Goal: Book appointment/travel/reservation

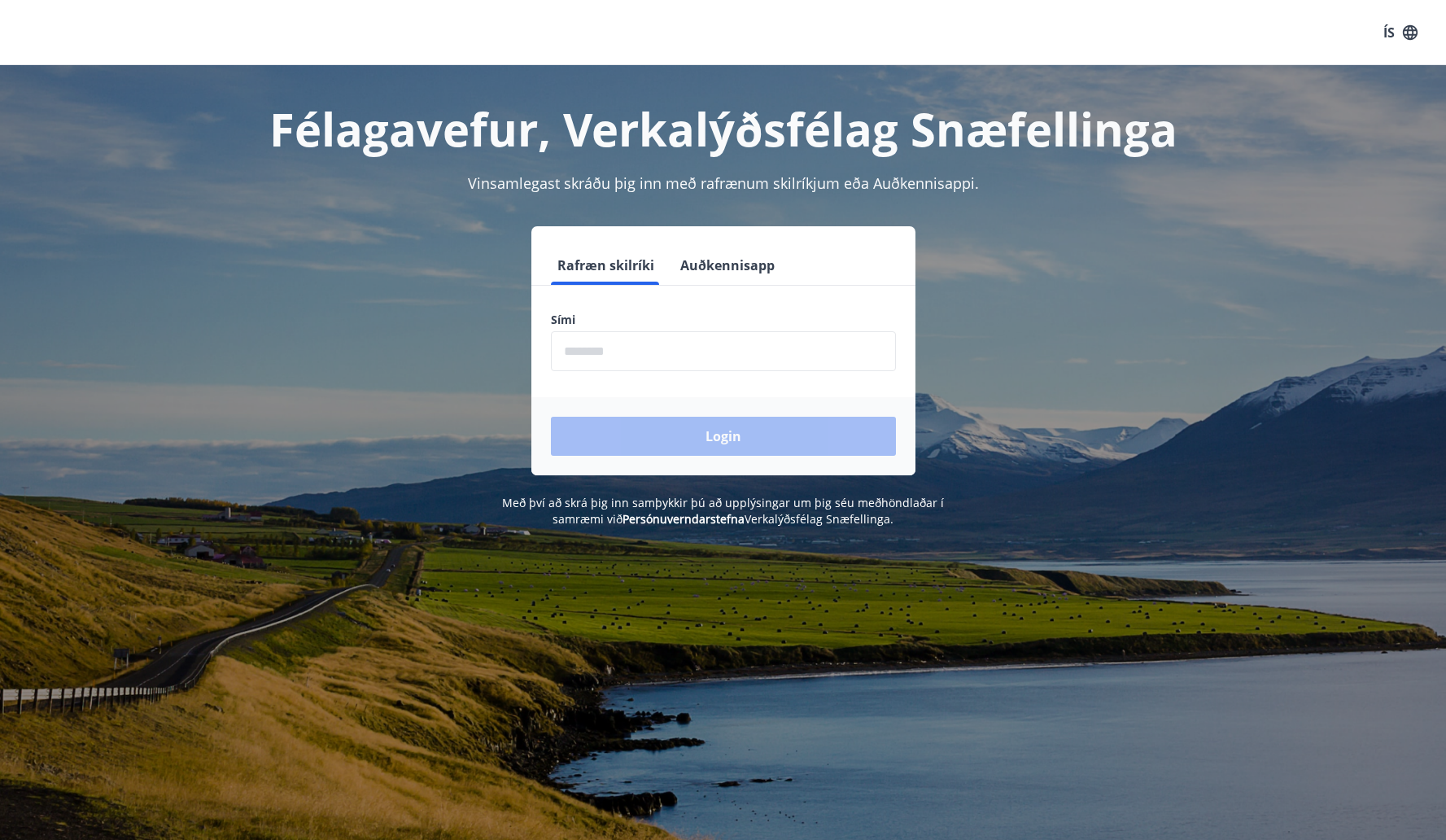
click at [715, 260] on button "Auðkennisapp" at bounding box center [727, 265] width 107 height 39
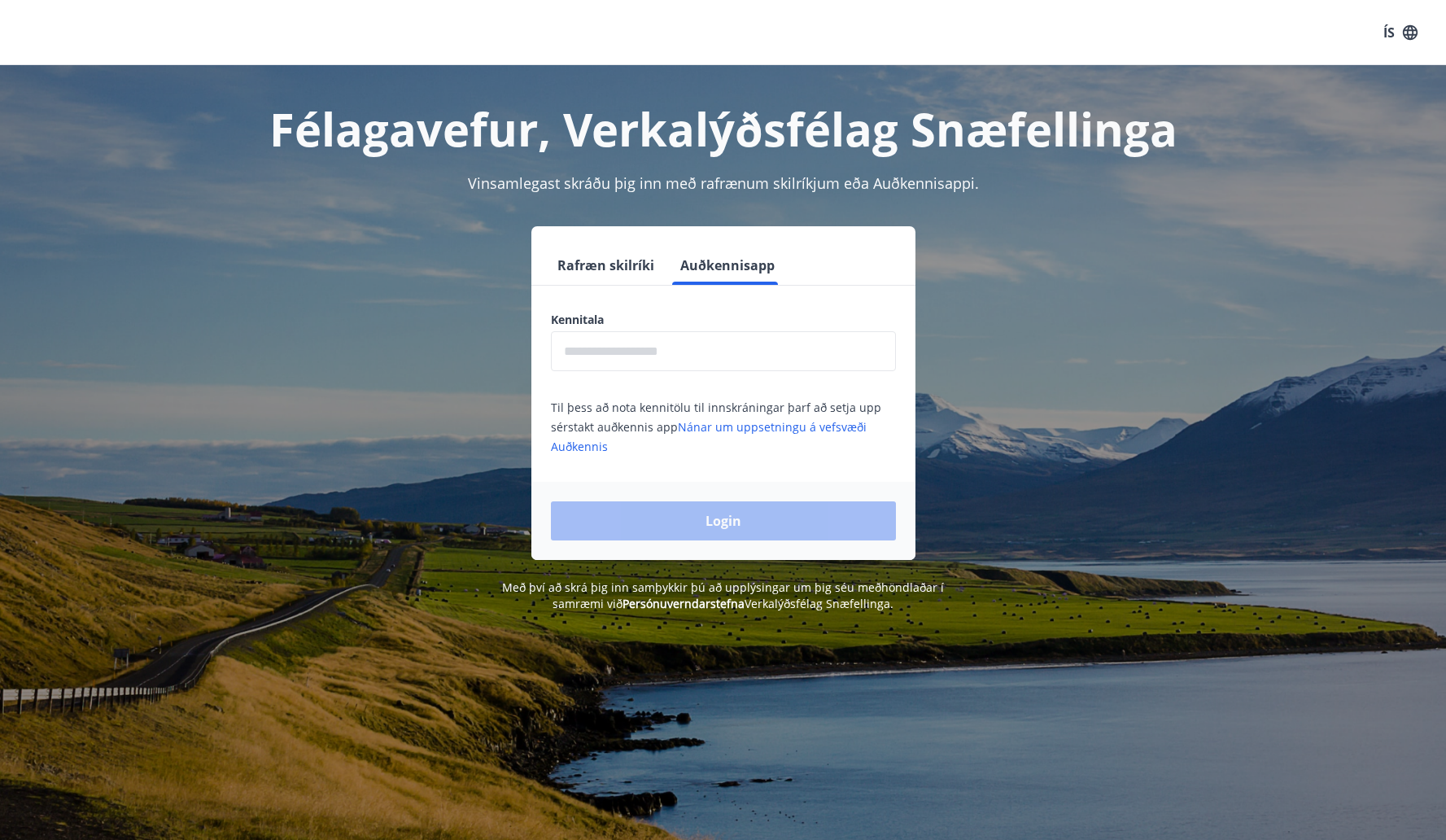
click at [673, 367] on input "text" at bounding box center [723, 351] width 345 height 40
type input "**********"
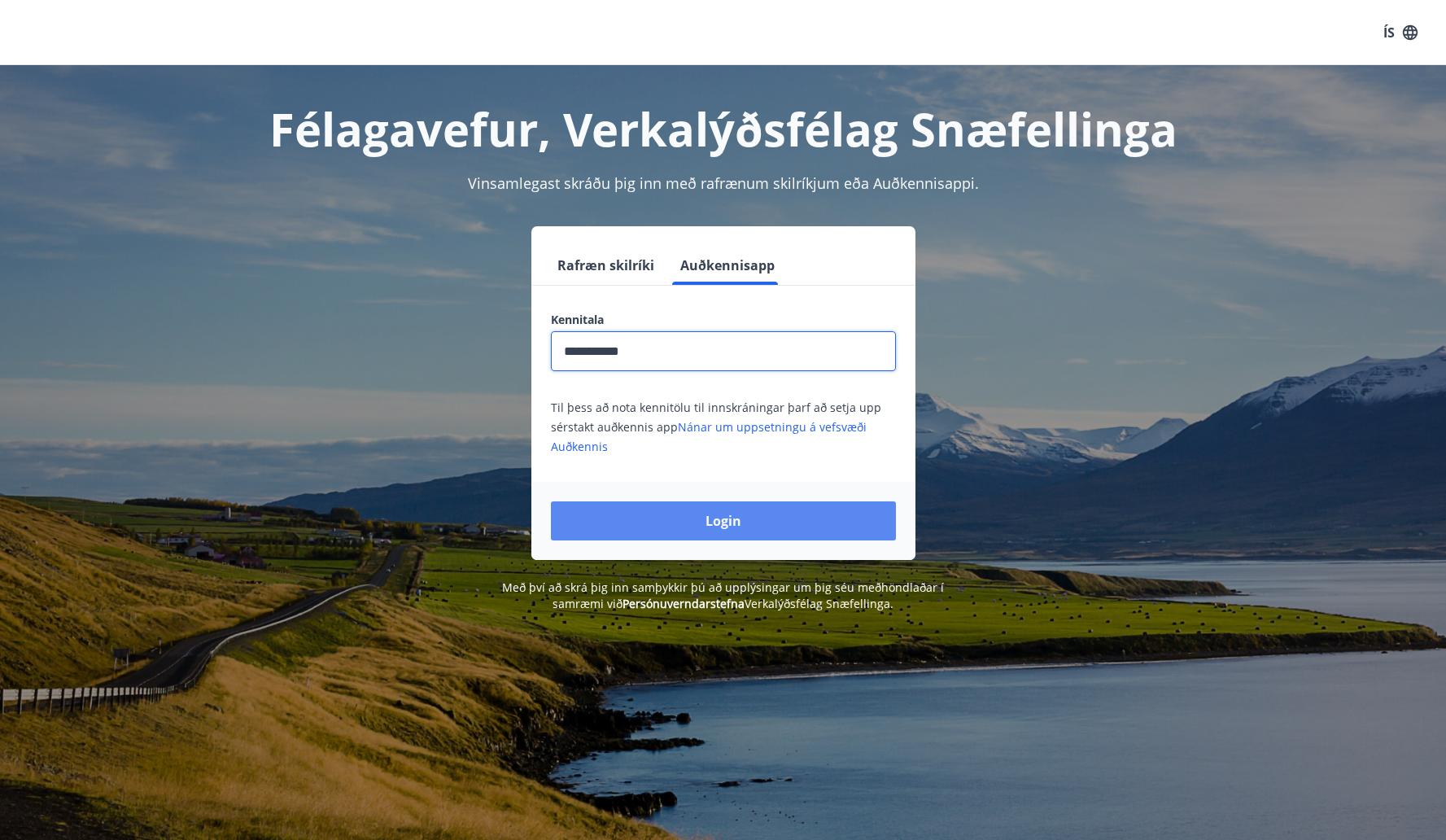
click at [701, 528] on button "Login" at bounding box center [723, 520] width 345 height 39
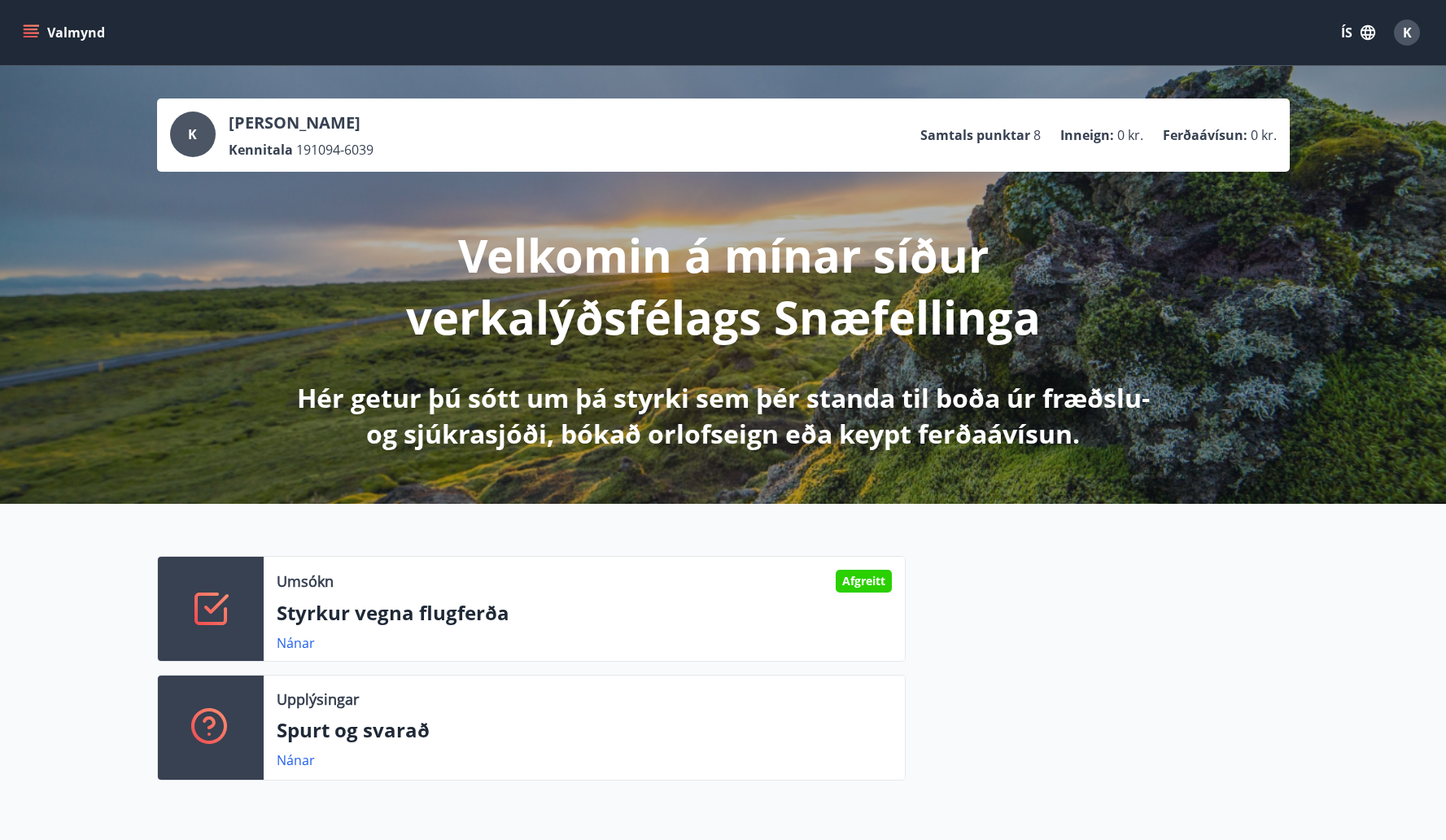
click at [1349, 30] on button "ÍS" at bounding box center [1358, 33] width 53 height 30
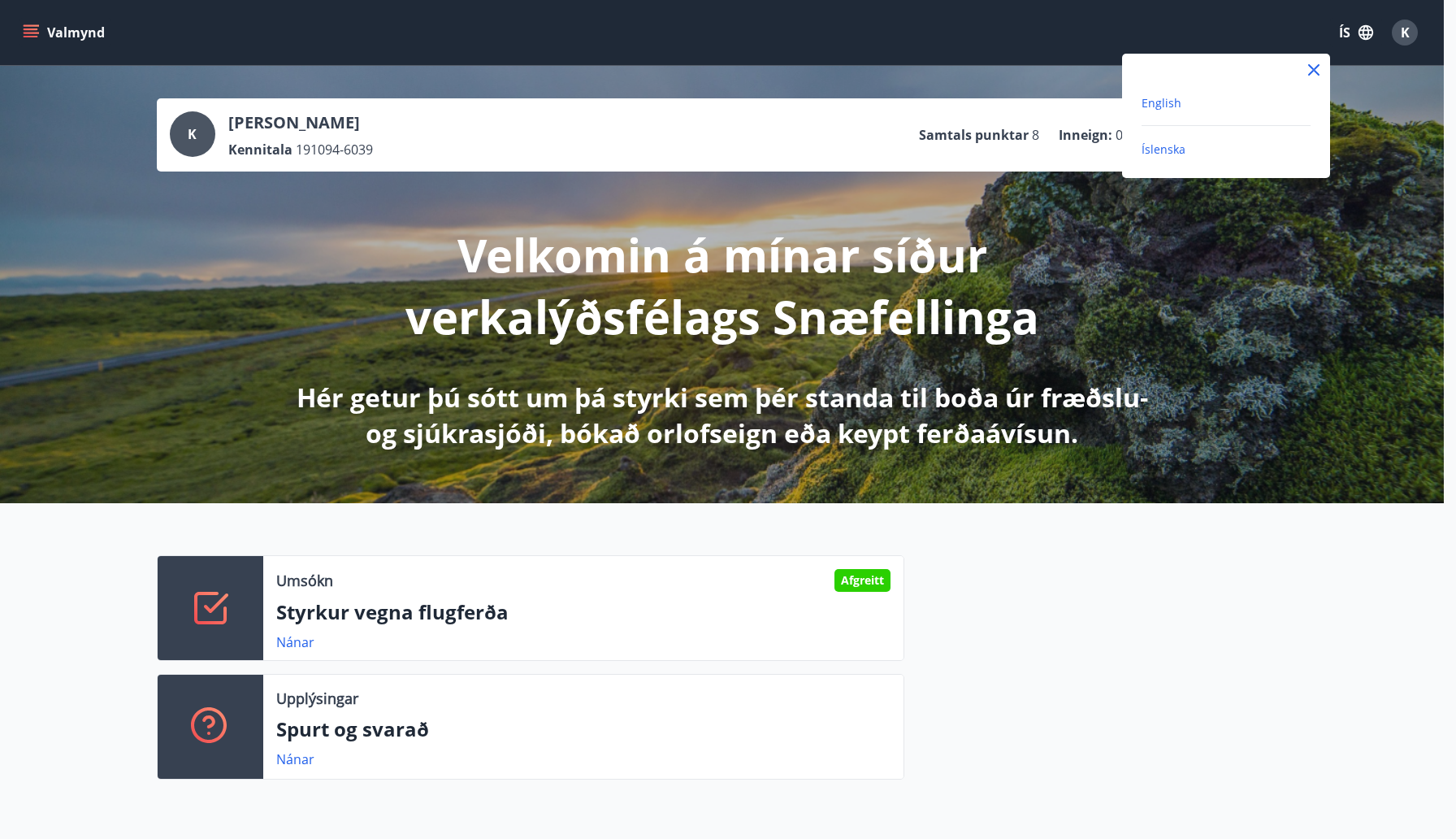
click at [1172, 96] on span "English" at bounding box center [1162, 103] width 40 height 16
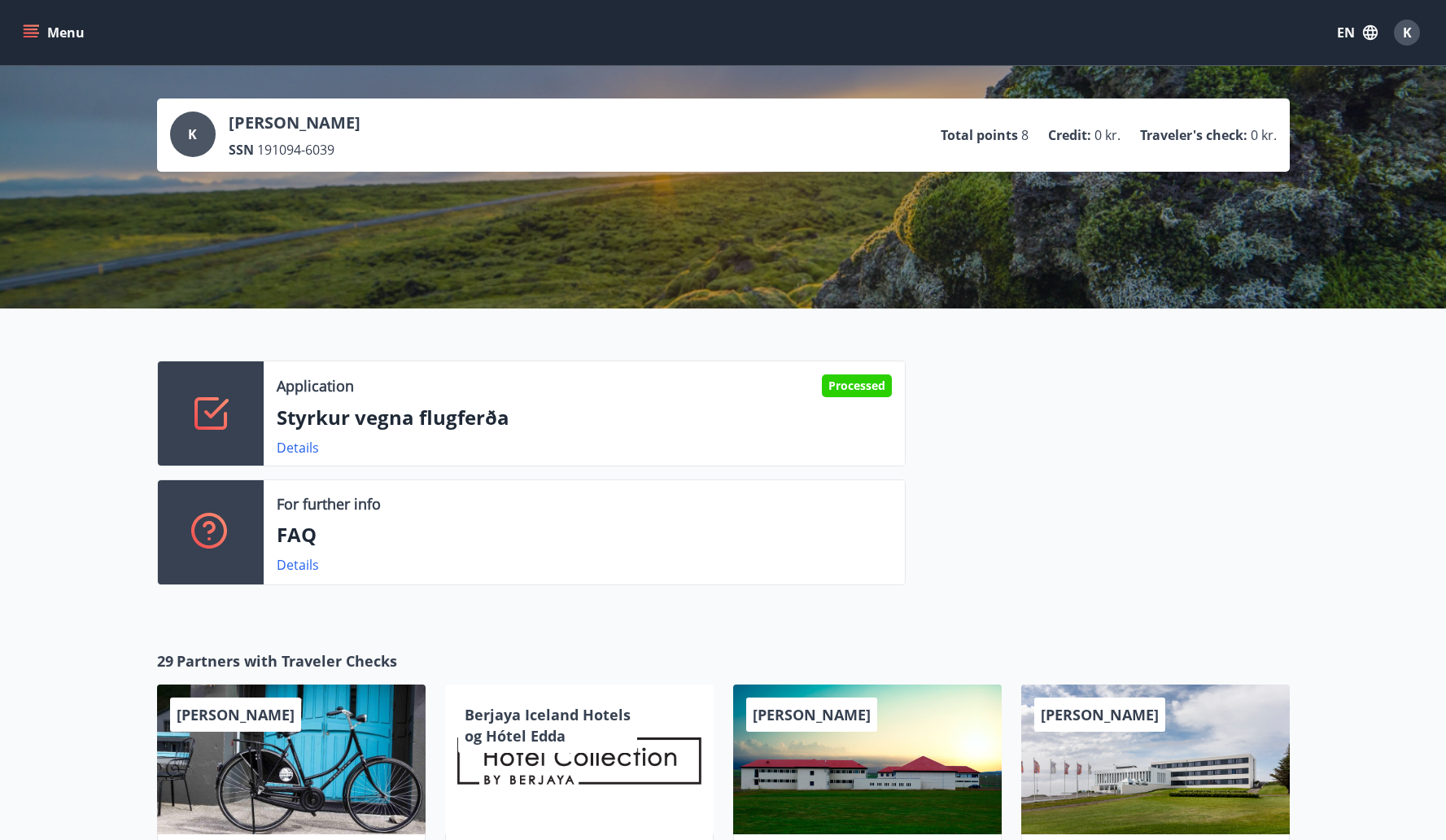
click at [1031, 135] on ul "Total points 8 Credit : 0 kr. Traveler's check : 0 kr." at bounding box center [1108, 135] width 336 height 31
click at [34, 33] on icon "menu" at bounding box center [33, 33] width 18 height 2
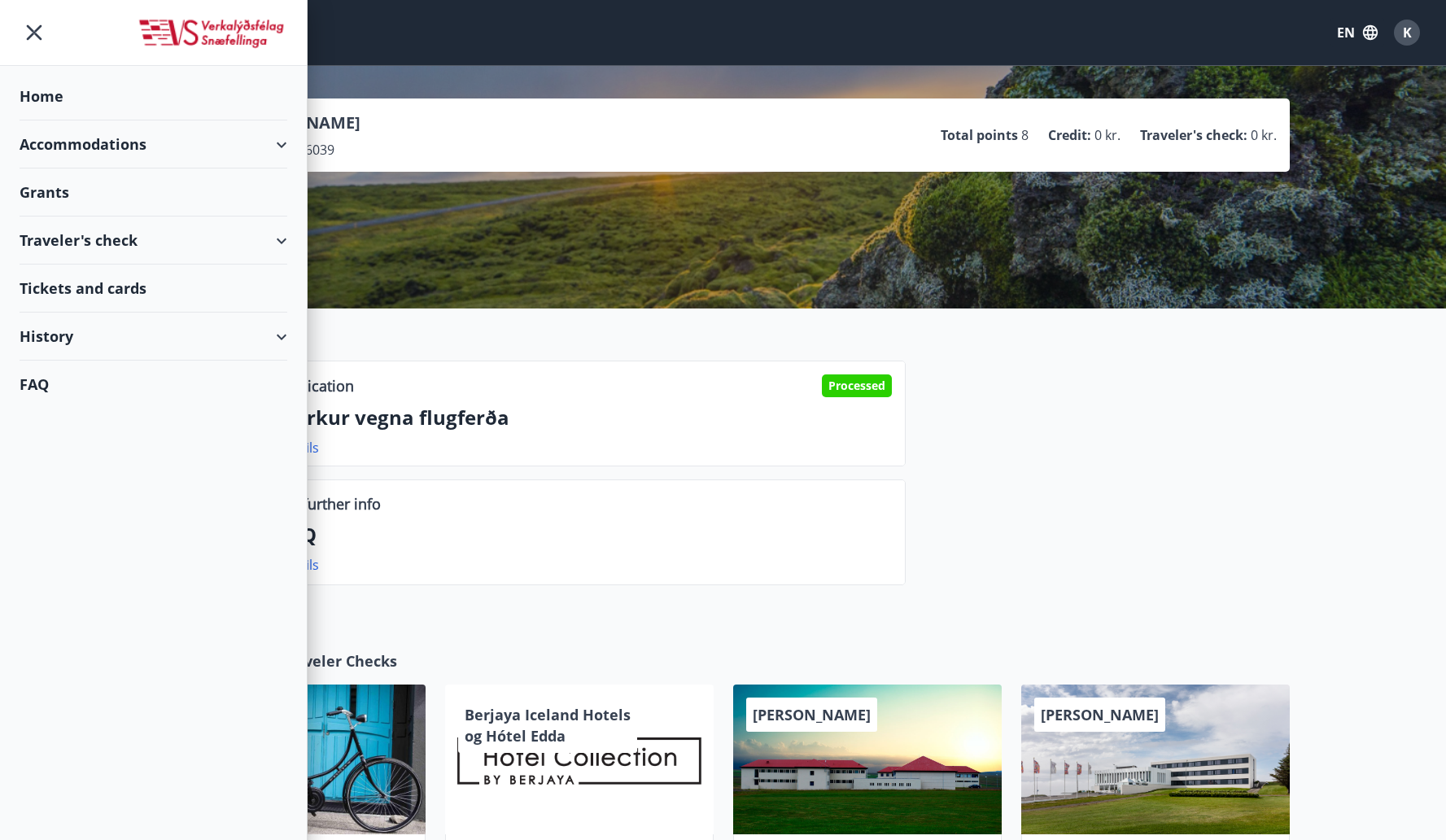
click at [138, 147] on div "Accommodations" at bounding box center [154, 144] width 268 height 48
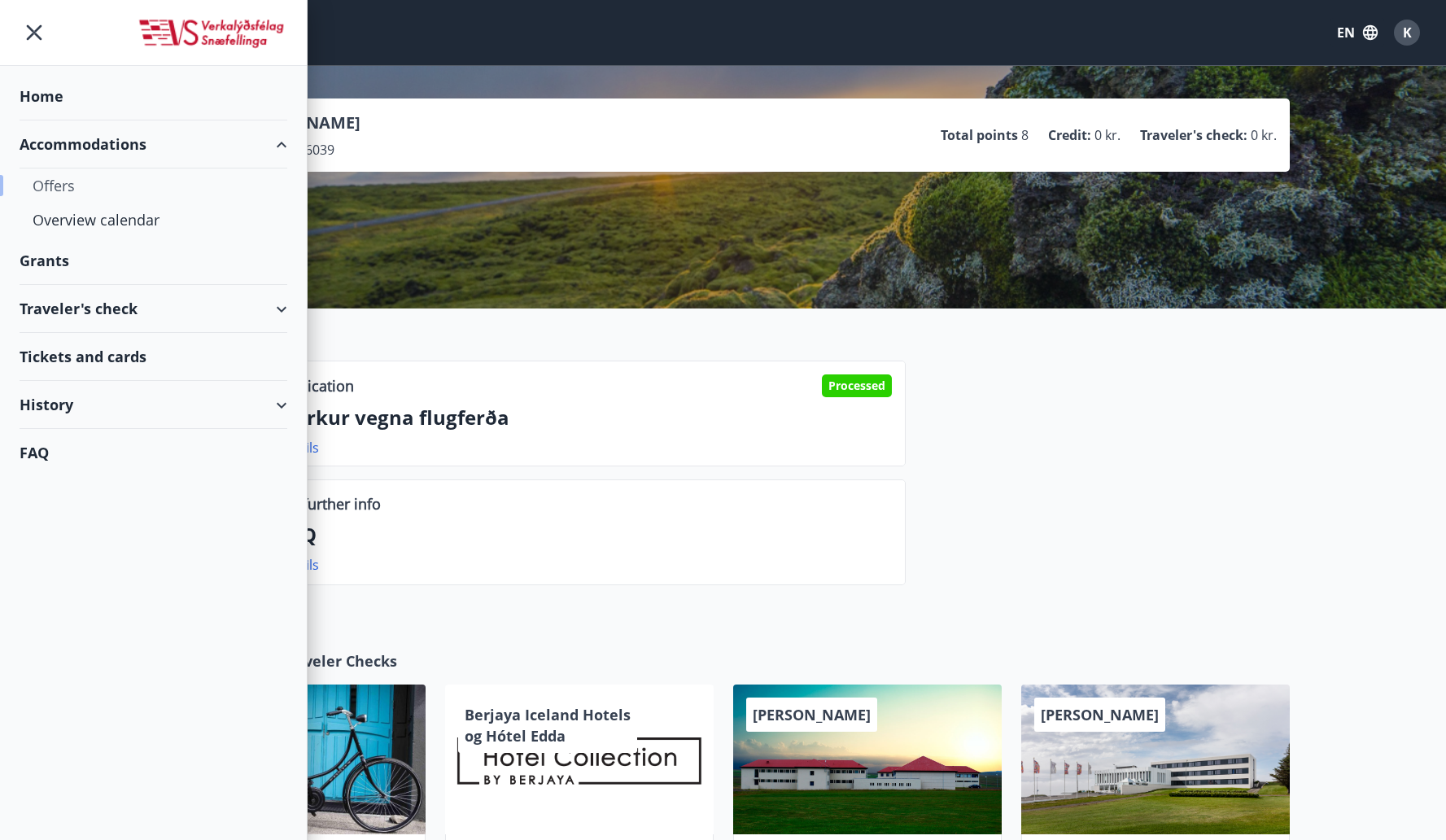
click at [77, 192] on div "Offers" at bounding box center [154, 185] width 242 height 34
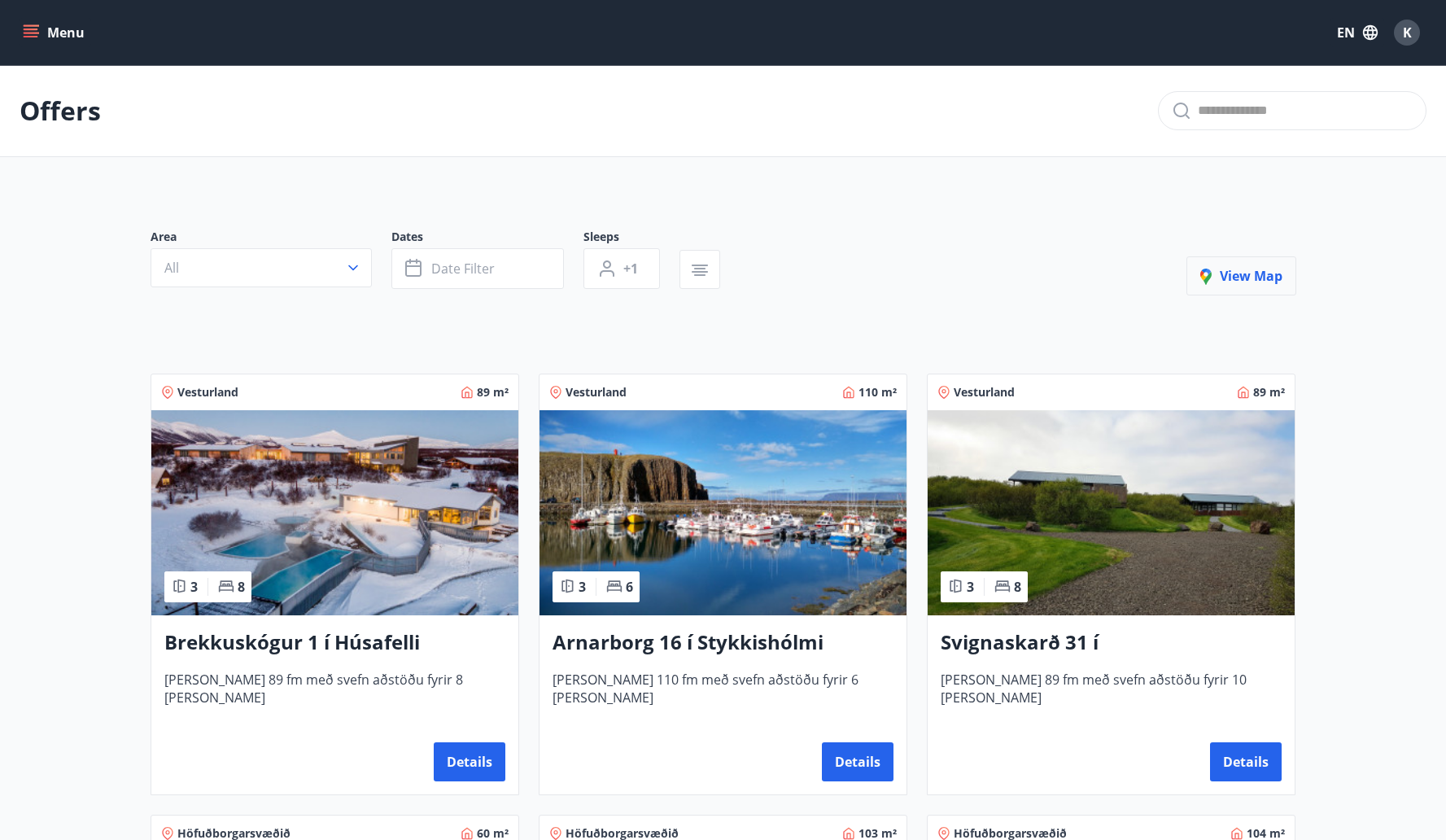
click at [1246, 270] on span "View map" at bounding box center [1241, 276] width 82 height 18
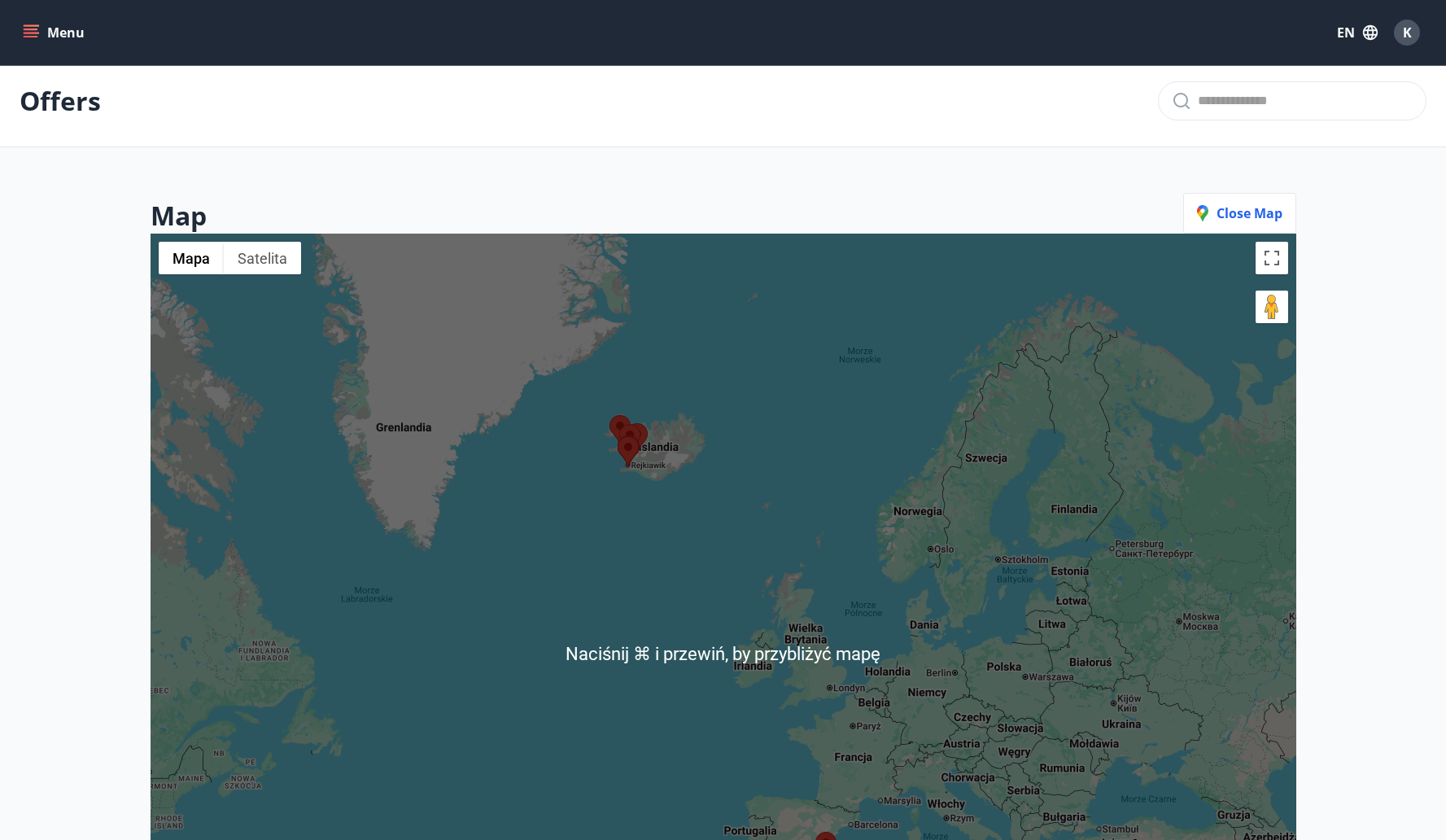
scroll to position [4, 0]
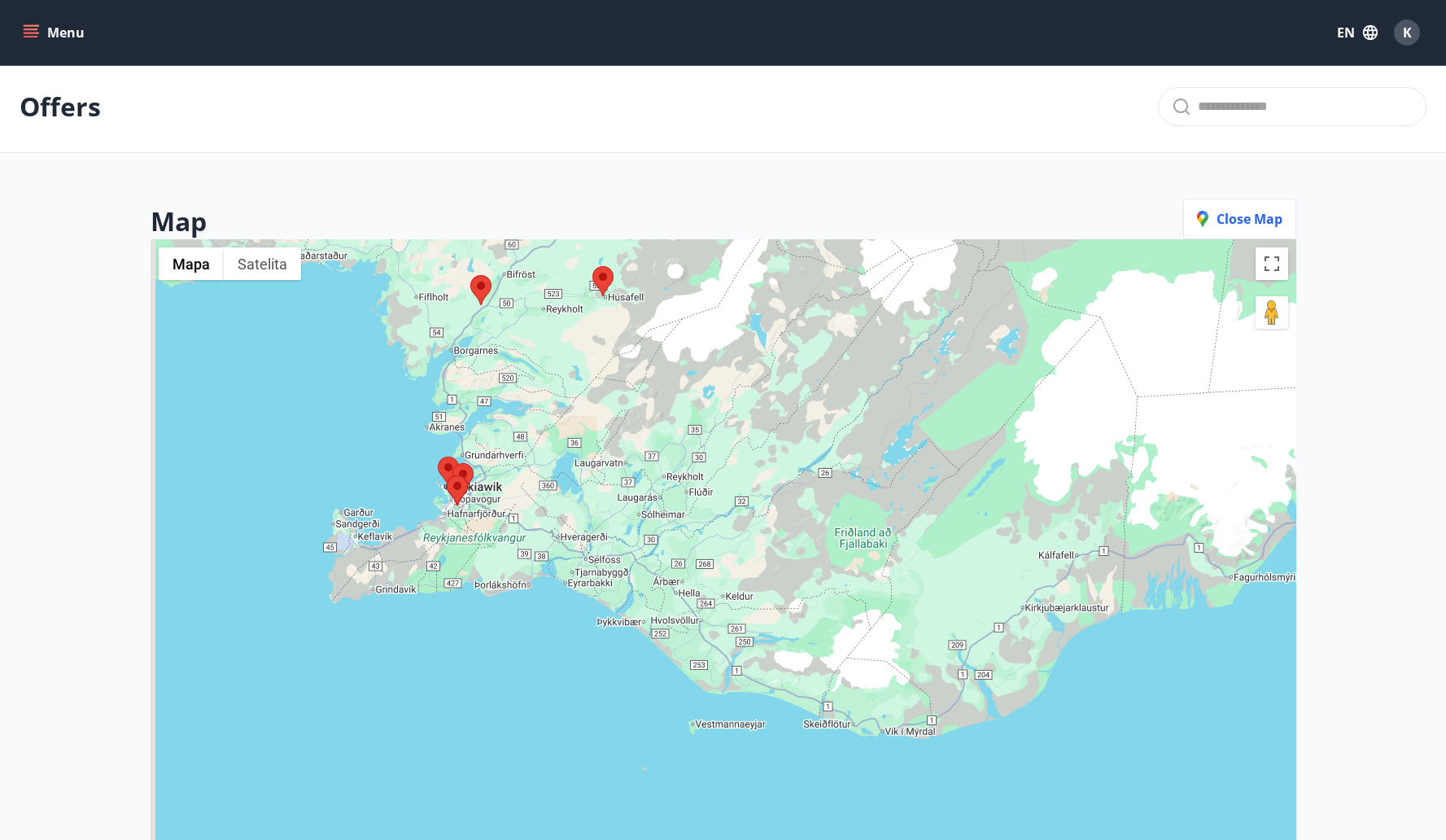
drag, startPoint x: 400, startPoint y: 551, endPoint x: 520, endPoint y: 515, distance: 125.3
click at [520, 515] on div at bounding box center [723, 659] width 1145 height 840
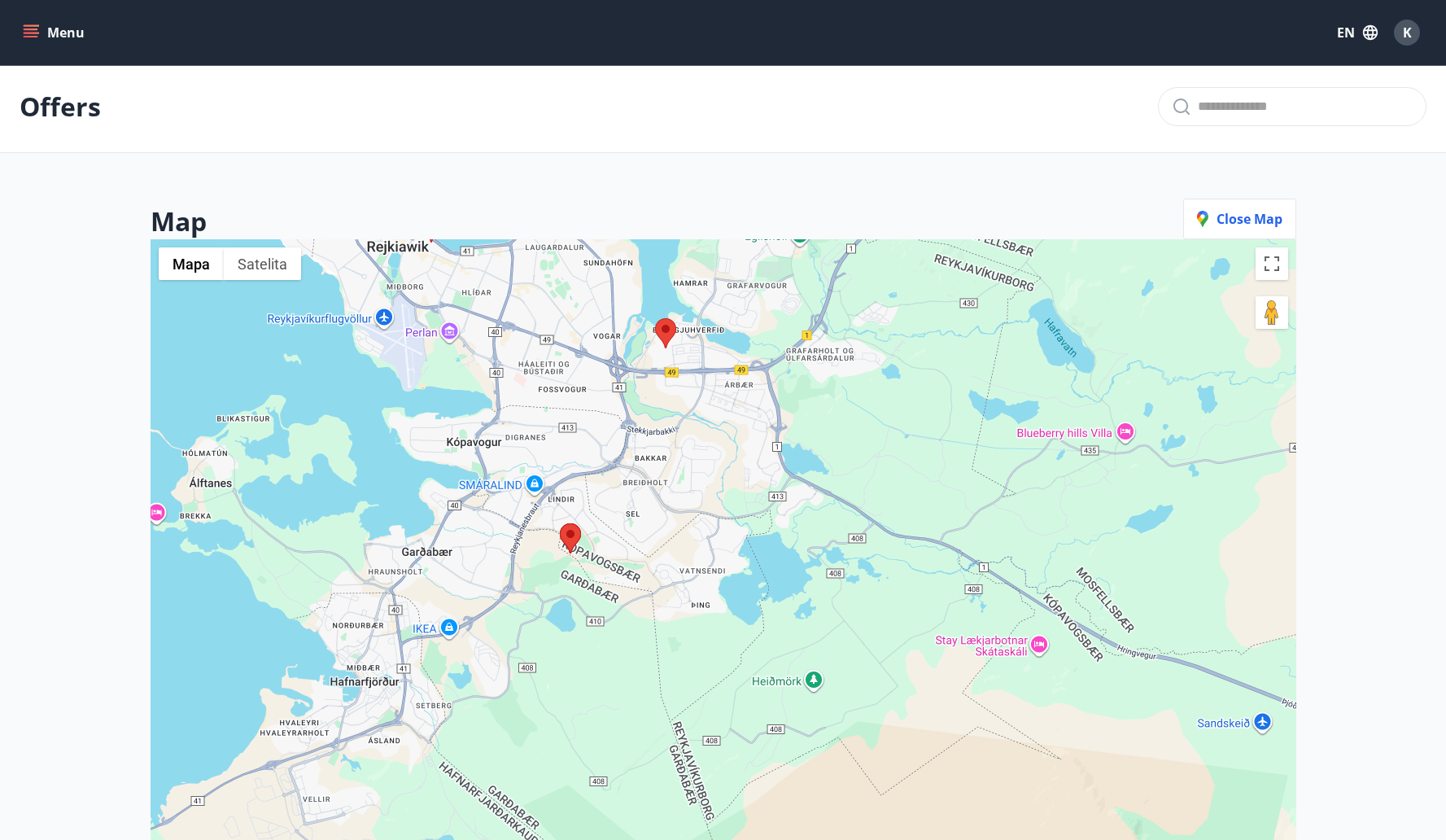
drag, startPoint x: 627, startPoint y: 592, endPoint x: 624, endPoint y: 432, distance: 160.0
click at [624, 432] on div at bounding box center [723, 659] width 1145 height 840
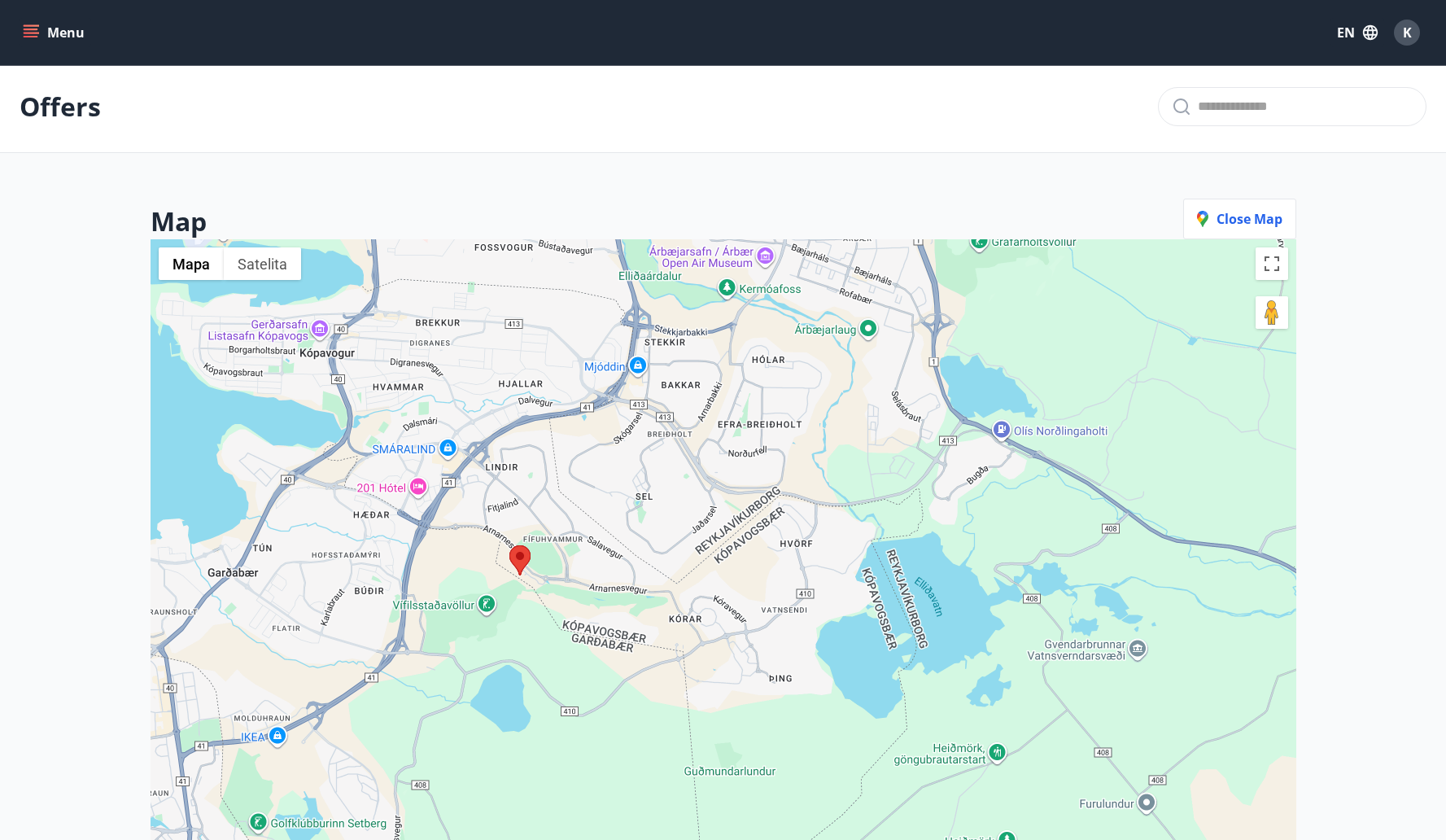
click at [510, 545] on area at bounding box center [510, 545] width 0 height 0
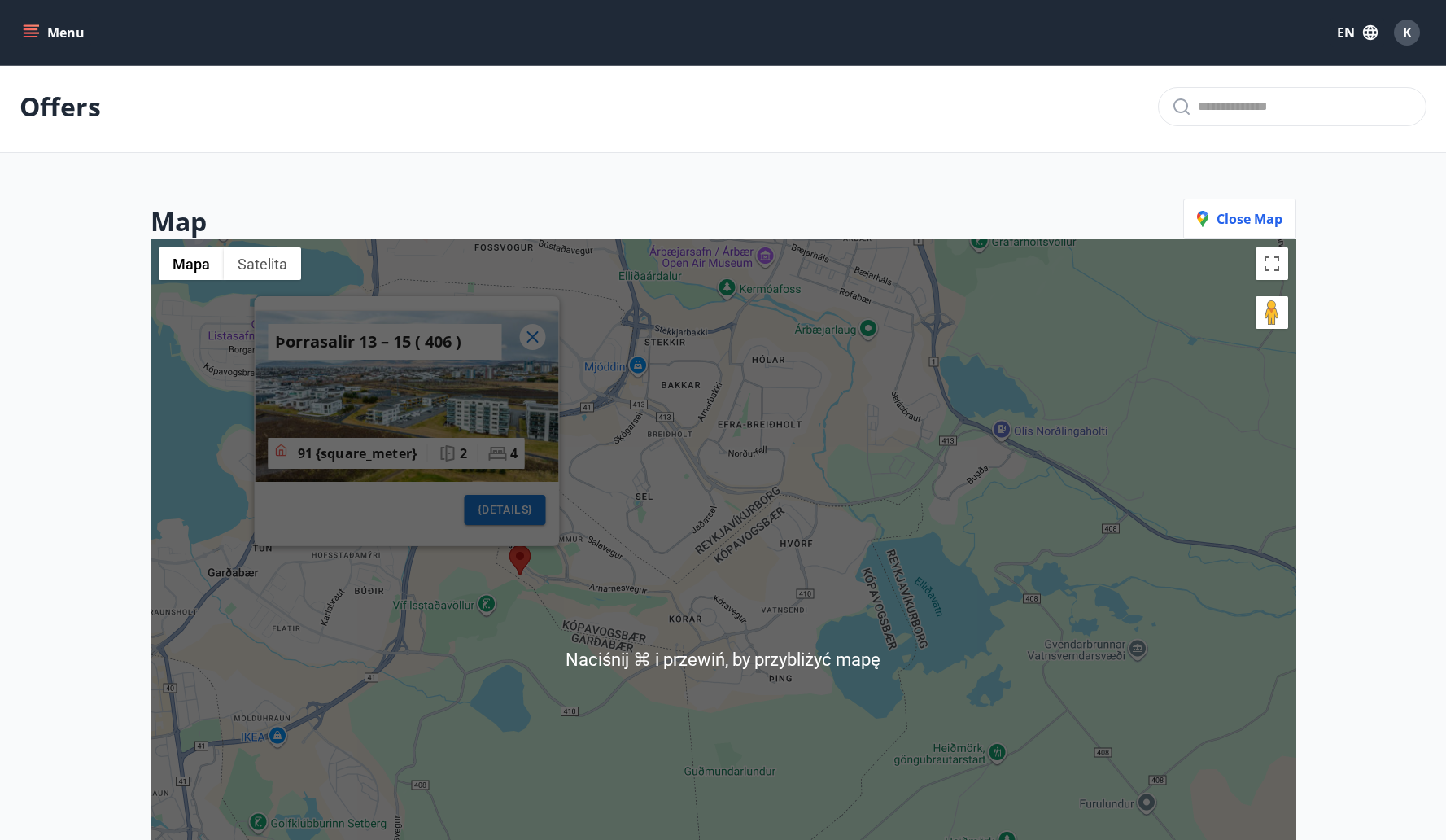
scroll to position [0, 0]
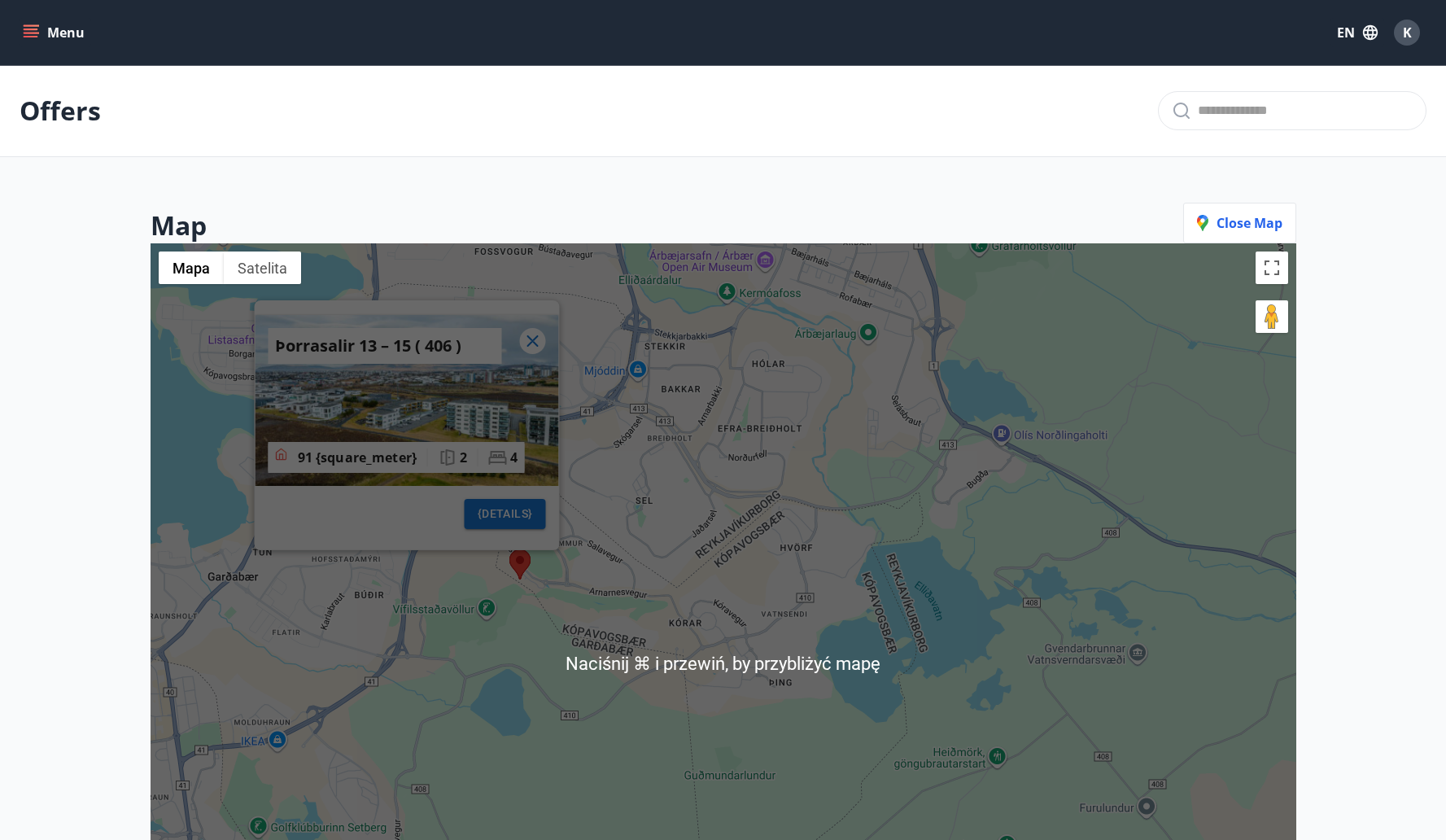
click at [619, 356] on div "Þorrasalir 13 – 15 ( 406 ) 91 {square_meter} 2 4 {details}" at bounding box center [723, 662] width 1145 height 840
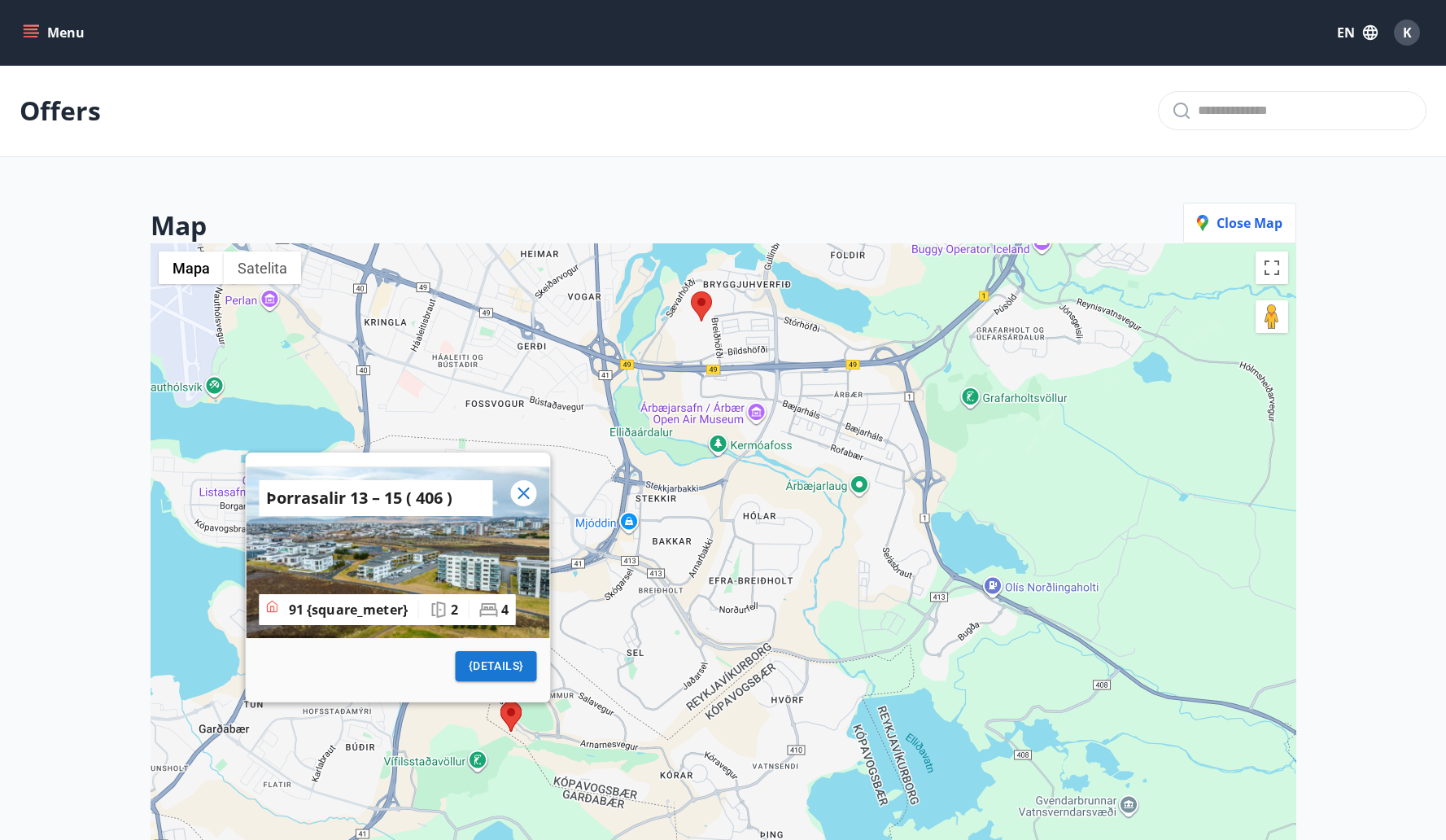
drag, startPoint x: 619, startPoint y: 356, endPoint x: 612, endPoint y: 513, distance: 157.2
click at [612, 512] on div "Þorrasalir 13 – 15 ( 406 ) 91 {square_meter} 2 4 {details}" at bounding box center [723, 662] width 1145 height 840
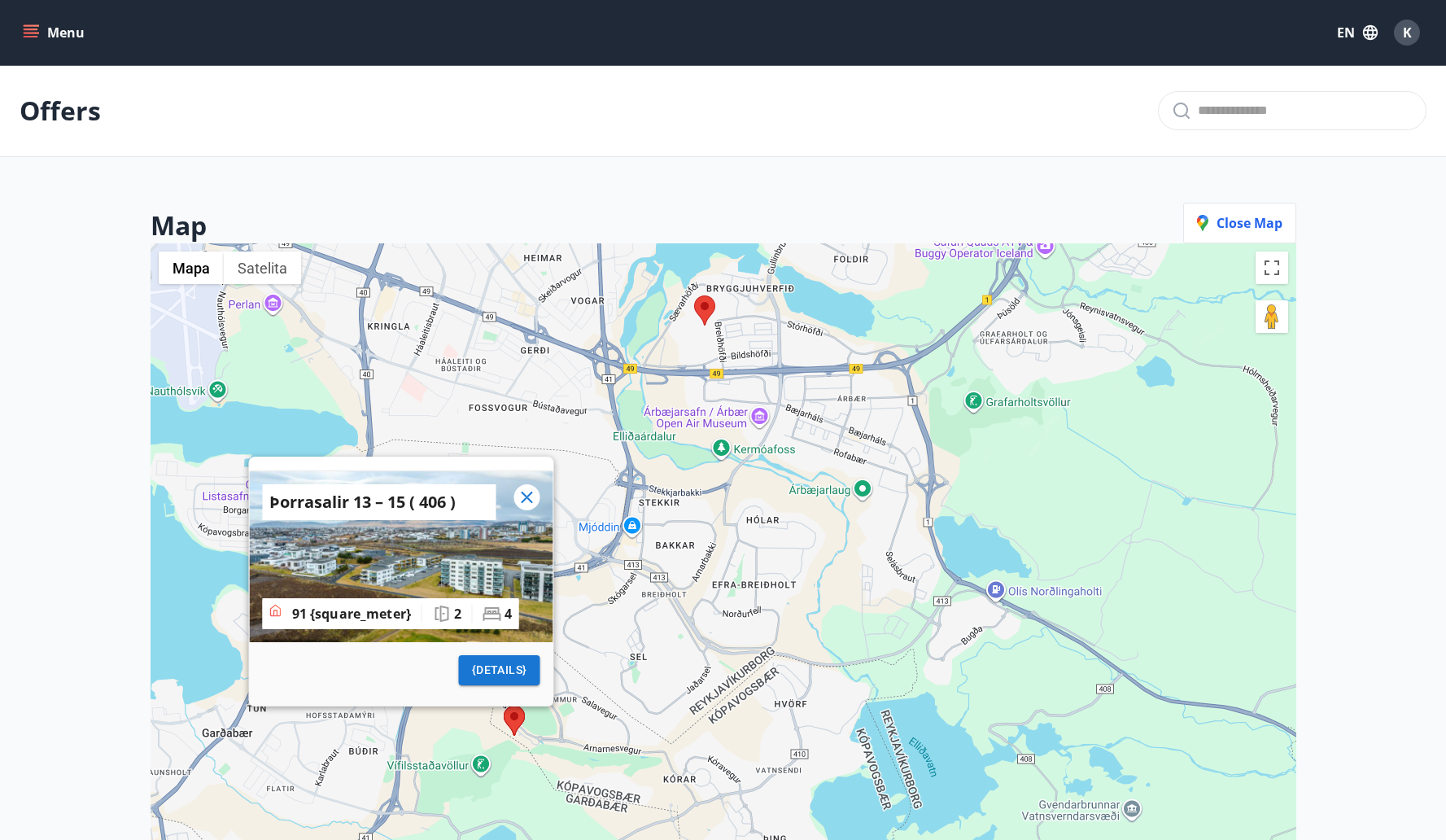
click at [694, 296] on area at bounding box center [694, 296] width 0 height 0
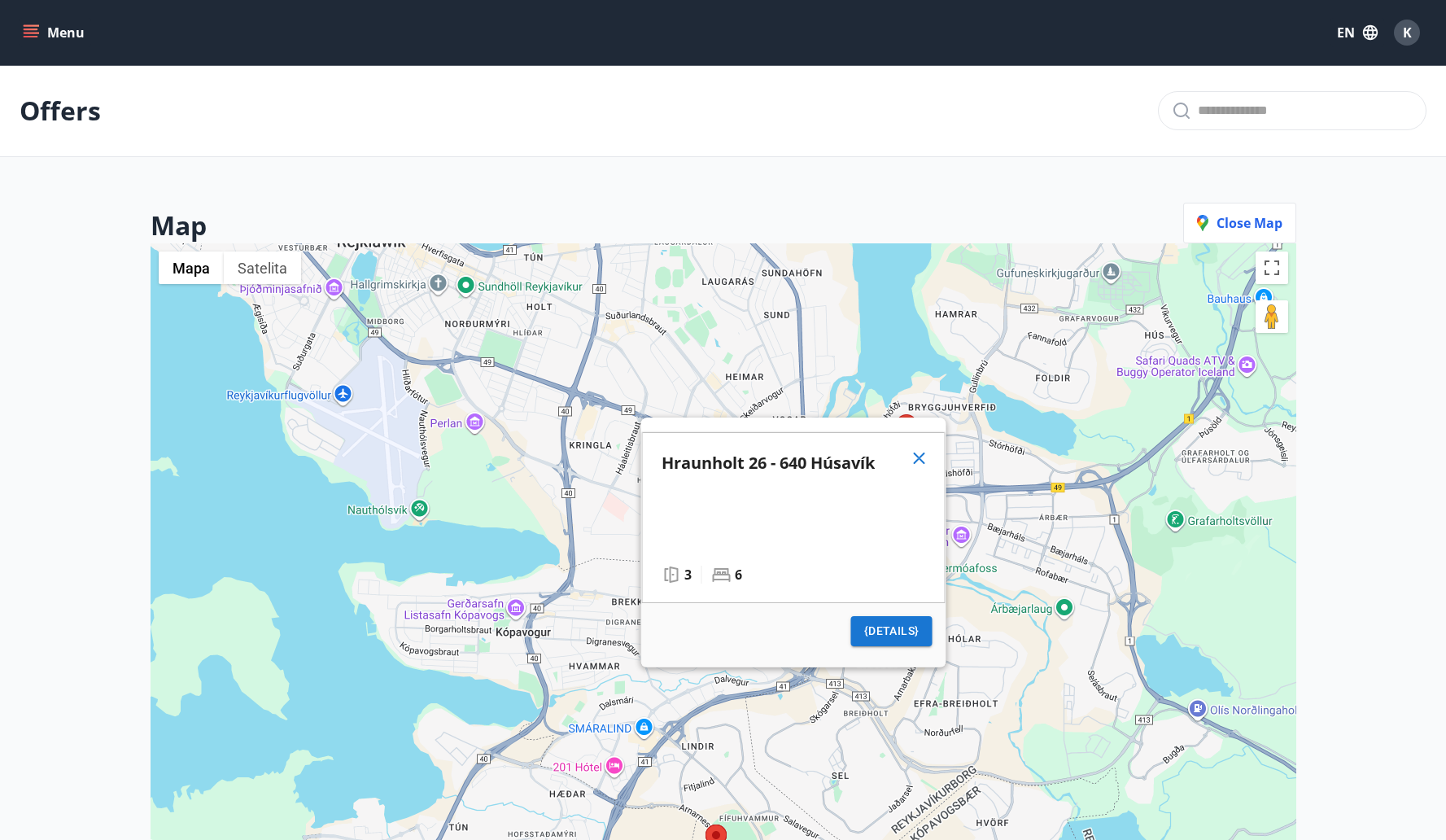
drag, startPoint x: 319, startPoint y: 311, endPoint x: 522, endPoint y: 432, distance: 236.3
click at [522, 432] on div "Hraunholt 26 - 640 Húsavík 3 6 {details}" at bounding box center [723, 662] width 1145 height 840
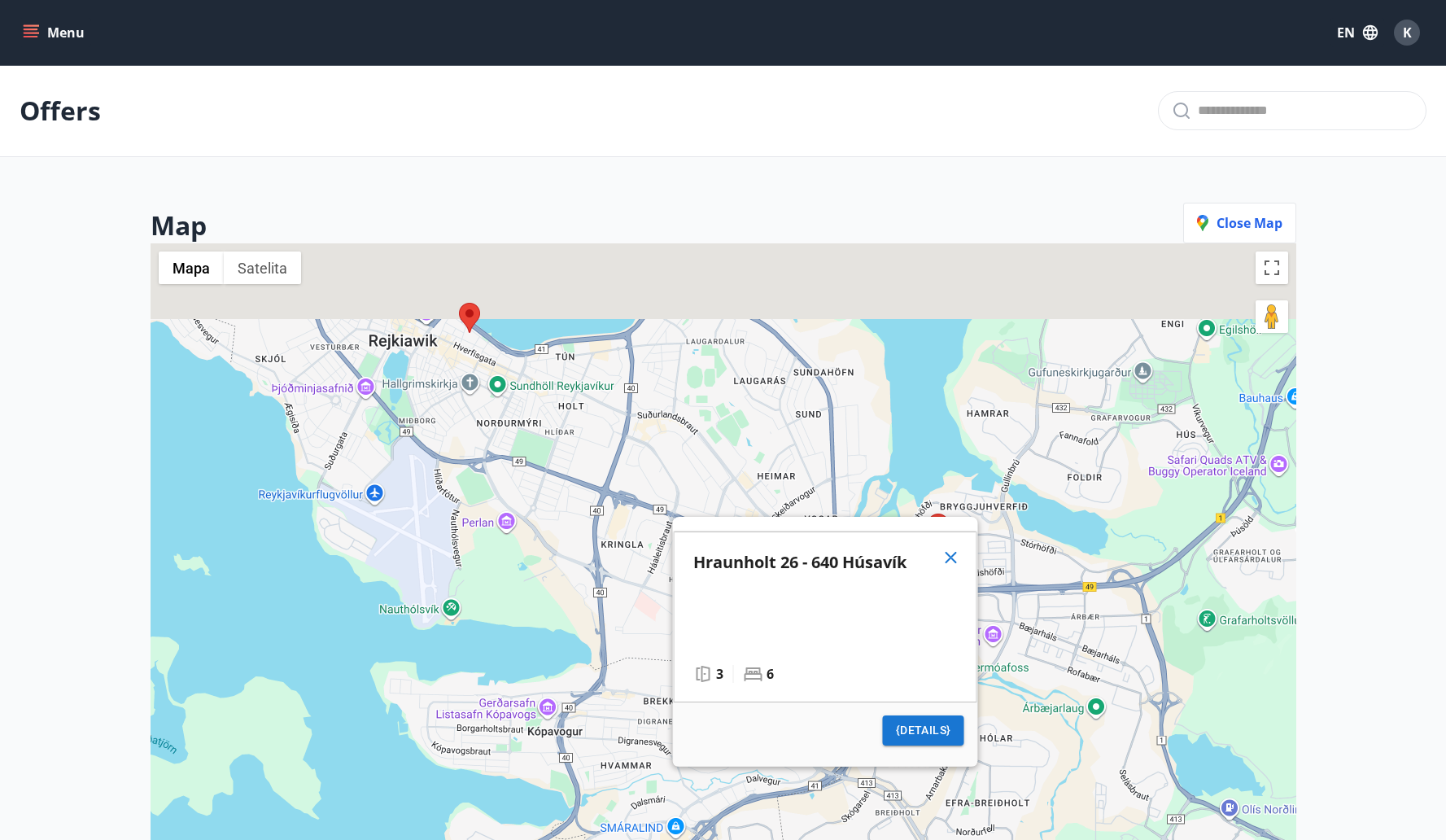
drag, startPoint x: 542, startPoint y: 483, endPoint x: 569, endPoint y: 579, distance: 99.7
click at [571, 579] on div "Hraunholt 26 - 640 Húsavík 3 6 {details}" at bounding box center [723, 662] width 1145 height 840
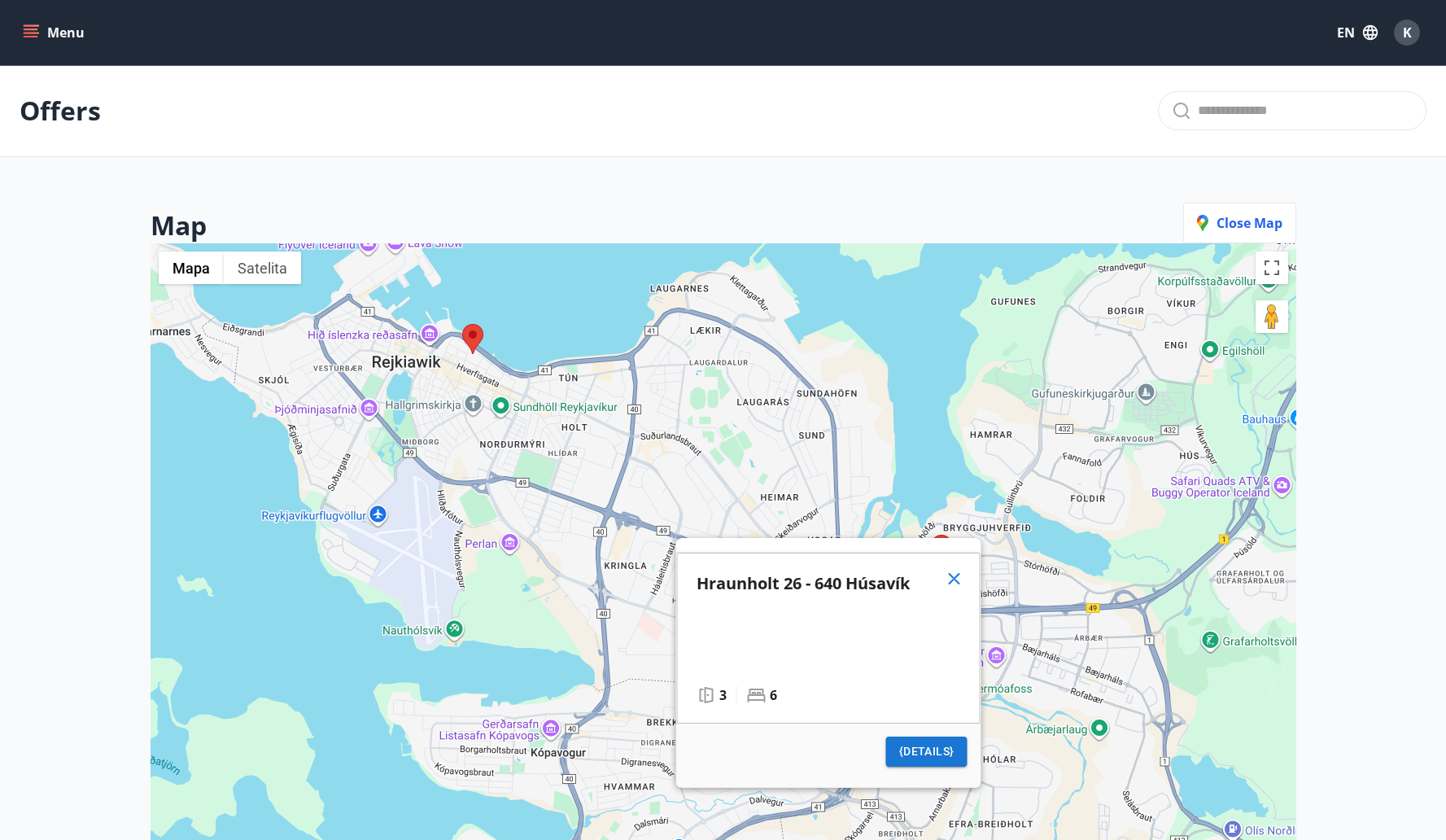
click at [479, 344] on img at bounding box center [472, 339] width 21 height 30
click at [462, 324] on area at bounding box center [462, 324] width 0 height 0
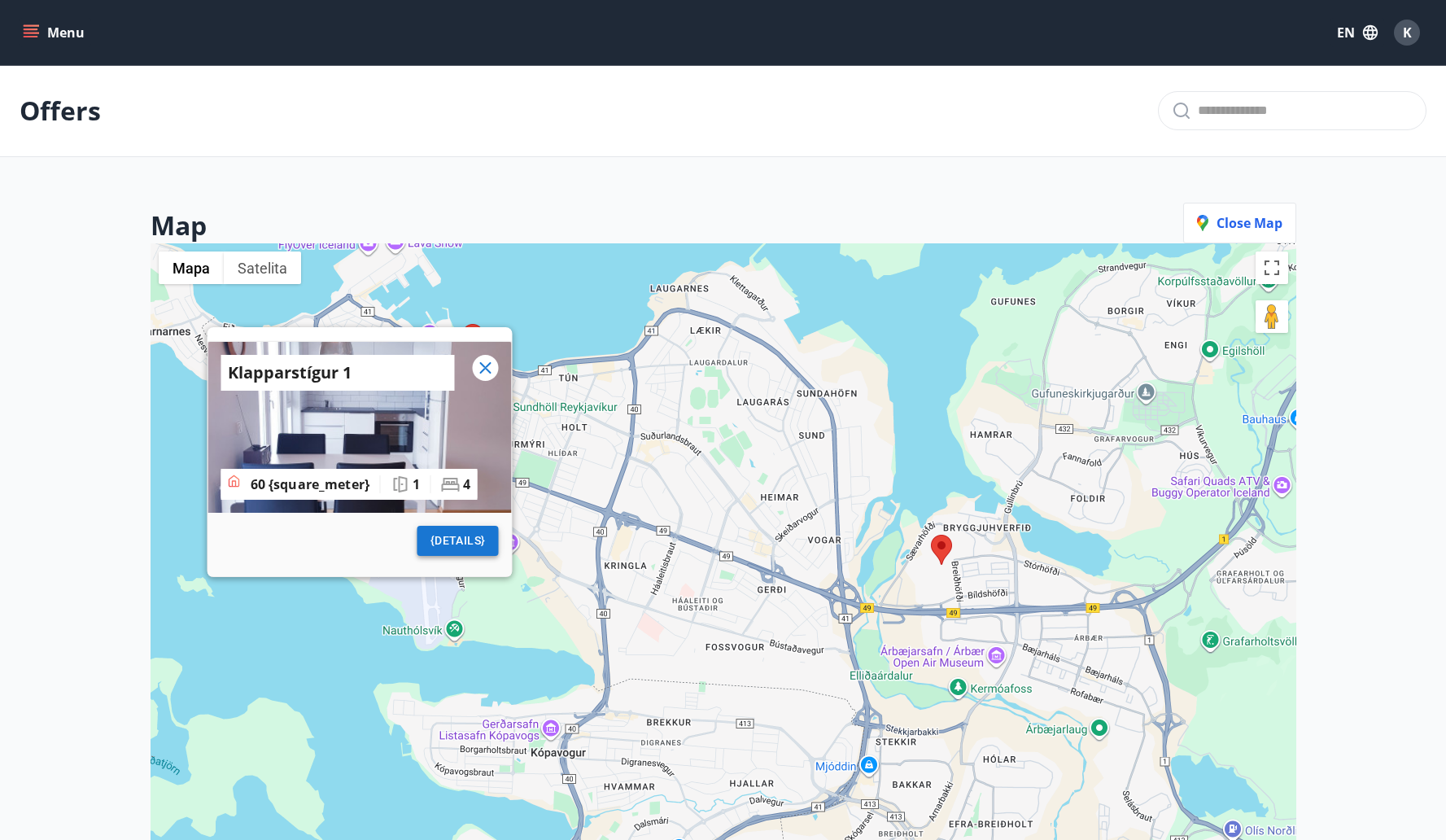
click at [468, 534] on span "{details}" at bounding box center [457, 540] width 56 height 21
click at [931, 535] on area at bounding box center [931, 535] width 0 height 0
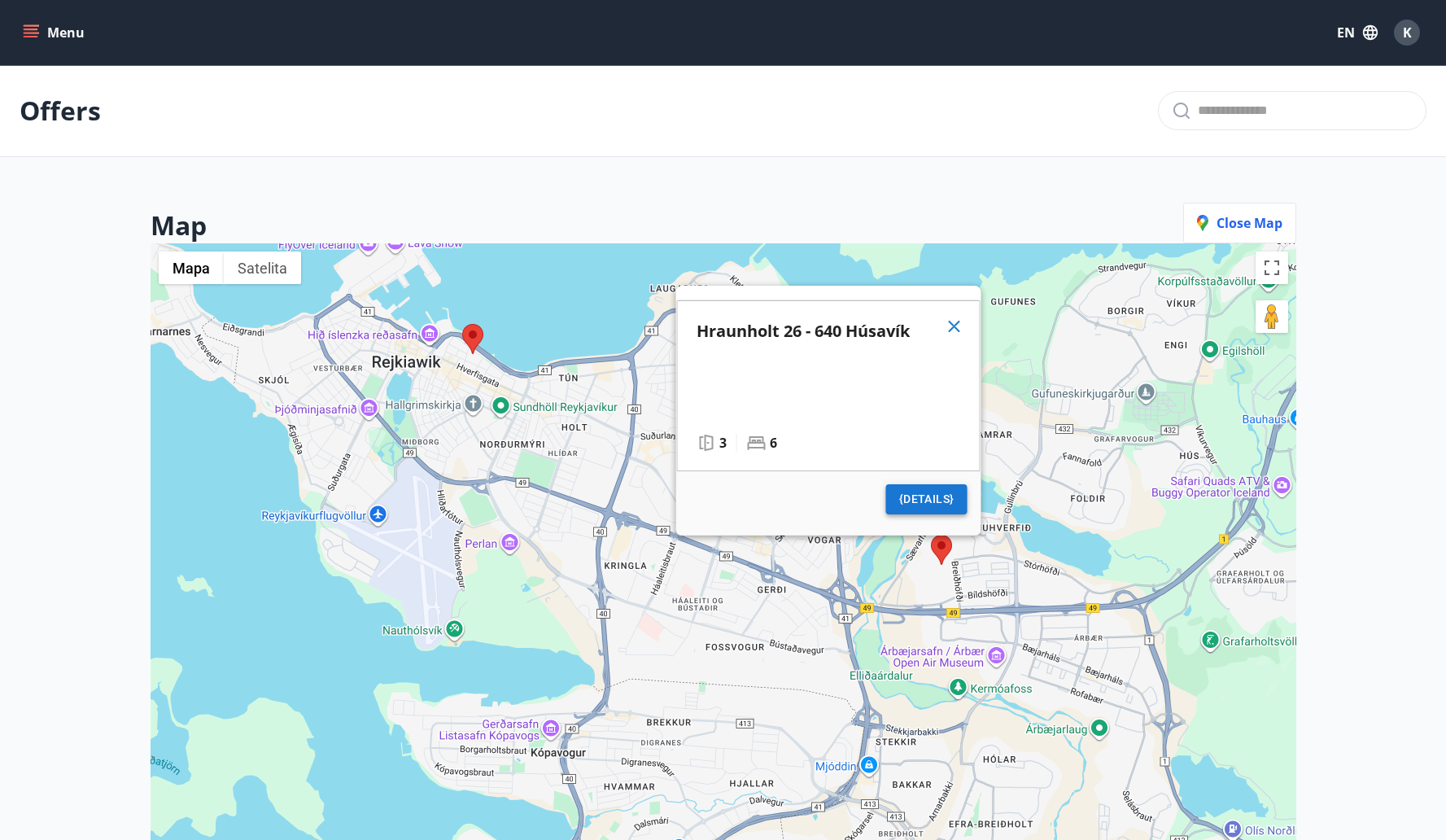
click at [941, 509] on button "{details}" at bounding box center [926, 499] width 81 height 30
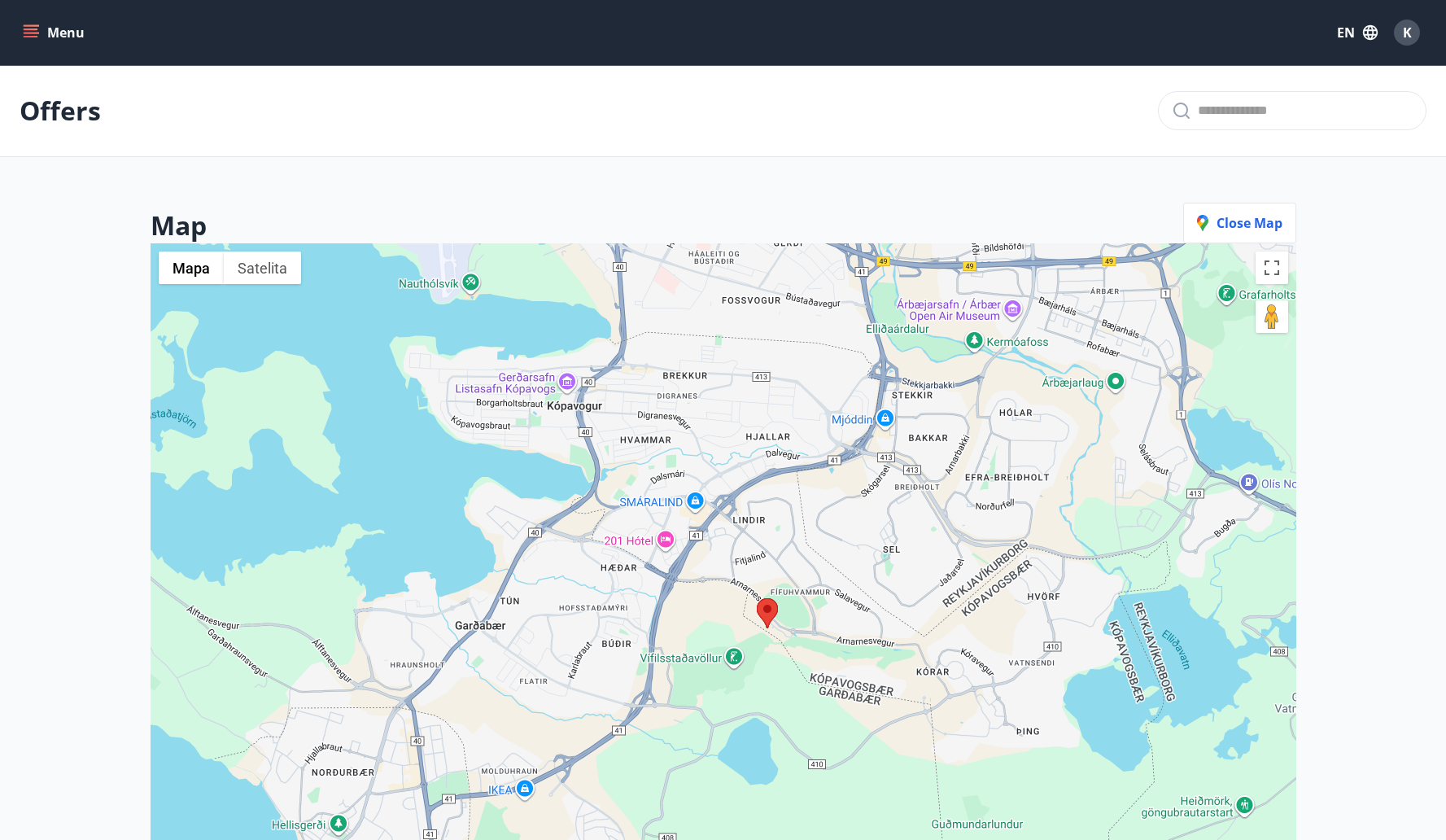
drag, startPoint x: 820, startPoint y: 638, endPoint x: 838, endPoint y: 275, distance: 363.4
click at [838, 275] on div "Hraunholt 26 - 640 Húsavík 3 6 {details}" at bounding box center [723, 662] width 1145 height 840
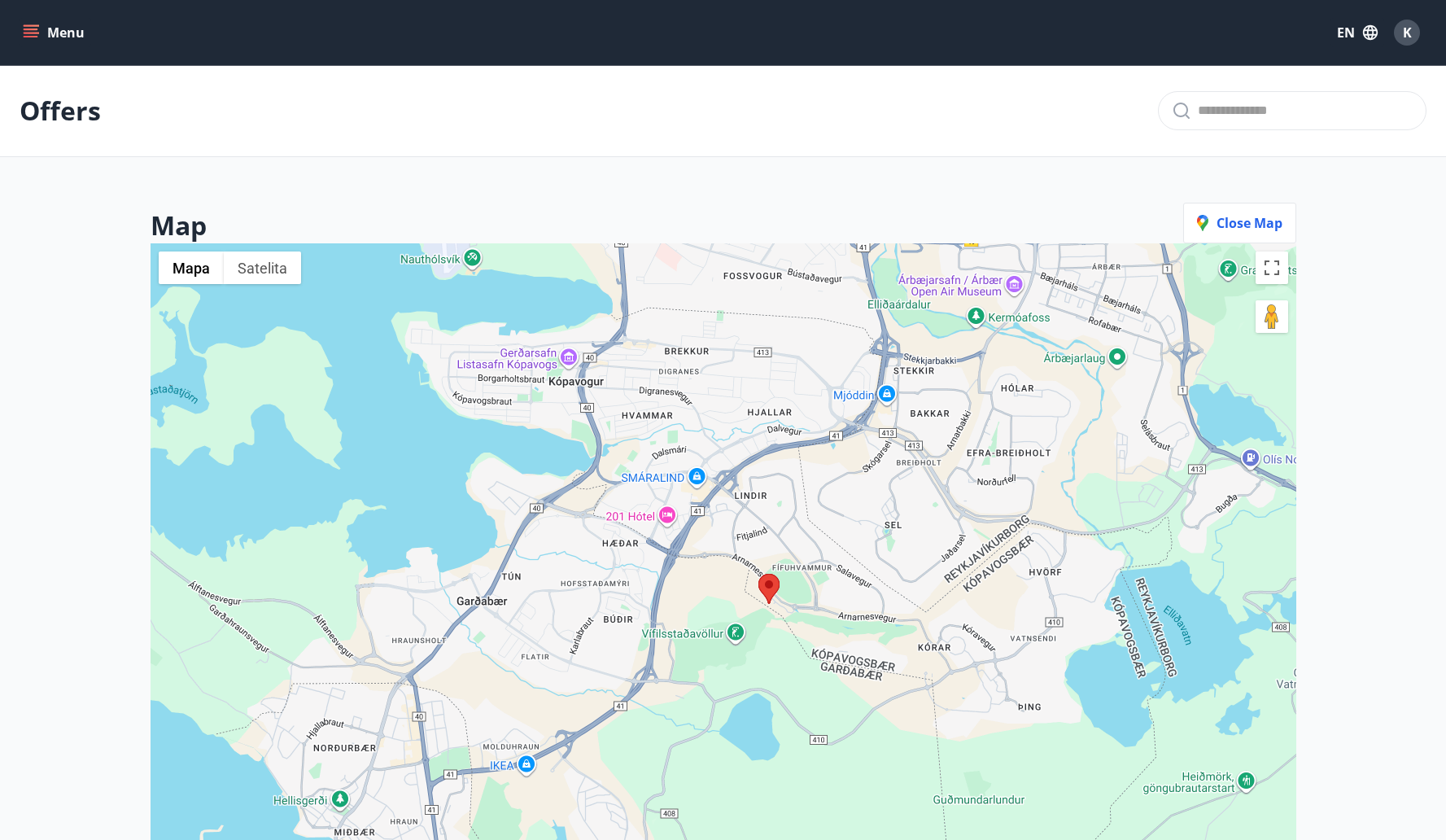
click at [759, 573] on area at bounding box center [759, 573] width 0 height 0
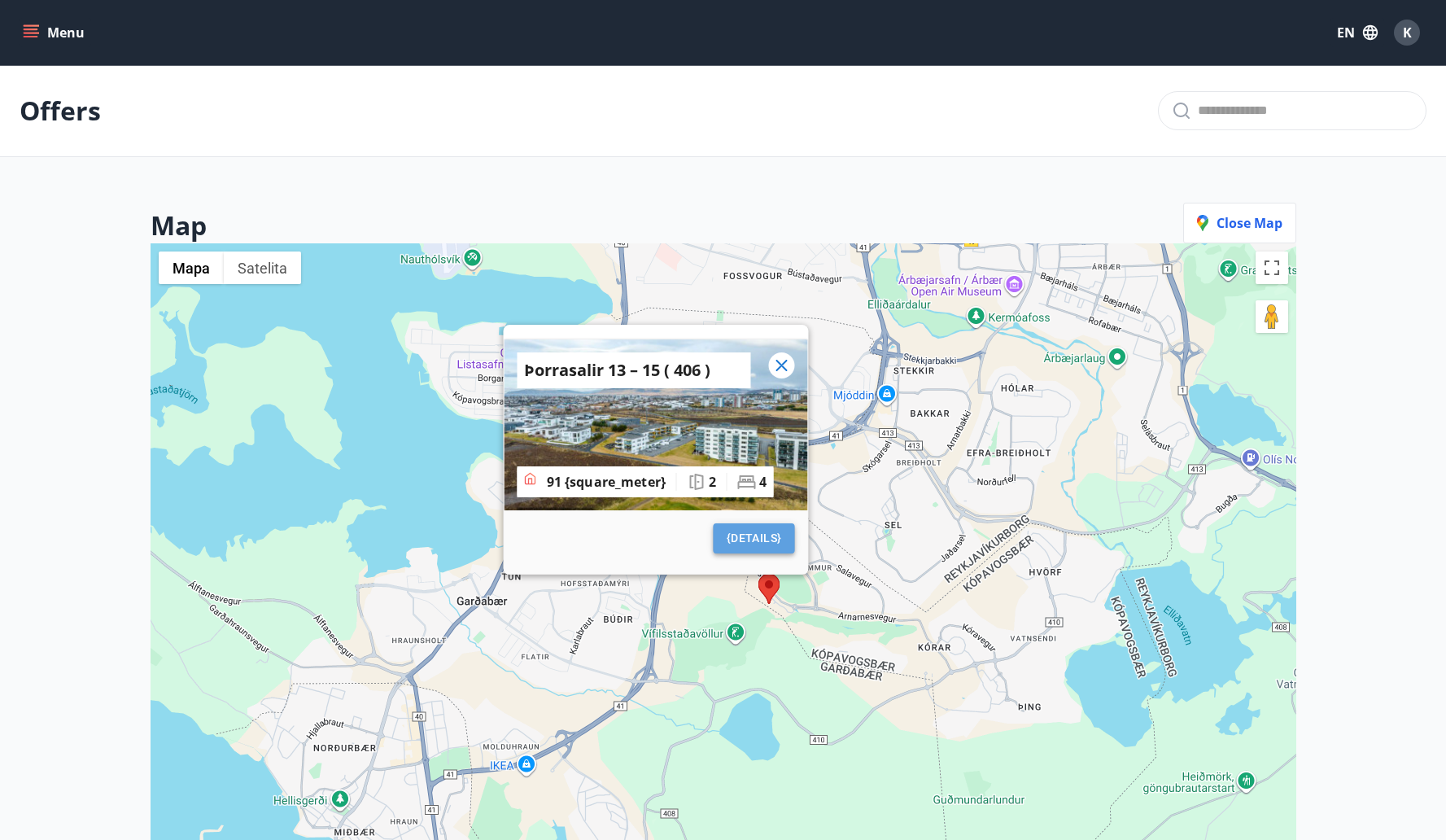
click at [759, 543] on span "{details}" at bounding box center [754, 538] width 56 height 21
click at [665, 373] on span "Þorrasalir 13 – 15 ( 406 )" at bounding box center [634, 370] width 220 height 23
click at [741, 404] on img at bounding box center [656, 424] width 303 height 171
click at [681, 379] on span "Þorrasalir 13 – 15 ( 406 )" at bounding box center [634, 370] width 220 height 23
click at [645, 507] on img at bounding box center [656, 424] width 303 height 171
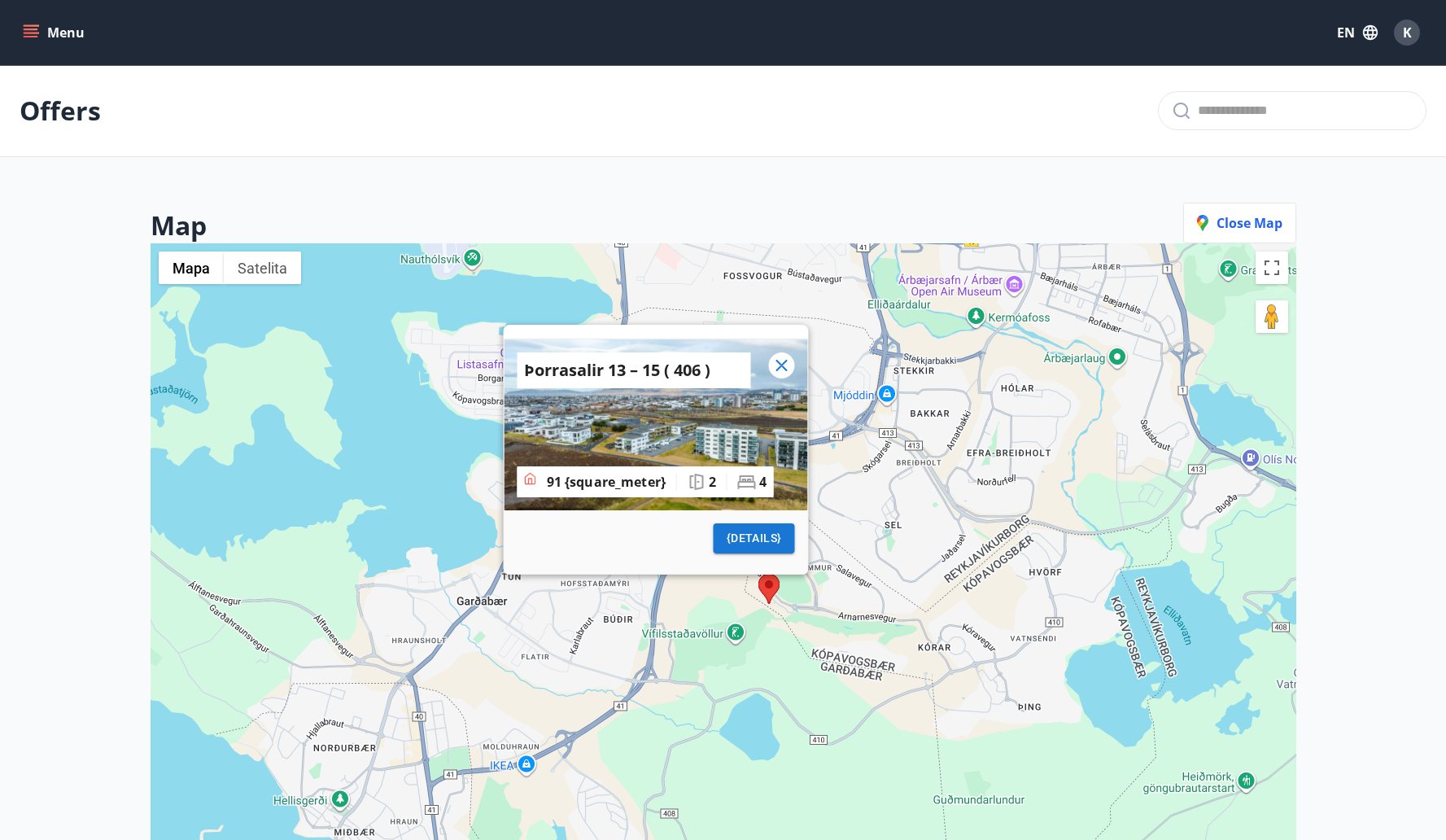
click at [707, 505] on img at bounding box center [656, 424] width 303 height 171
click at [778, 351] on img at bounding box center [656, 424] width 303 height 171
click at [778, 365] on icon at bounding box center [782, 366] width 20 height 20
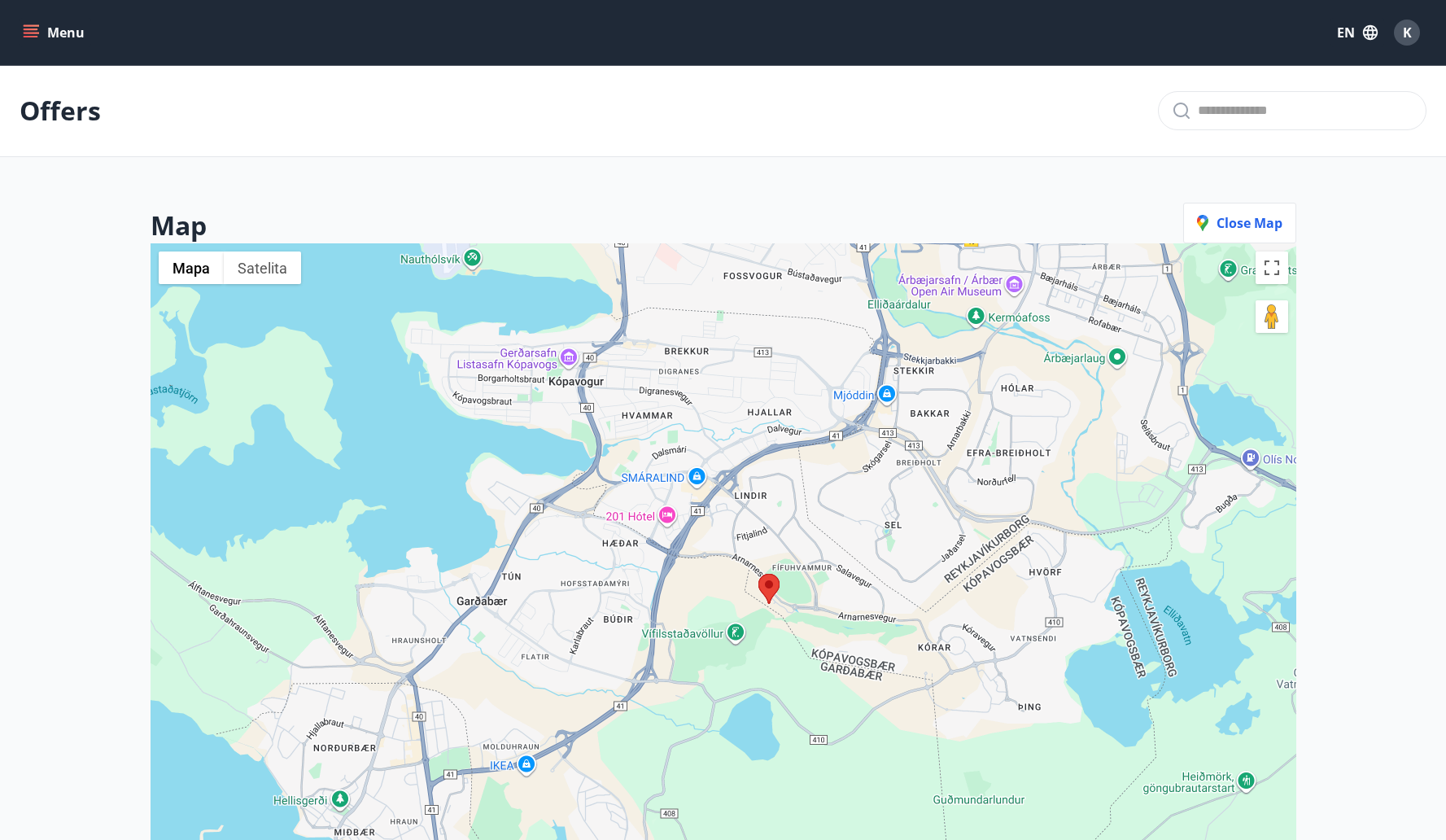
click at [759, 573] on area at bounding box center [759, 573] width 0 height 0
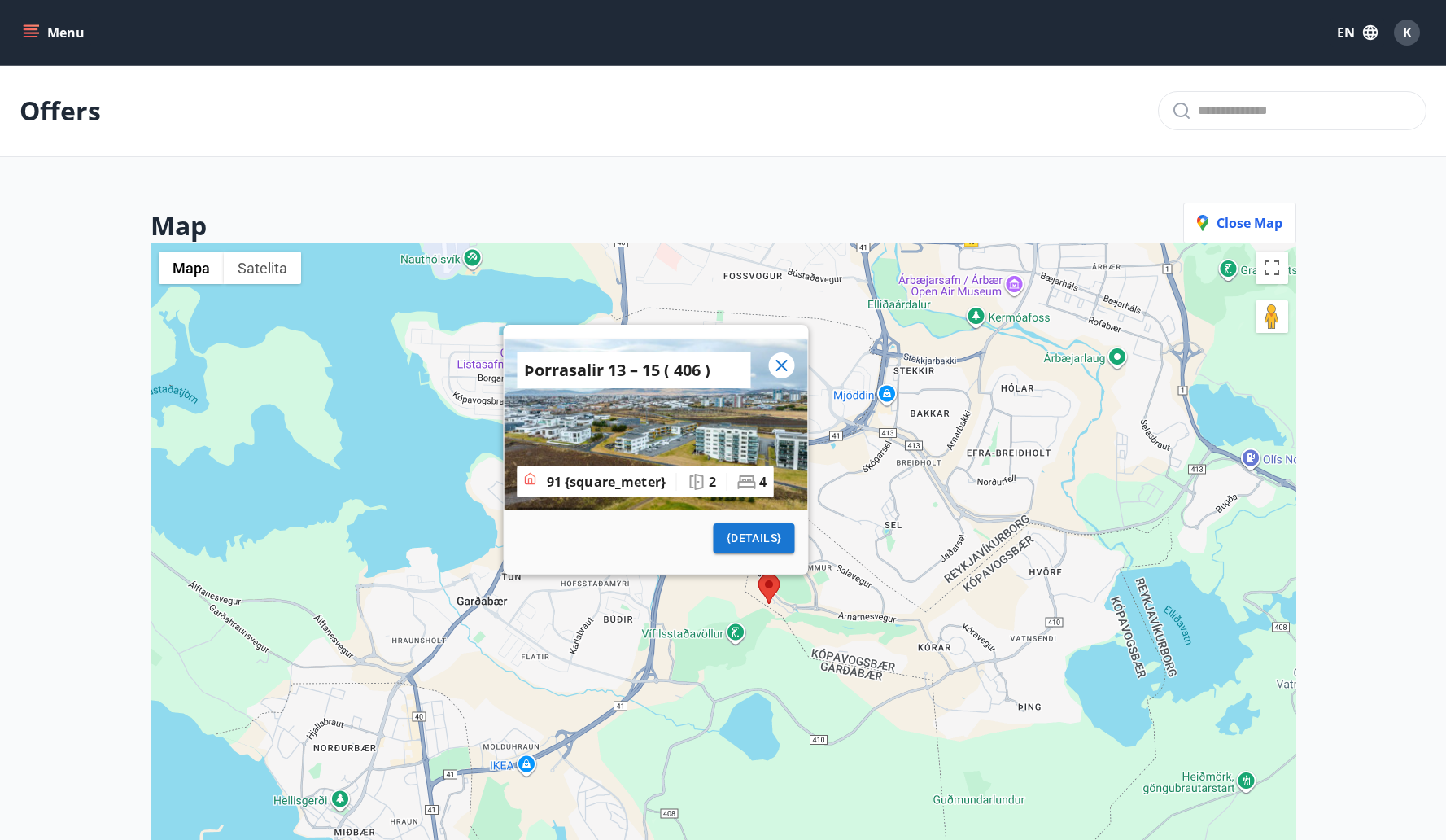
click at [784, 366] on icon at bounding box center [782, 366] width 20 height 20
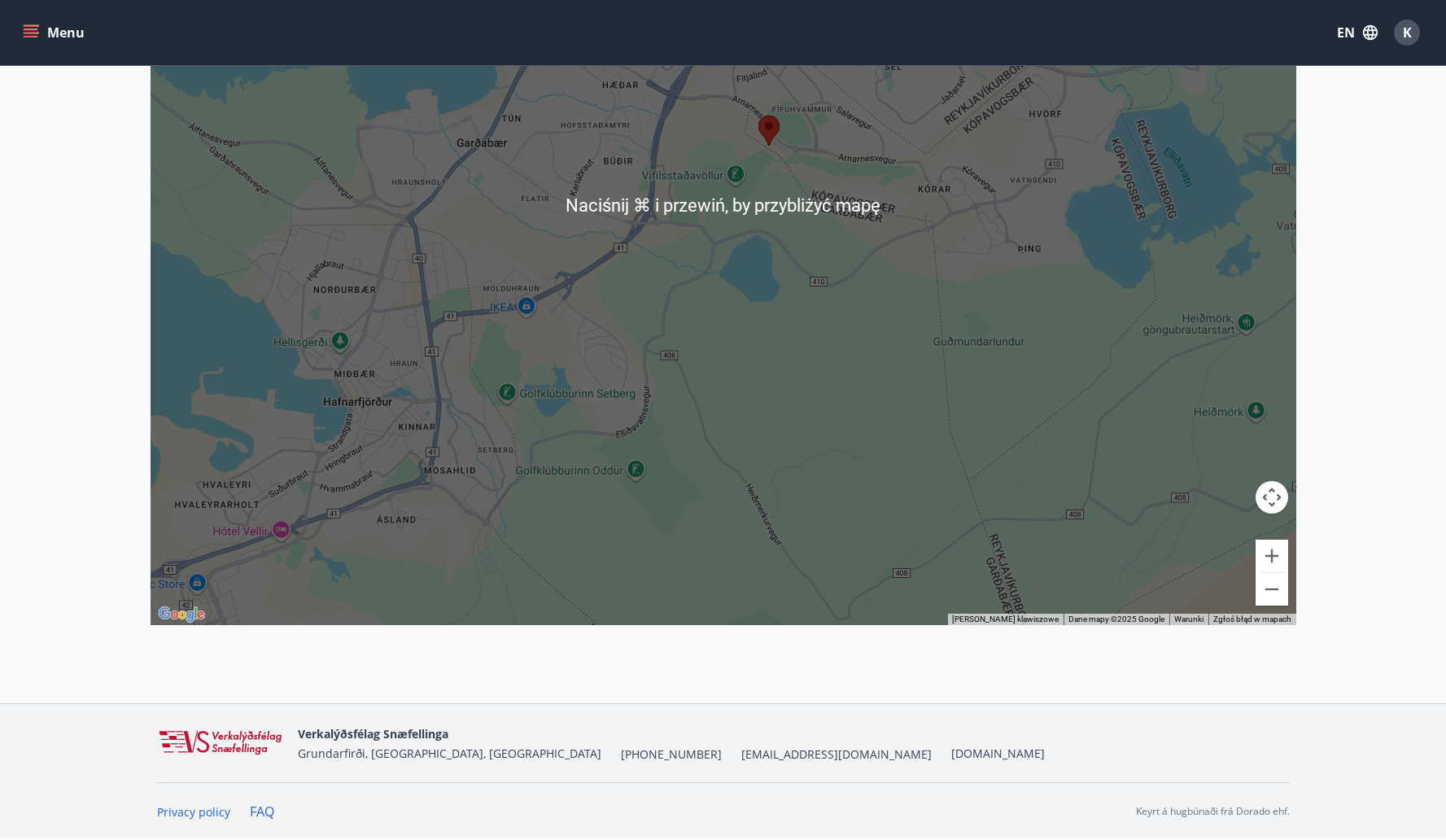
scroll to position [88, 0]
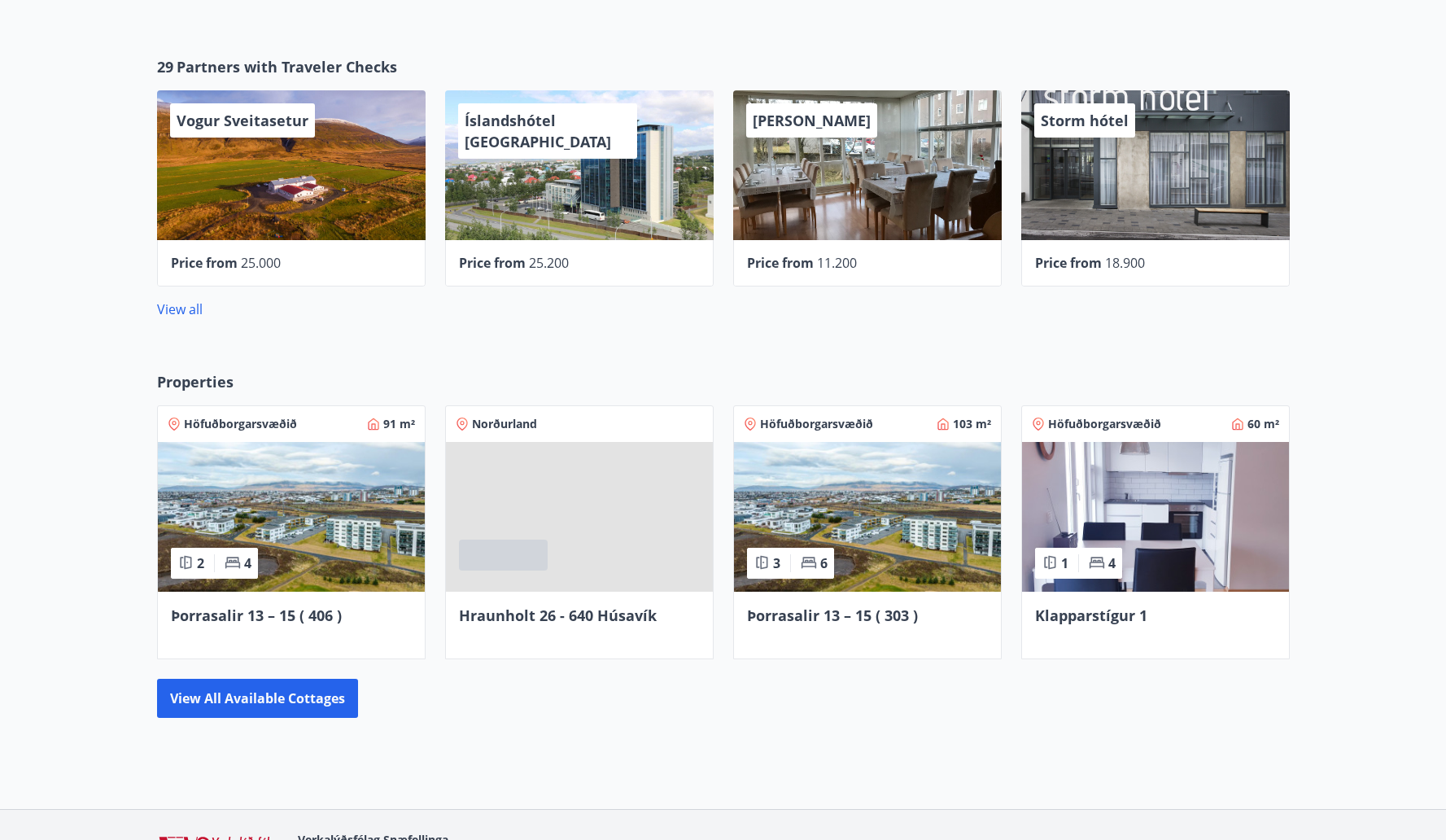
scroll to position [596, 0]
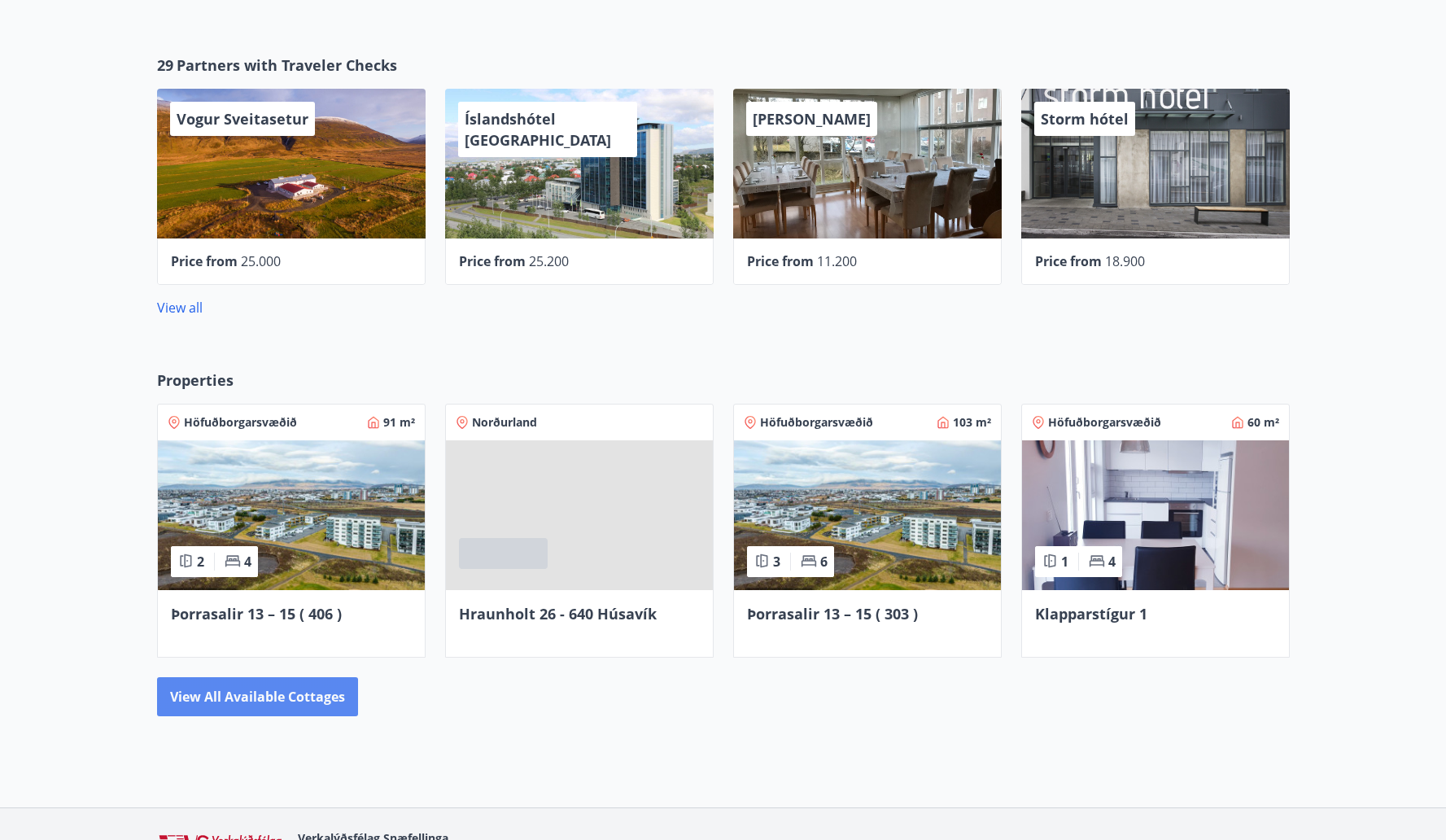
click at [304, 690] on button "View all available cottages" at bounding box center [257, 696] width 201 height 39
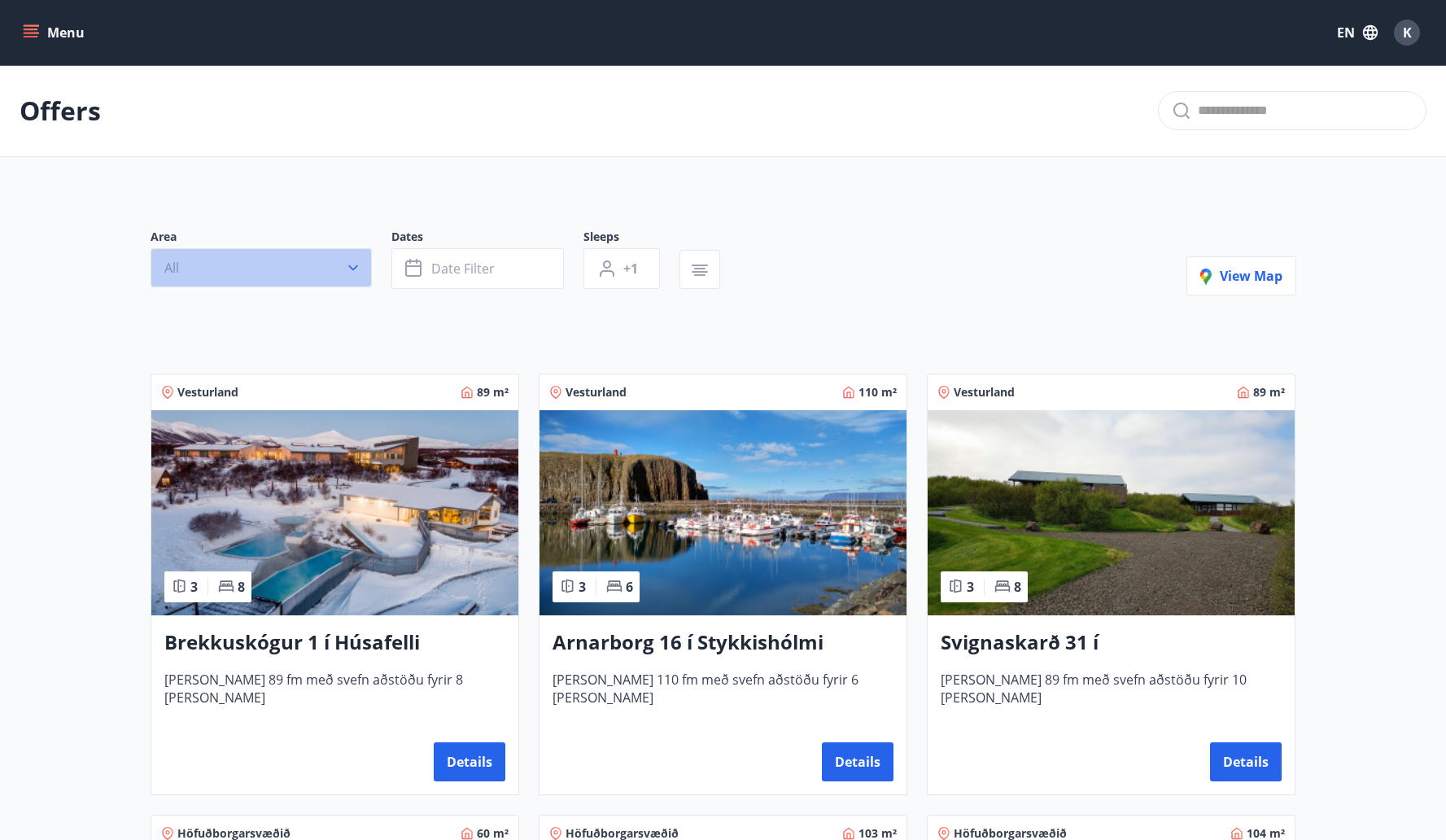
click at [337, 270] on button "All" at bounding box center [261, 267] width 221 height 39
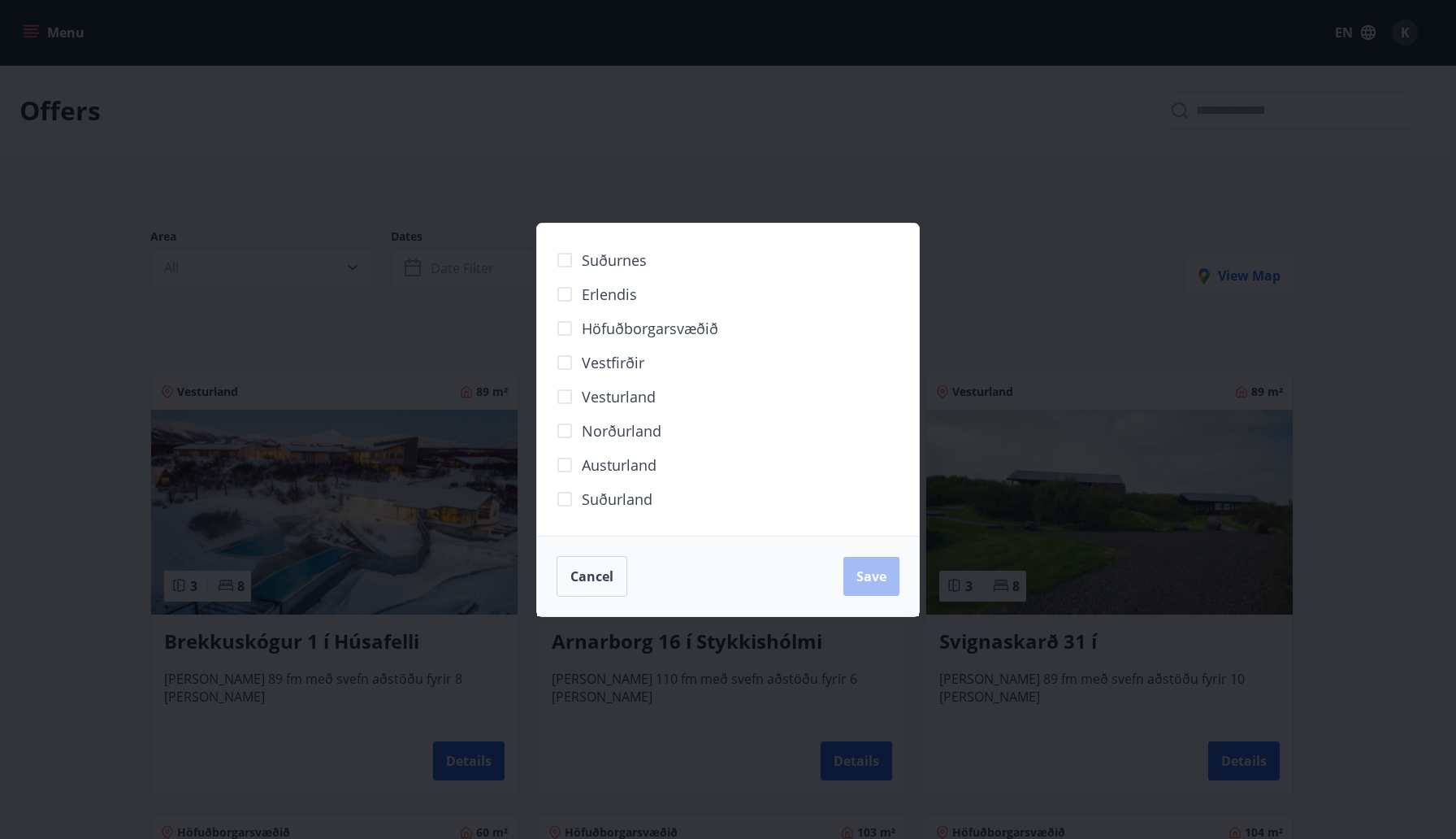
click at [1025, 252] on div "Suðurnes Erlendis Höfuðborgarsvæðið [GEOGRAPHIC_DATA] [GEOGRAPHIC_DATA] [GEOGRA…" at bounding box center [728, 419] width 1456 height 839
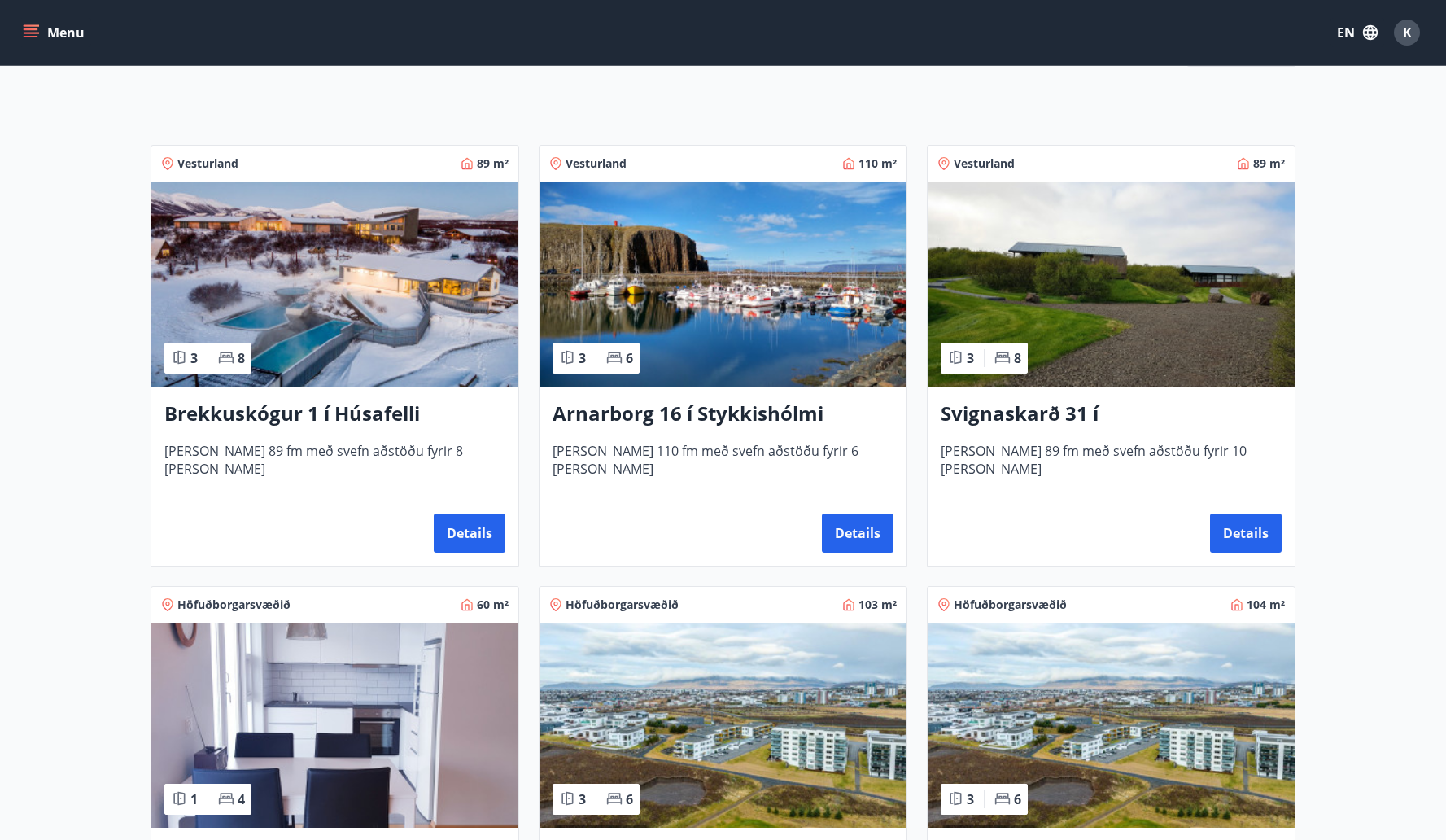
scroll to position [607, 0]
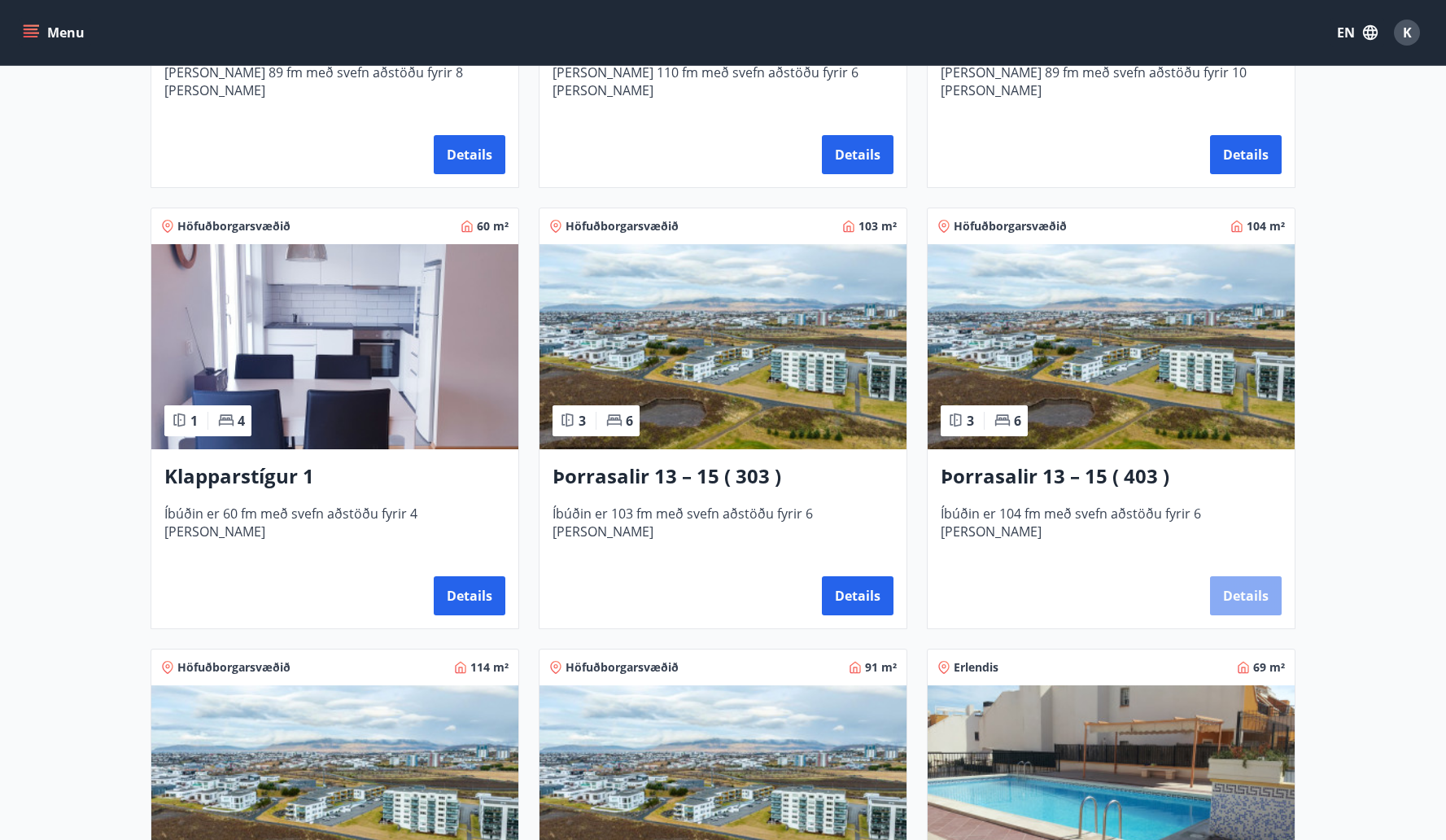
click at [1237, 596] on button "Details" at bounding box center [1246, 595] width 71 height 39
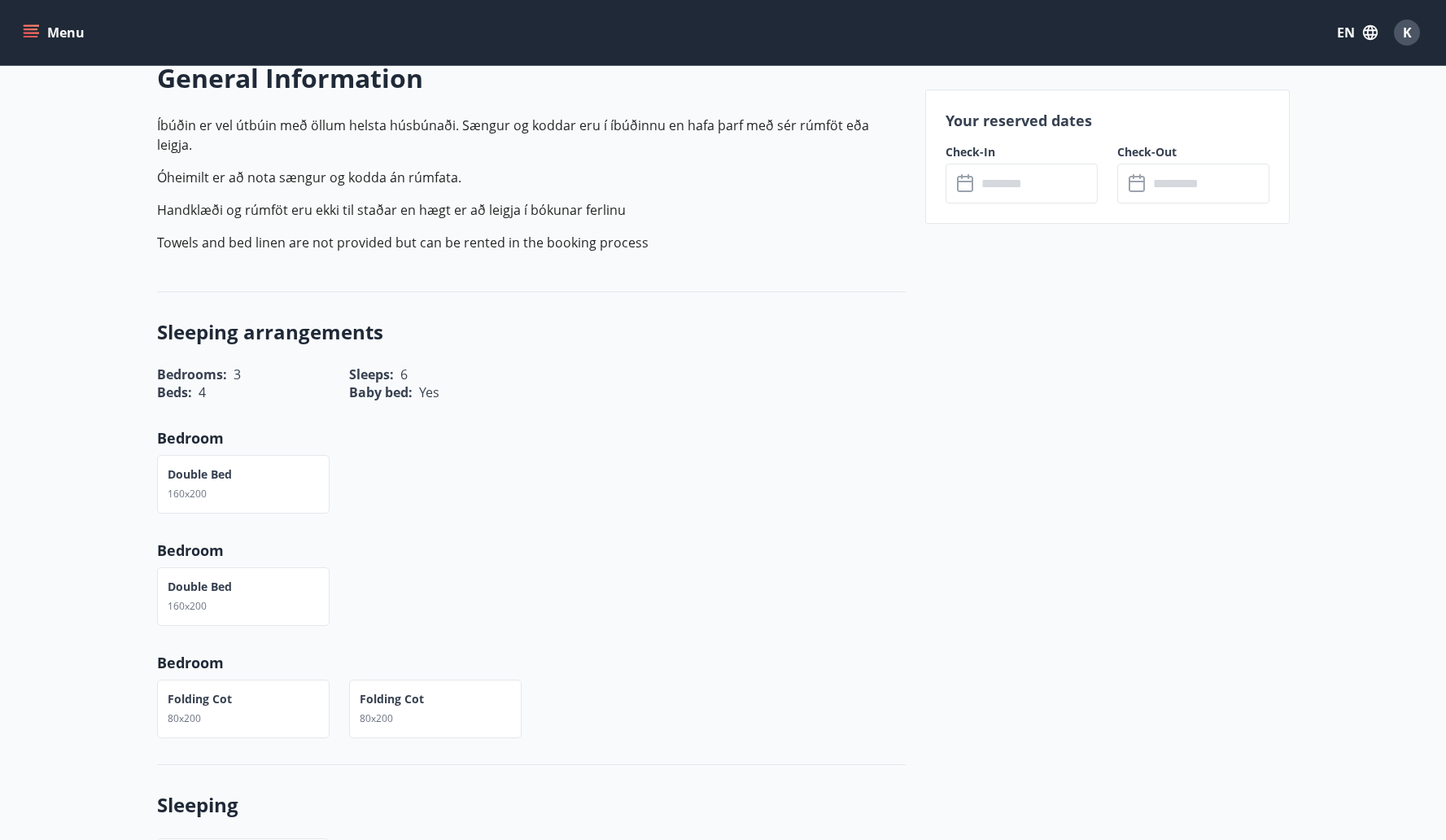
scroll to position [449, 0]
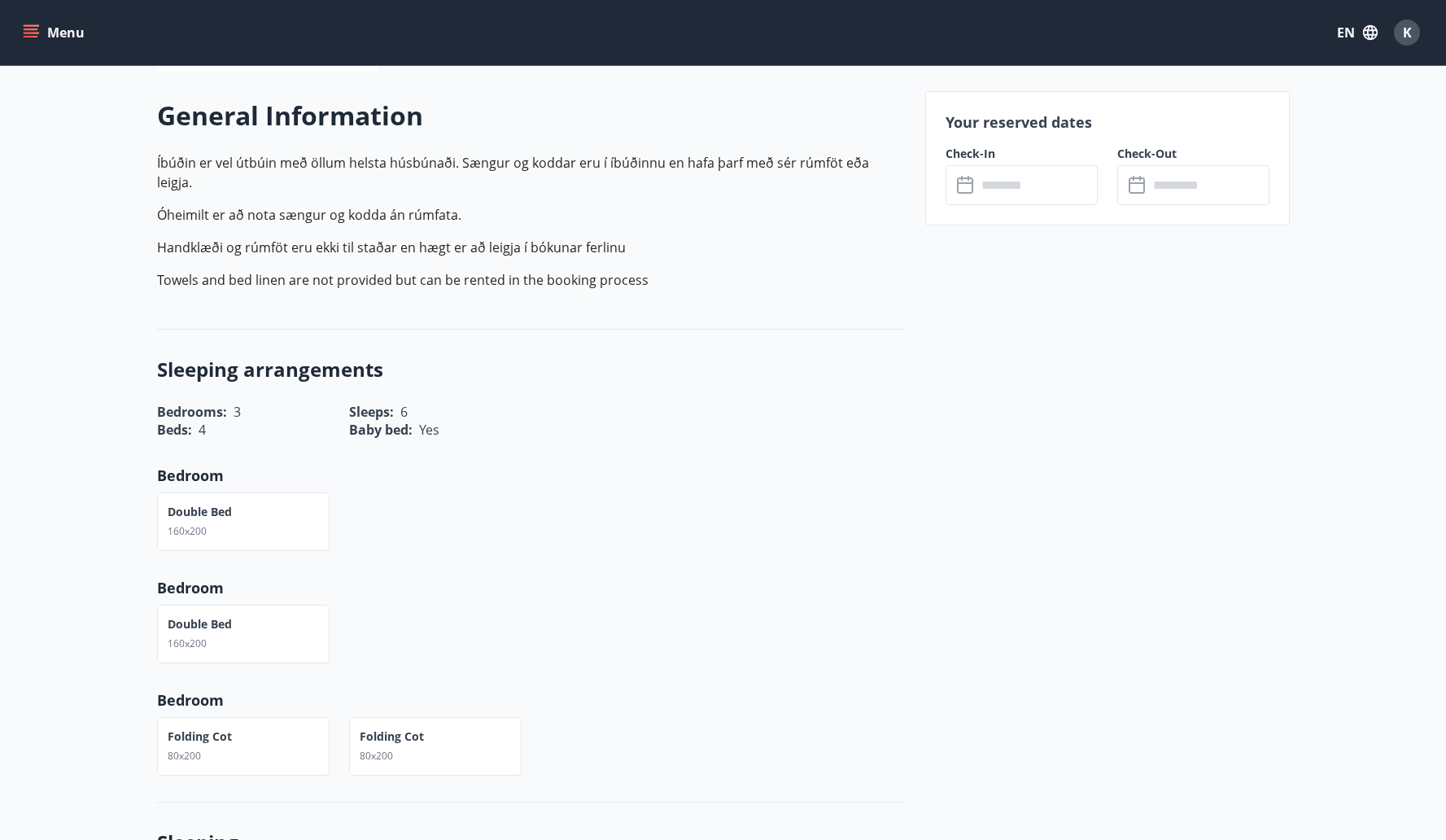
click at [1046, 185] on input "text" at bounding box center [1037, 185] width 121 height 40
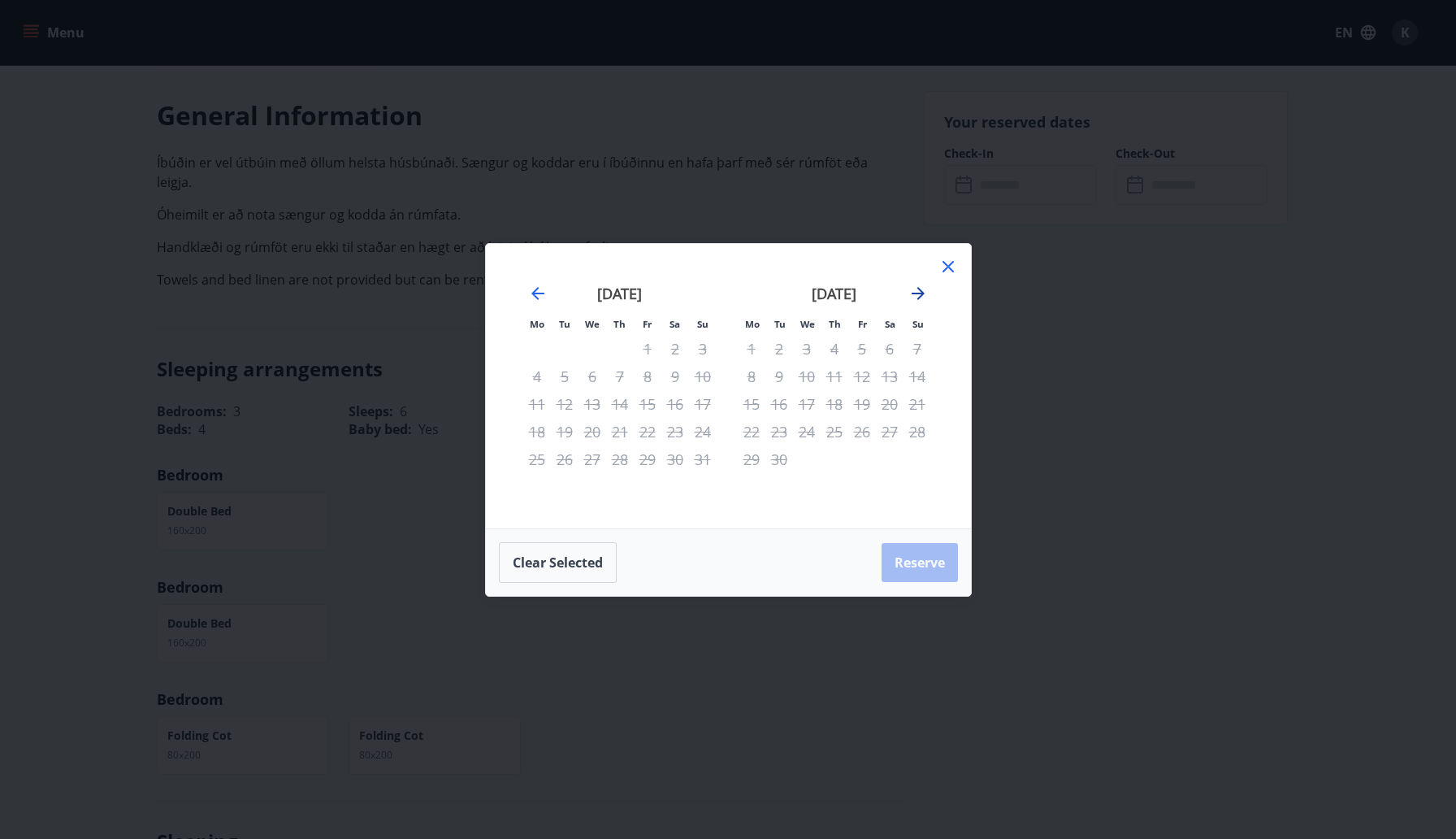
click at [917, 294] on icon "Move forward to switch to the next month." at bounding box center [918, 293] width 20 height 20
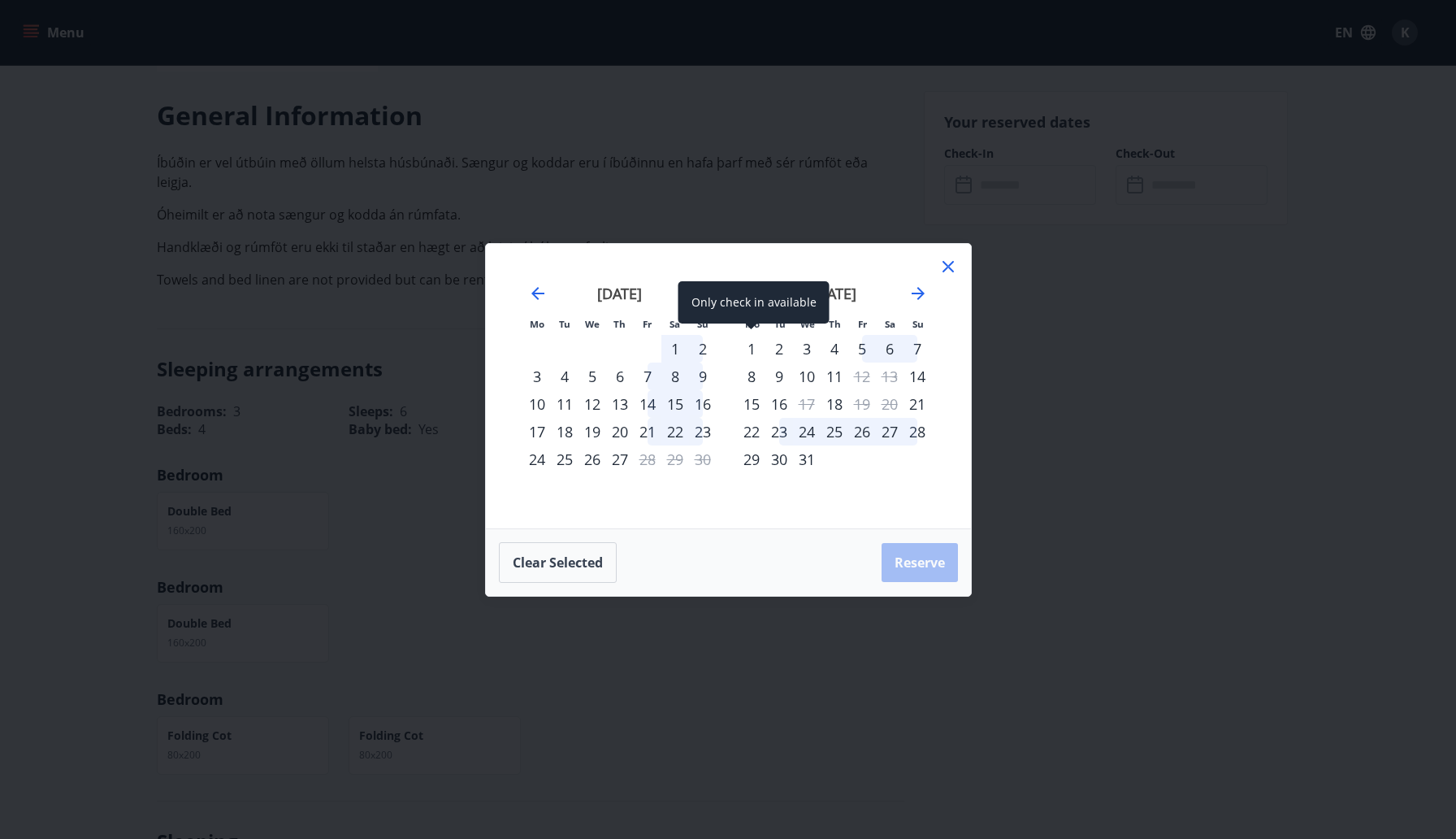
click at [749, 348] on div "1" at bounding box center [752, 349] width 28 height 28
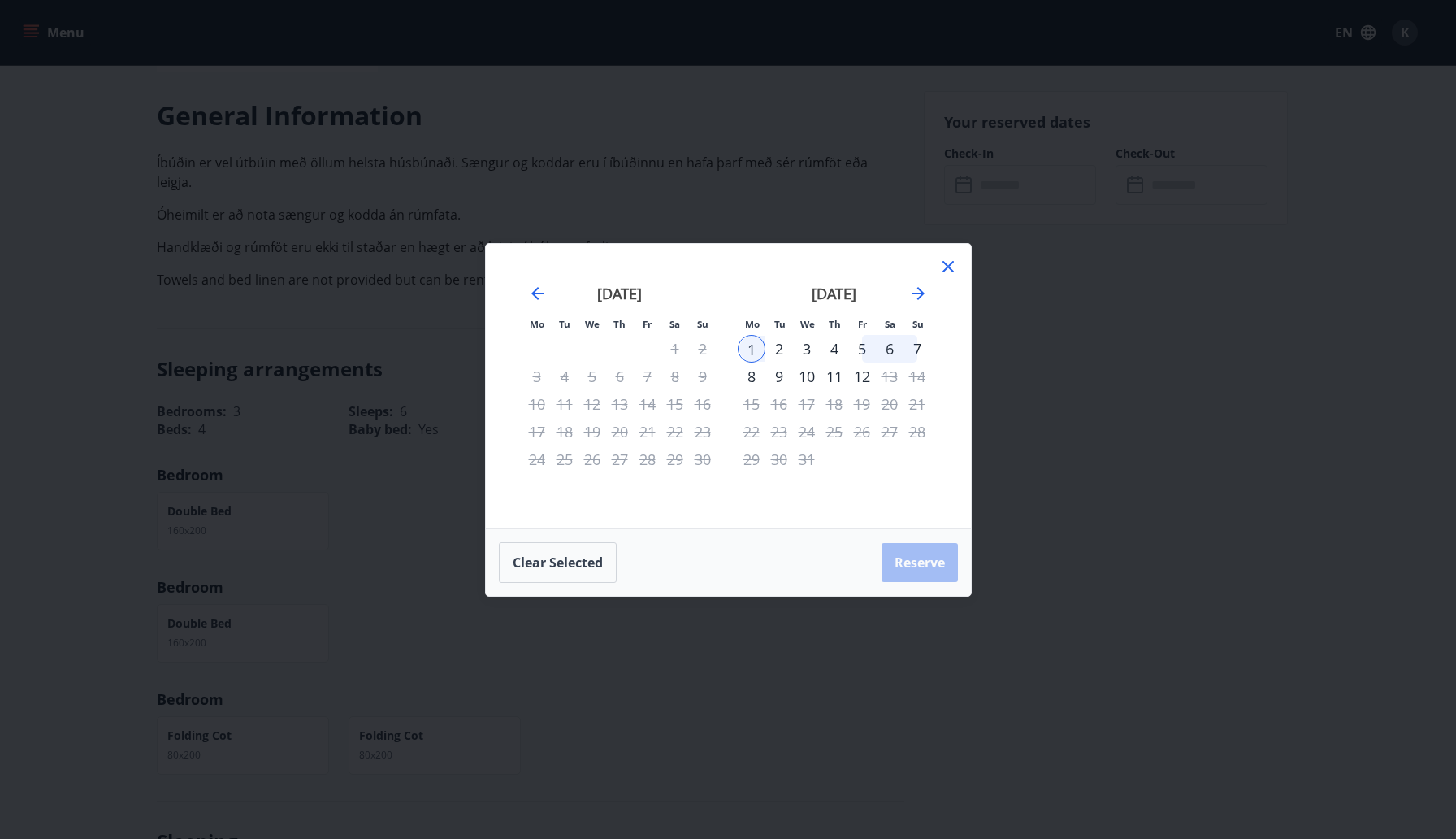
click at [885, 344] on div "6" at bounding box center [889, 349] width 28 height 28
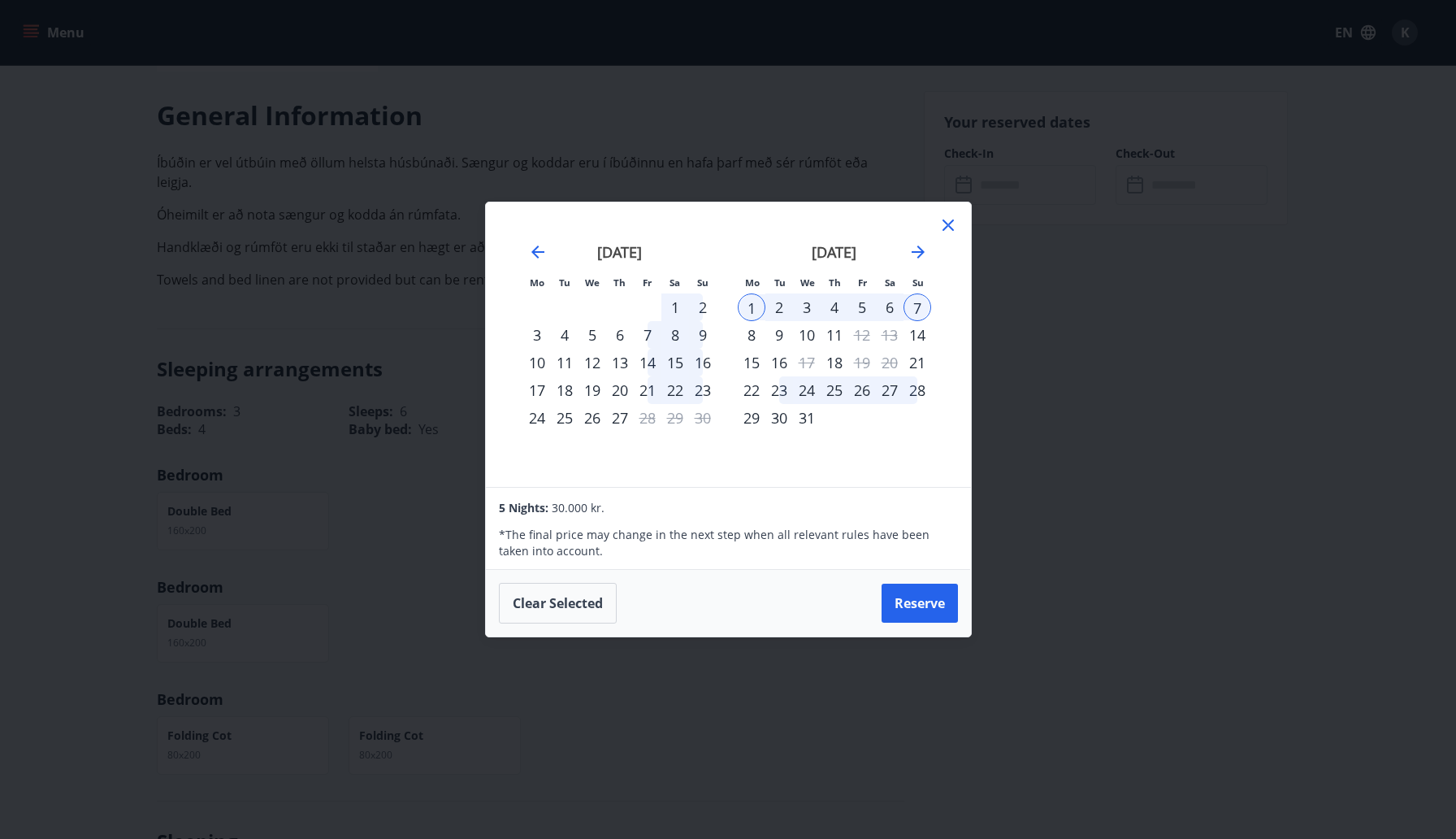
click at [866, 303] on div "5" at bounding box center [863, 307] width 28 height 28
click at [745, 304] on div "1" at bounding box center [752, 307] width 28 height 28
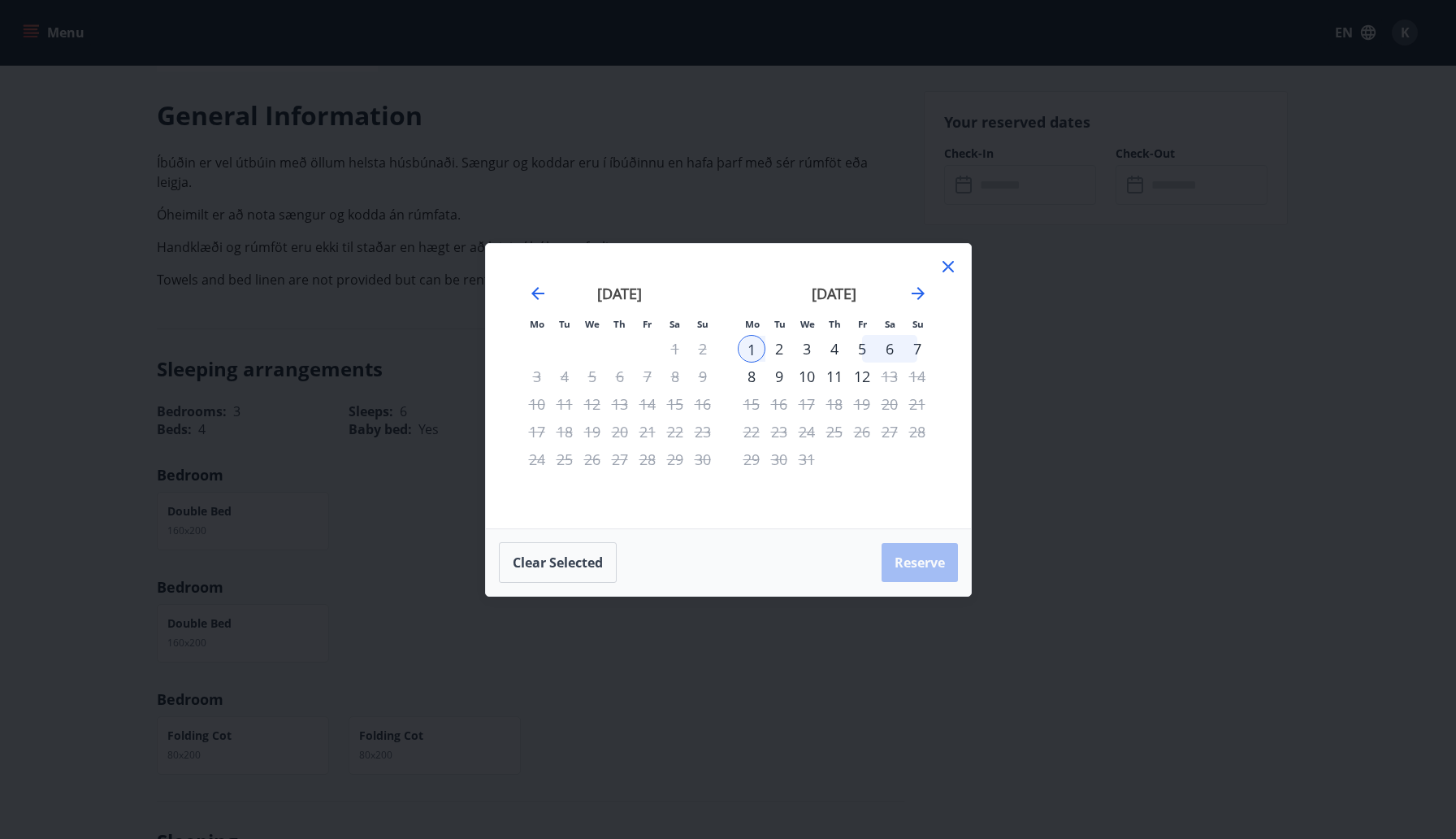
click at [867, 345] on div "5" at bounding box center [863, 349] width 28 height 28
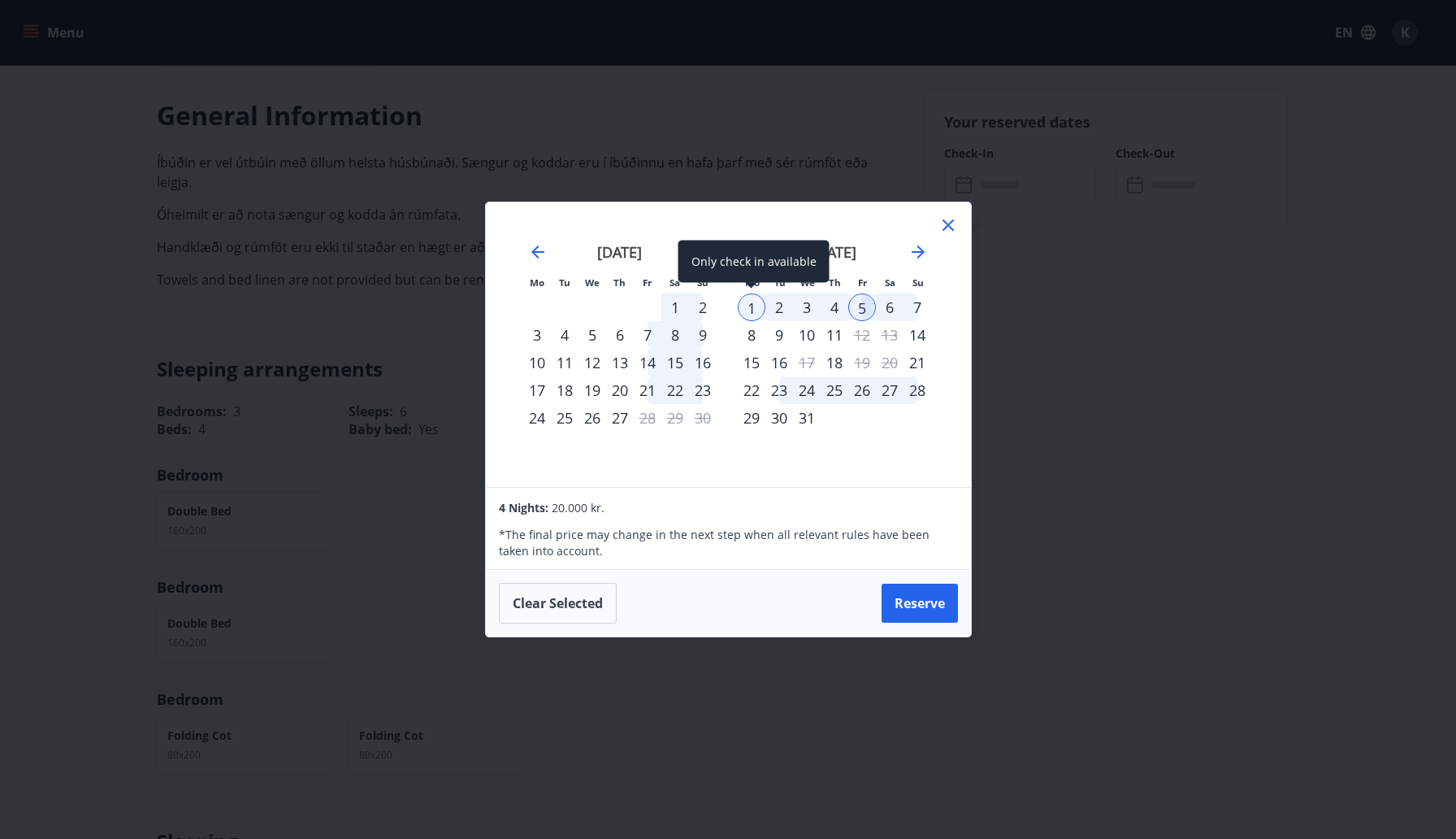
click at [759, 313] on div "1" at bounding box center [752, 307] width 28 height 28
click at [889, 305] on div "6" at bounding box center [889, 307] width 28 height 28
click at [945, 223] on icon at bounding box center [948, 225] width 11 height 11
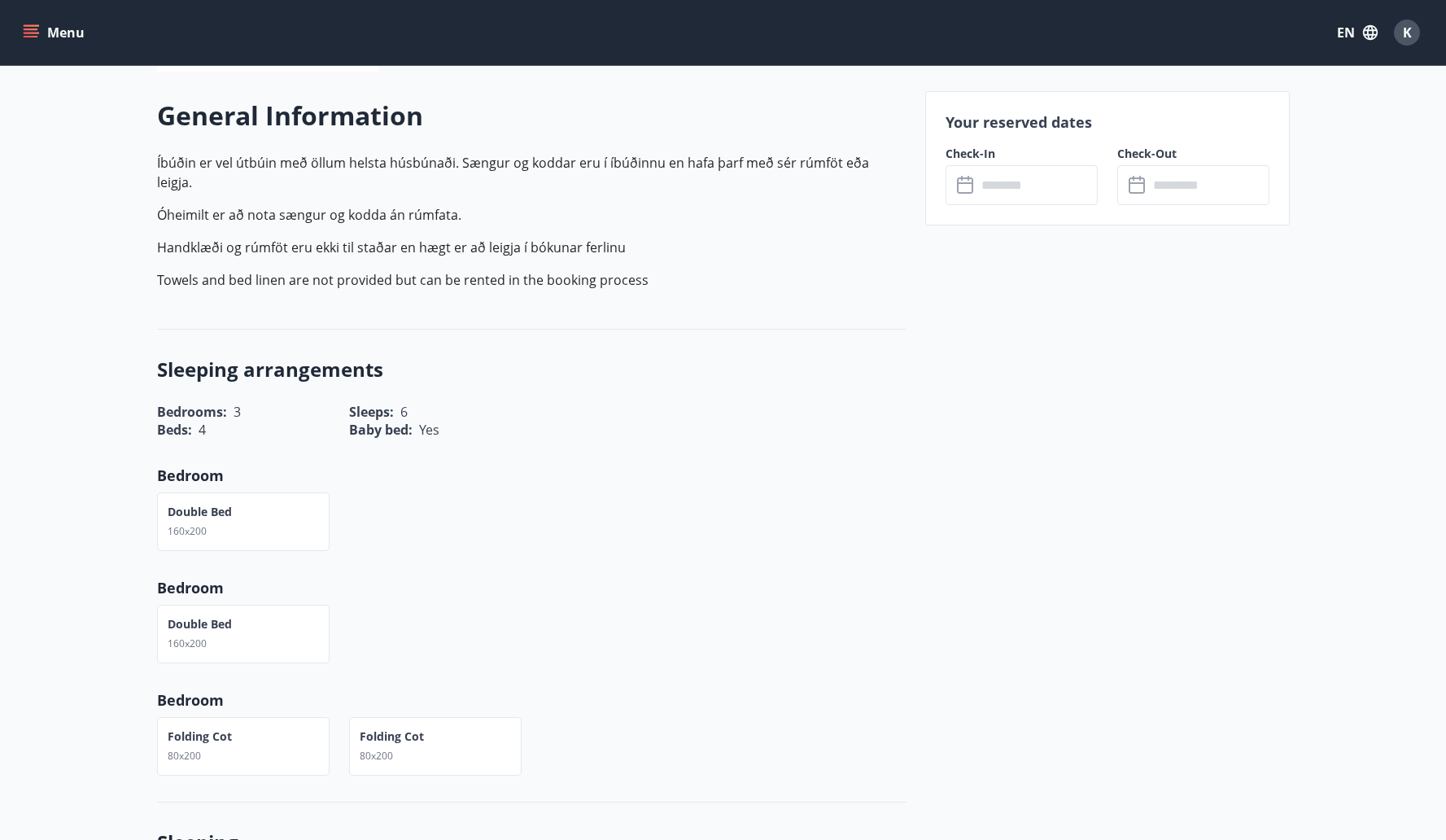
click at [869, 329] on div "Sleeping arrangements Bedrooms : 3 Sleeps : 6 Beds : 4 Baby bed : Yes Bedroom D…" at bounding box center [531, 565] width 749 height 473
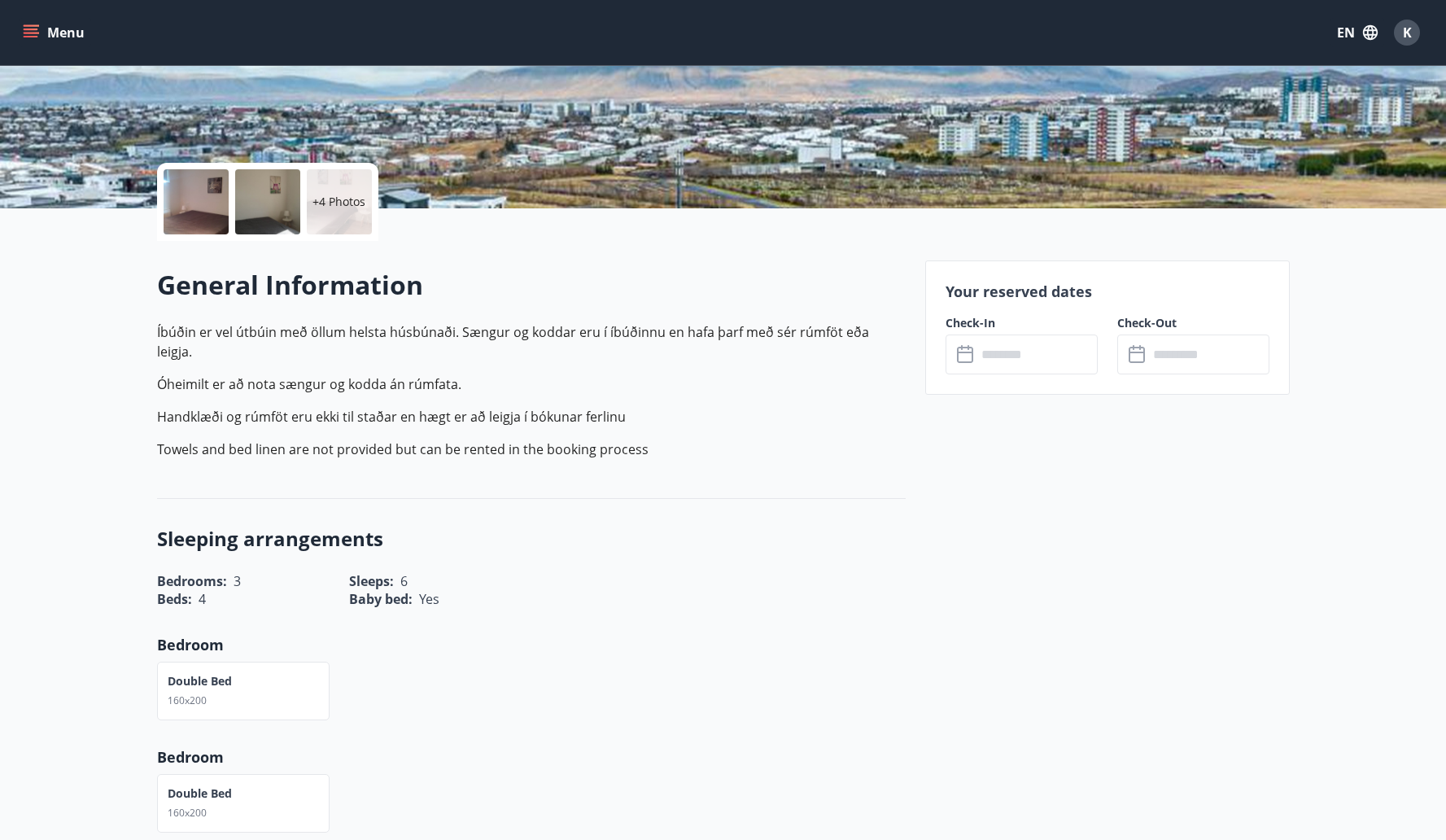
scroll to position [109, 0]
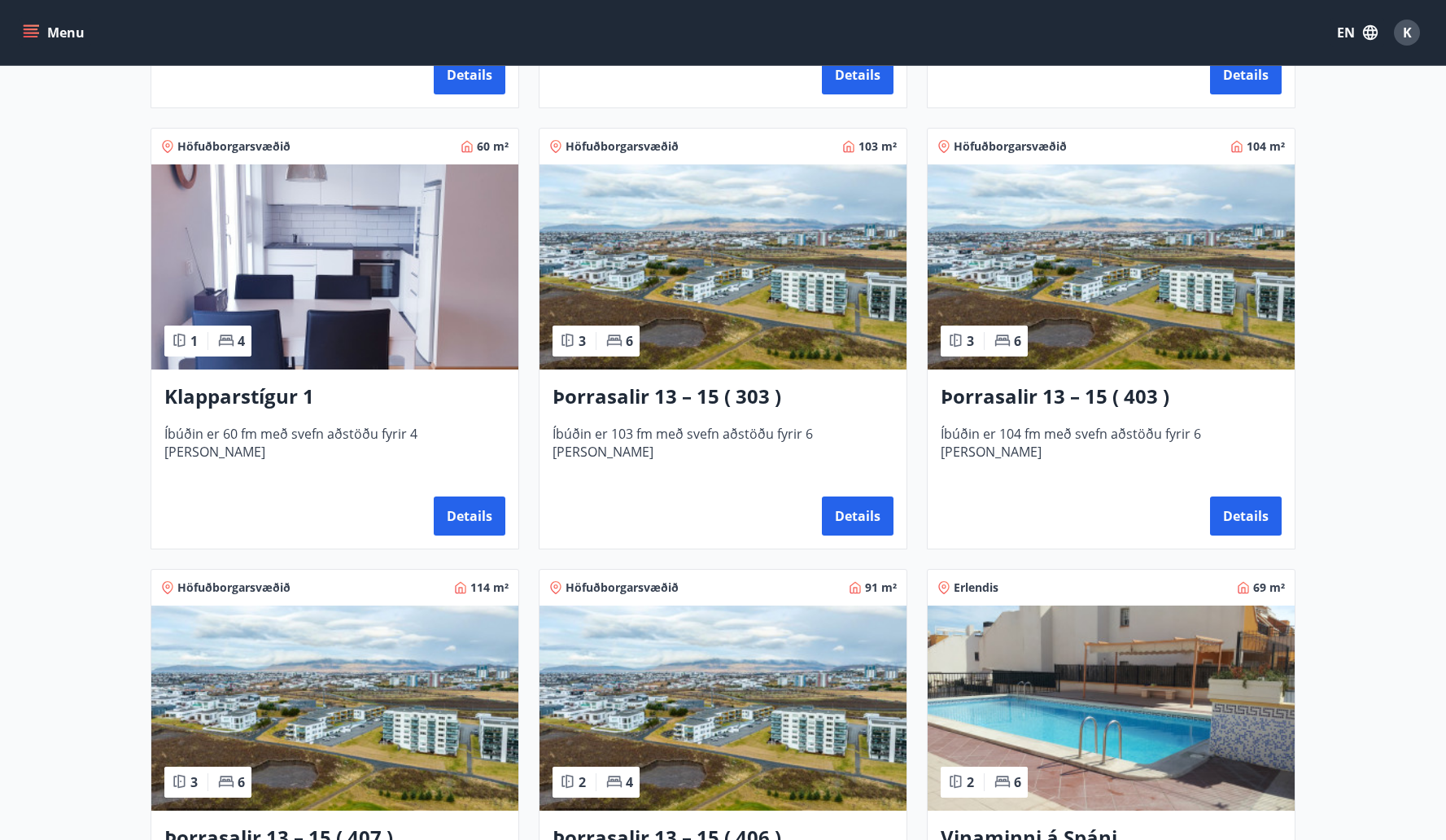
scroll to position [691, 0]
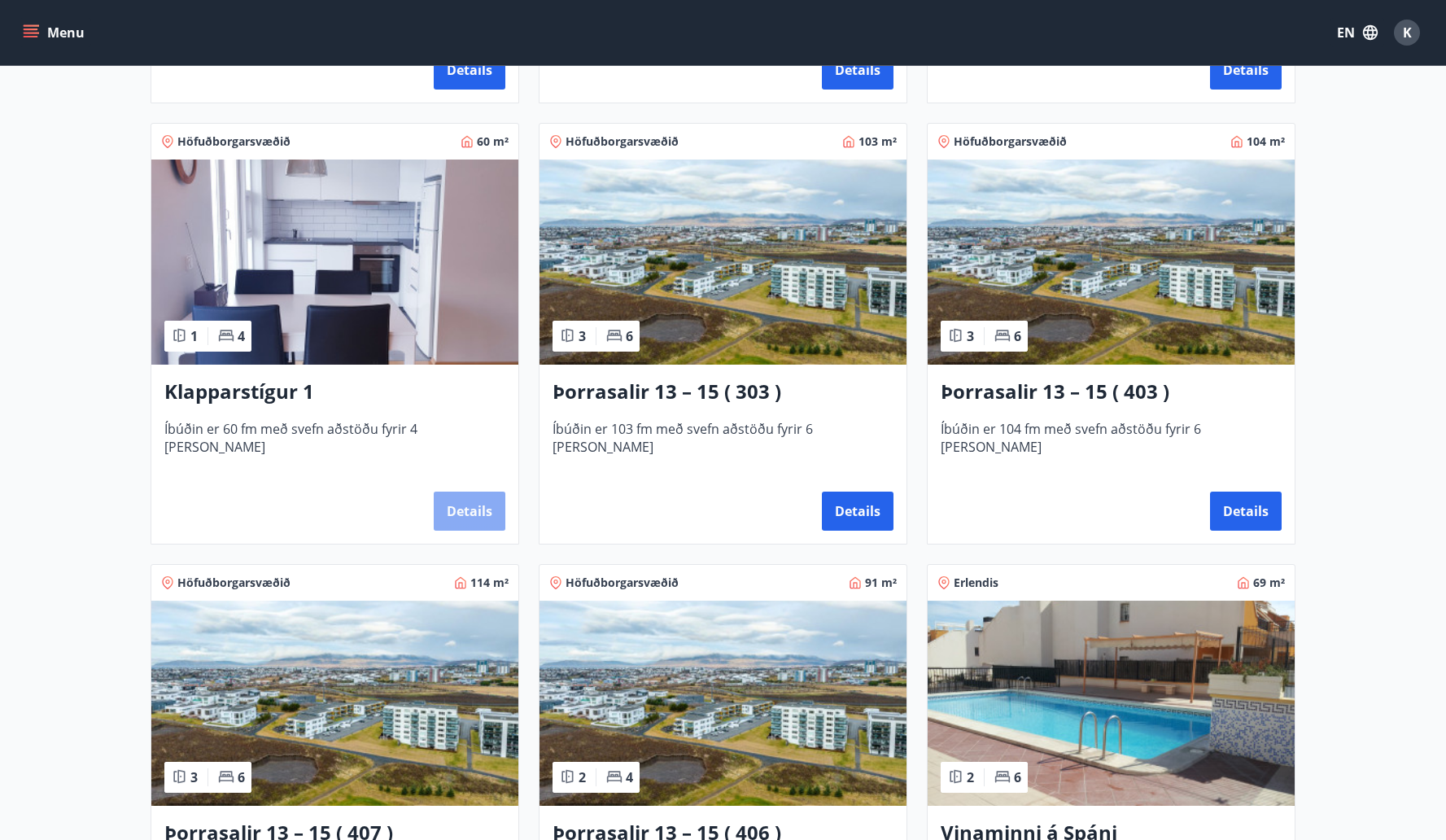
click at [478, 516] on button "Details" at bounding box center [469, 511] width 71 height 39
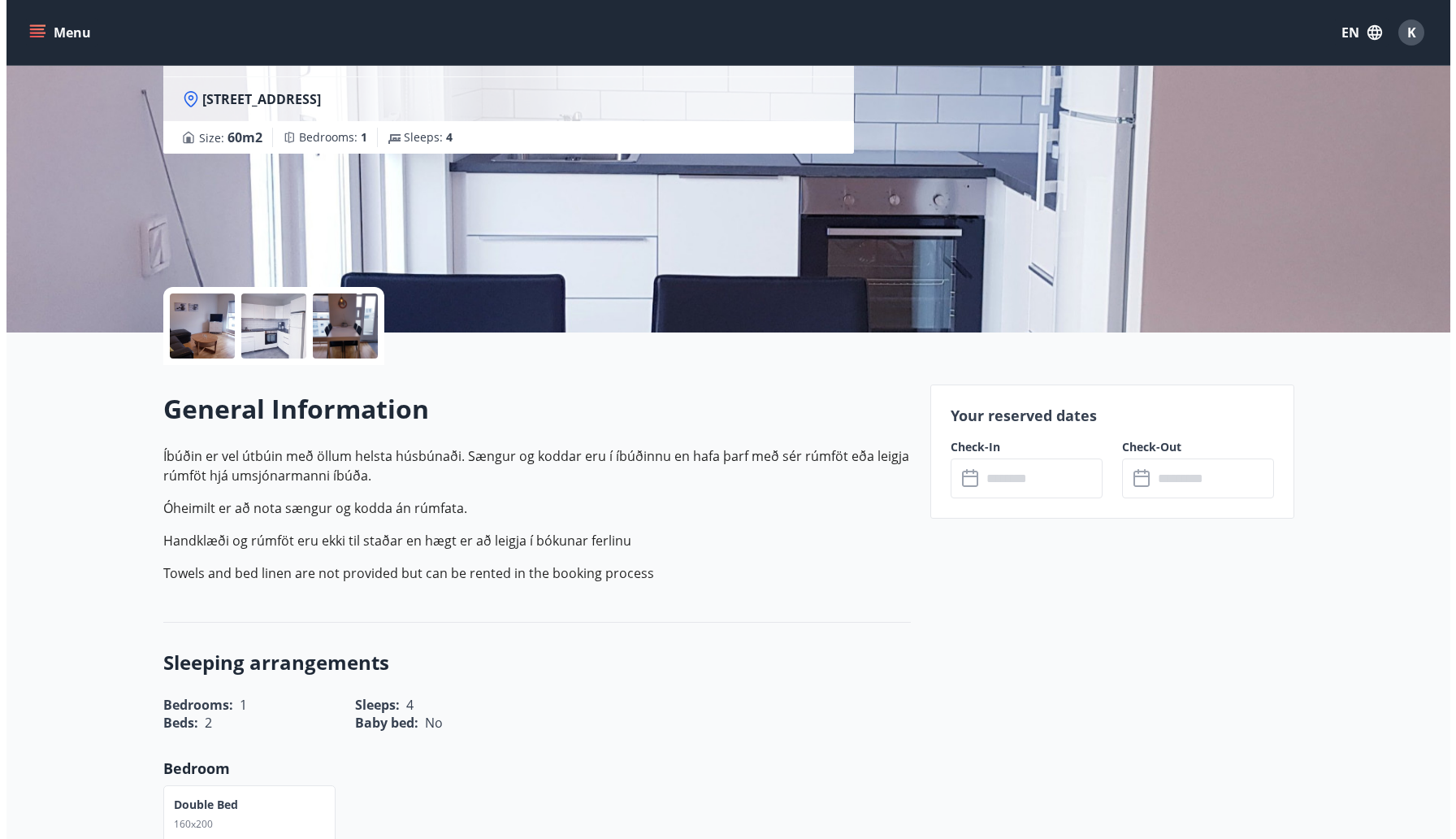
scroll to position [172, 0]
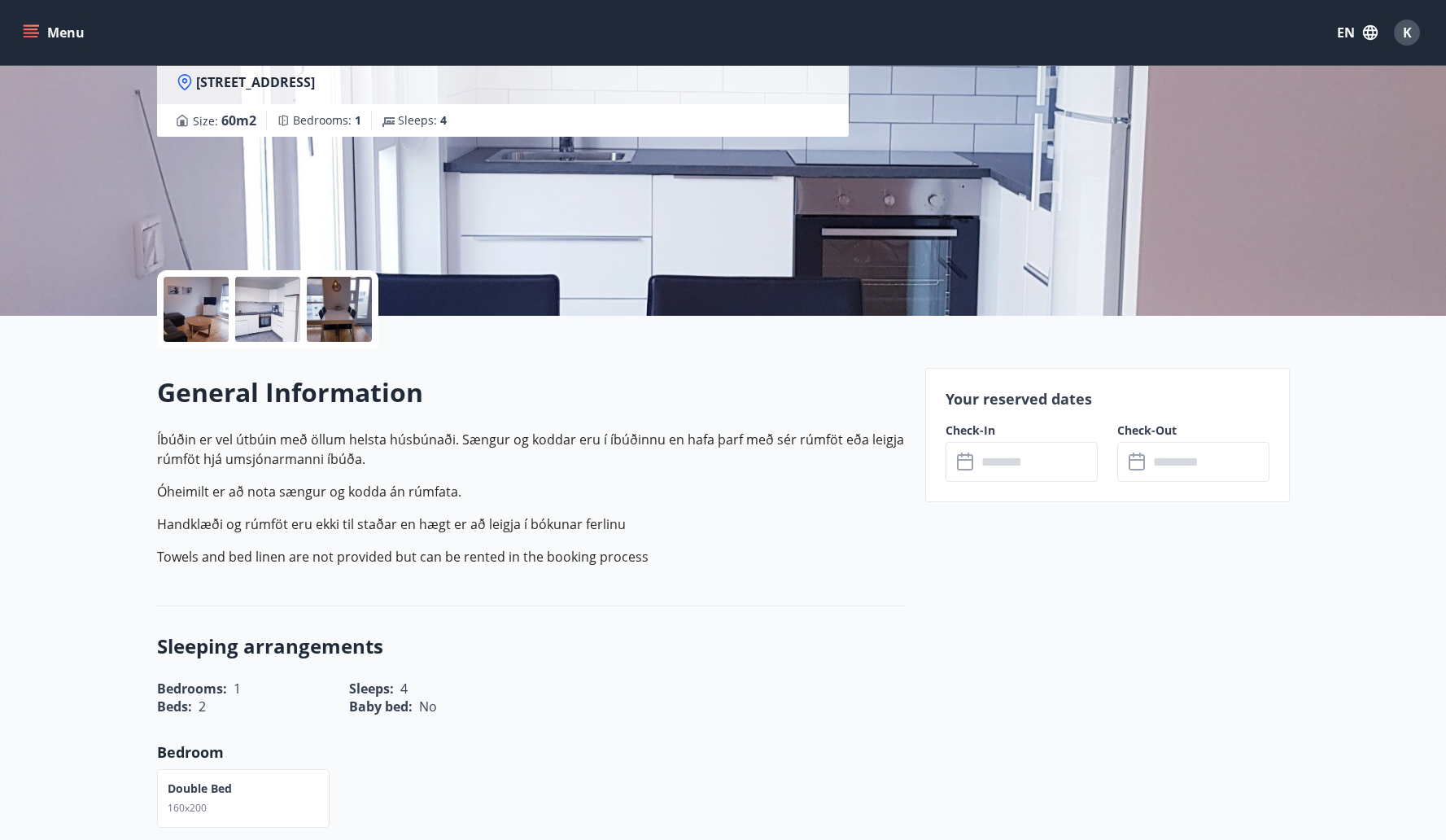
click at [987, 460] on input "text" at bounding box center [1037, 462] width 121 height 40
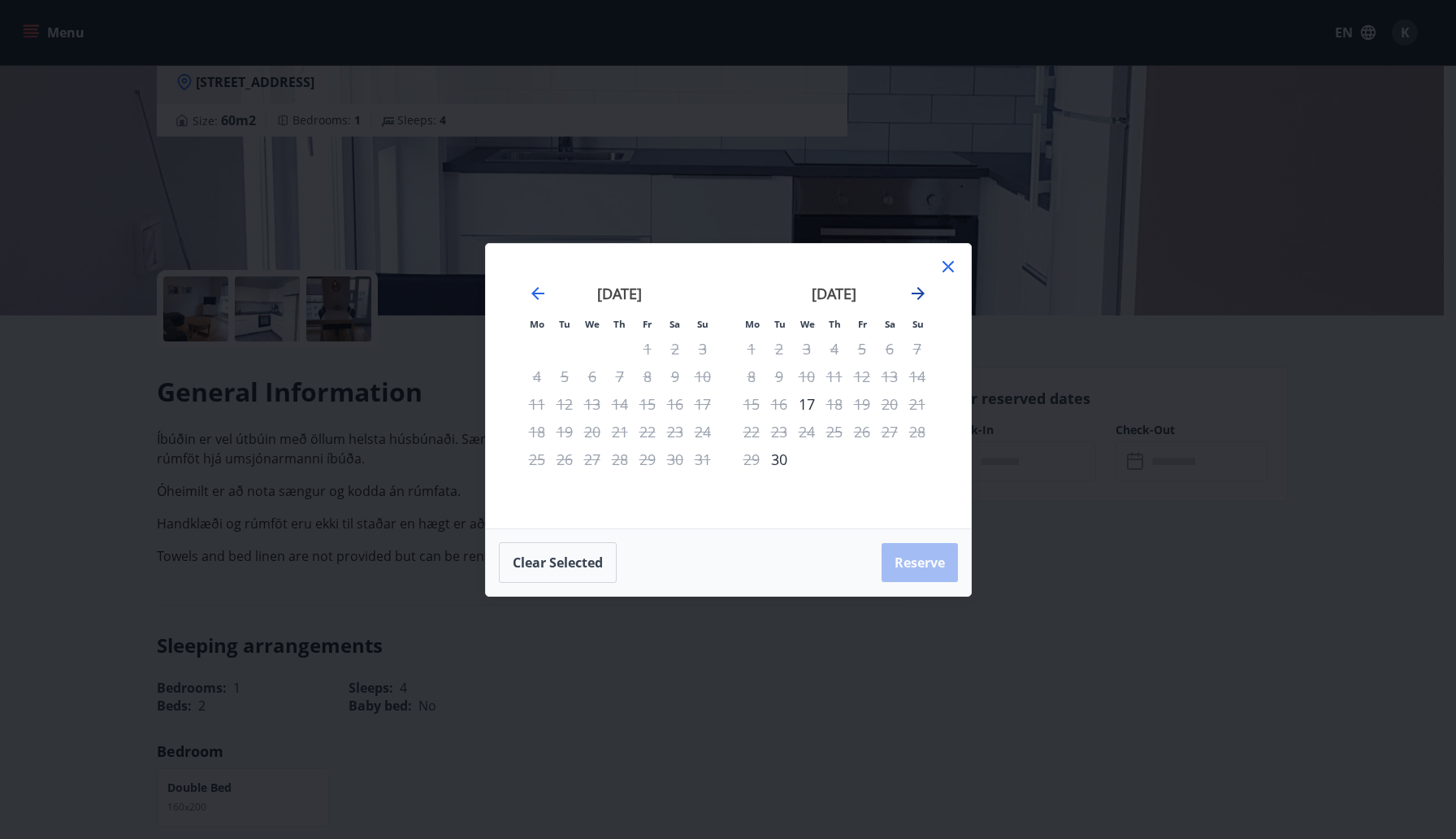
click at [919, 302] on icon "Move forward to switch to the next month." at bounding box center [918, 293] width 20 height 20
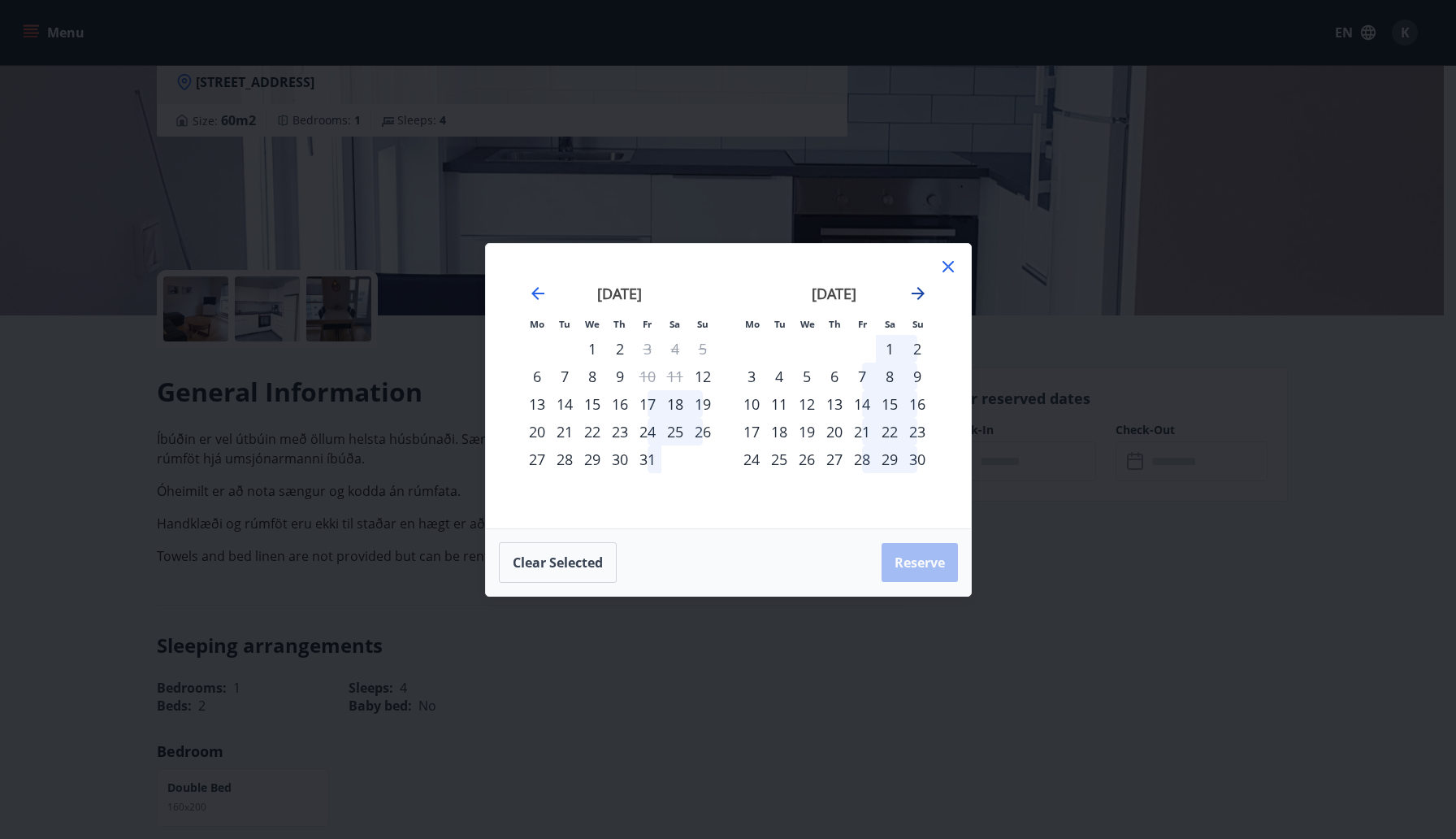
click at [919, 302] on icon "Move forward to switch to the next month." at bounding box center [918, 293] width 20 height 20
click at [752, 355] on div "1" at bounding box center [752, 349] width 28 height 28
click at [893, 344] on div "6" at bounding box center [889, 349] width 28 height 28
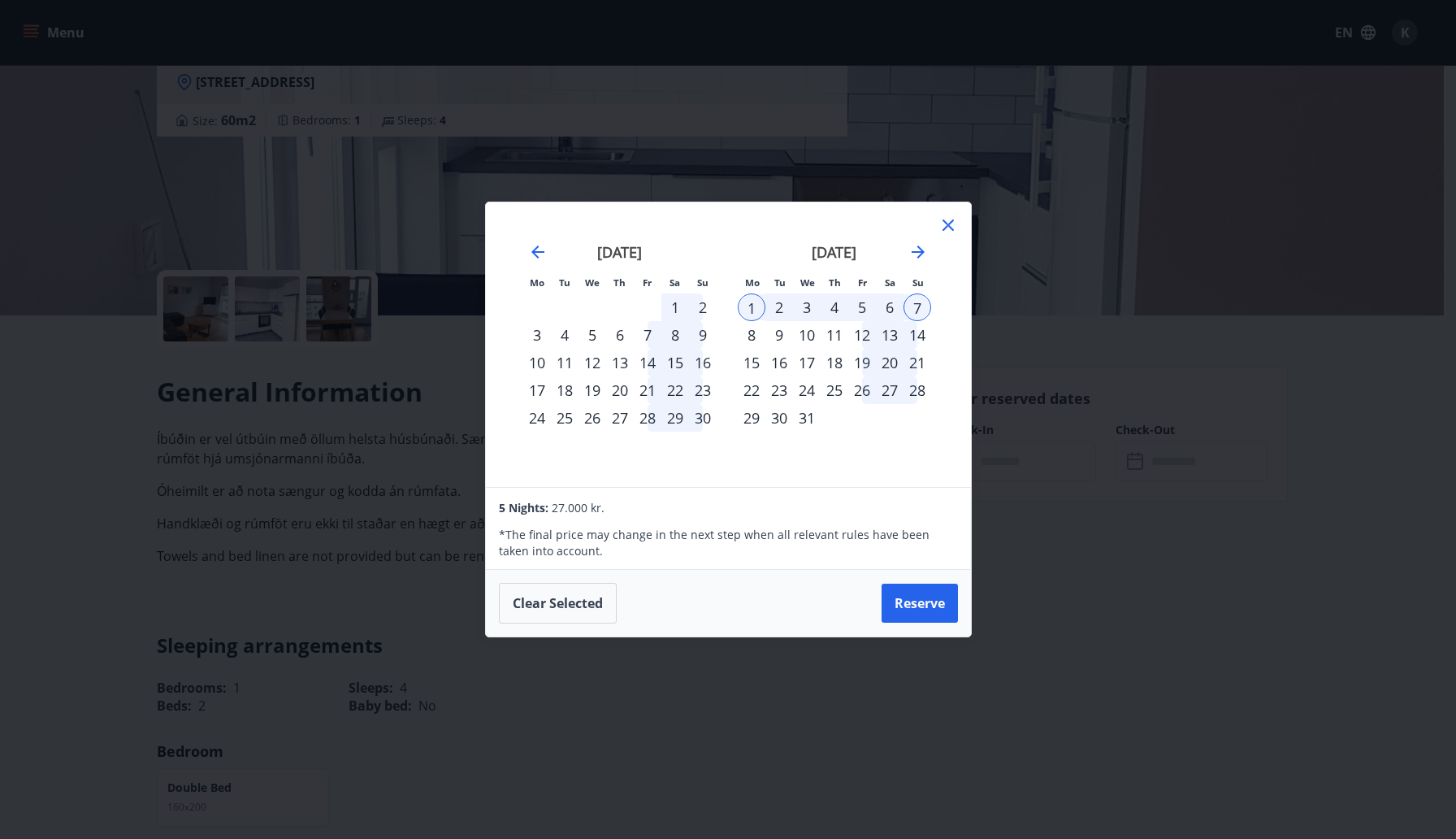
click at [944, 226] on icon at bounding box center [949, 225] width 20 height 20
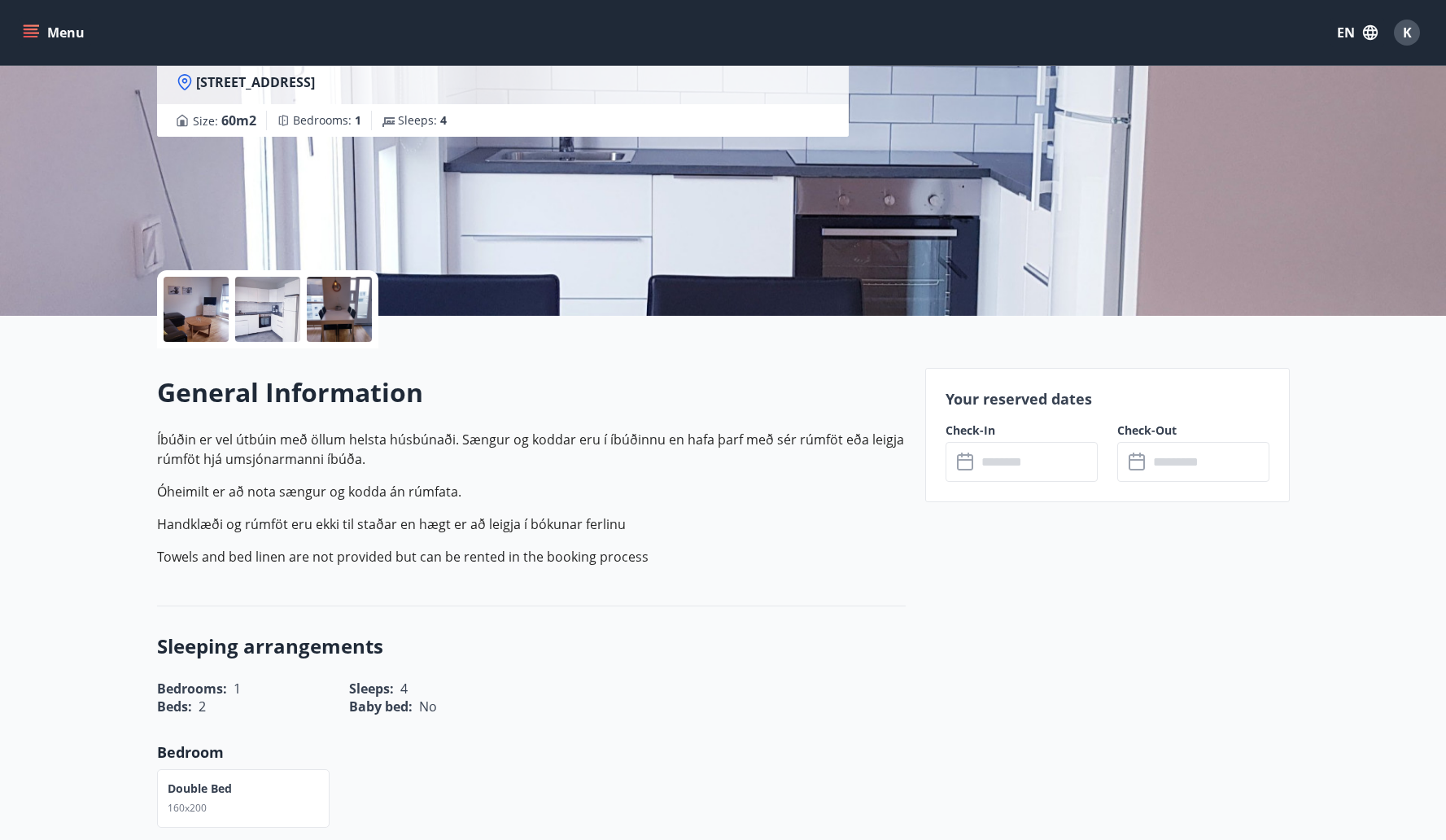
click at [205, 313] on div at bounding box center [196, 309] width 65 height 65
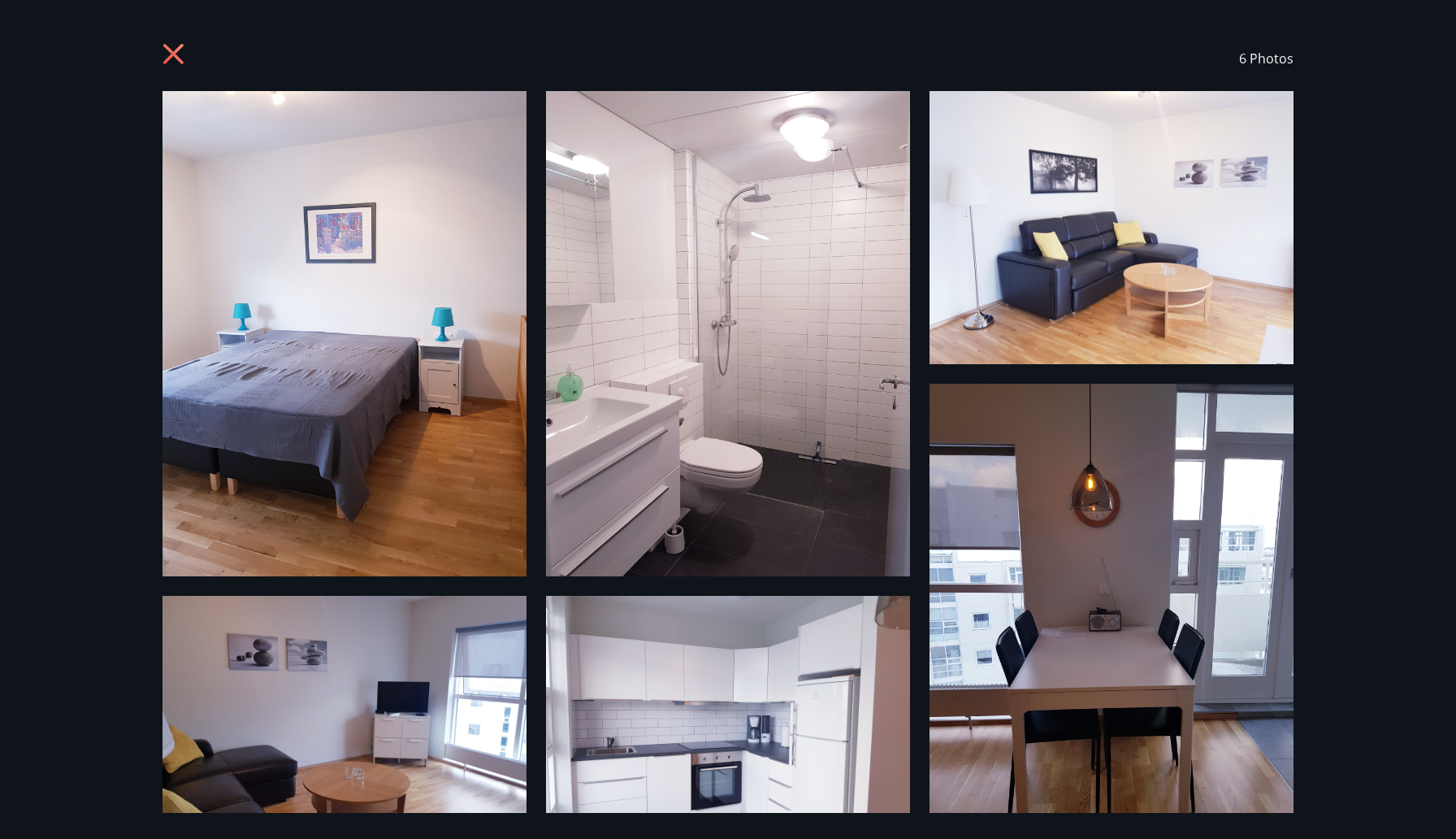
click at [258, 266] on img at bounding box center [345, 334] width 364 height 485
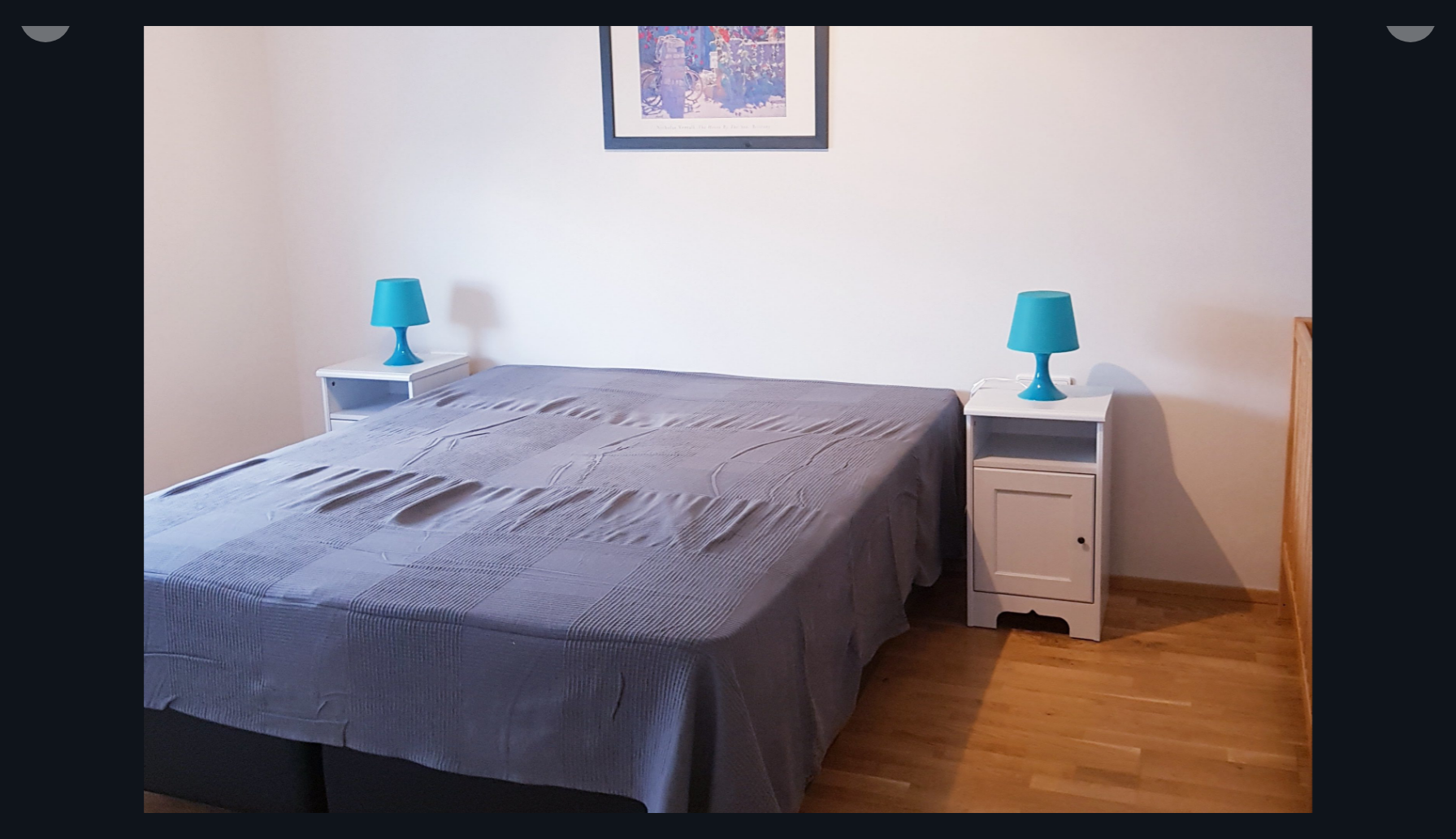
scroll to position [268, 0]
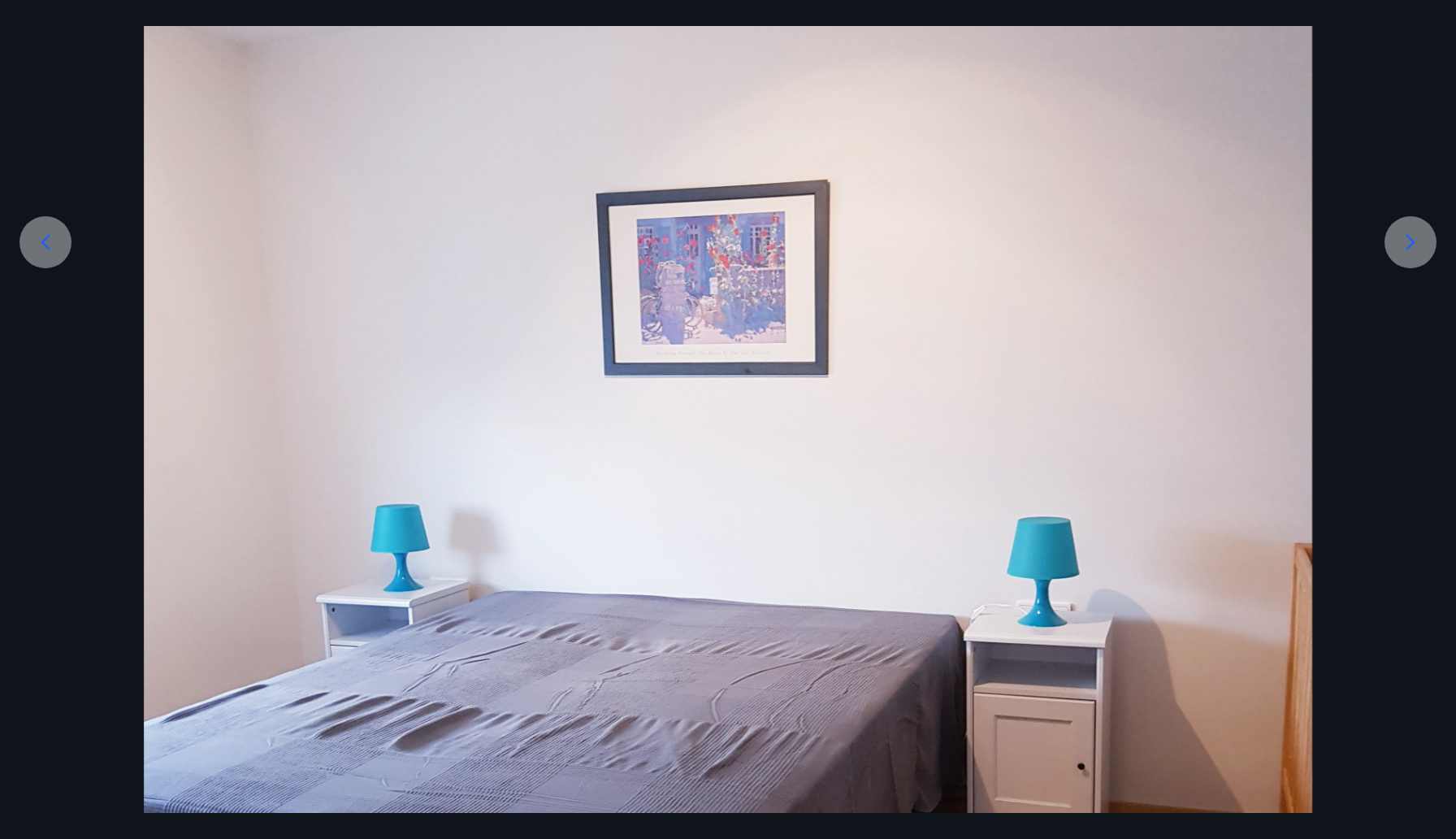
click at [1422, 262] on div at bounding box center [1410, 242] width 52 height 52
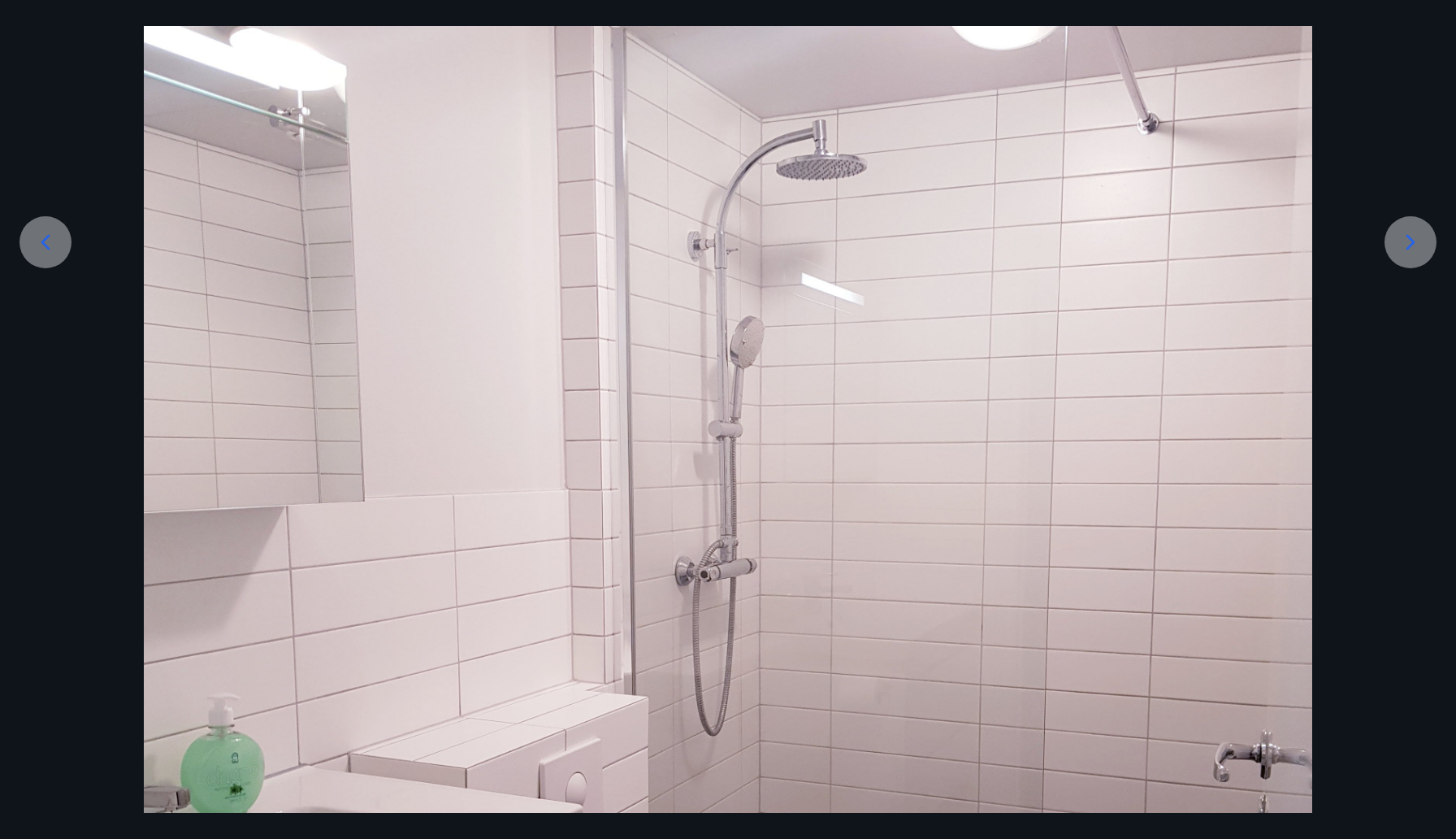
click at [1419, 249] on icon at bounding box center [1410, 242] width 26 height 26
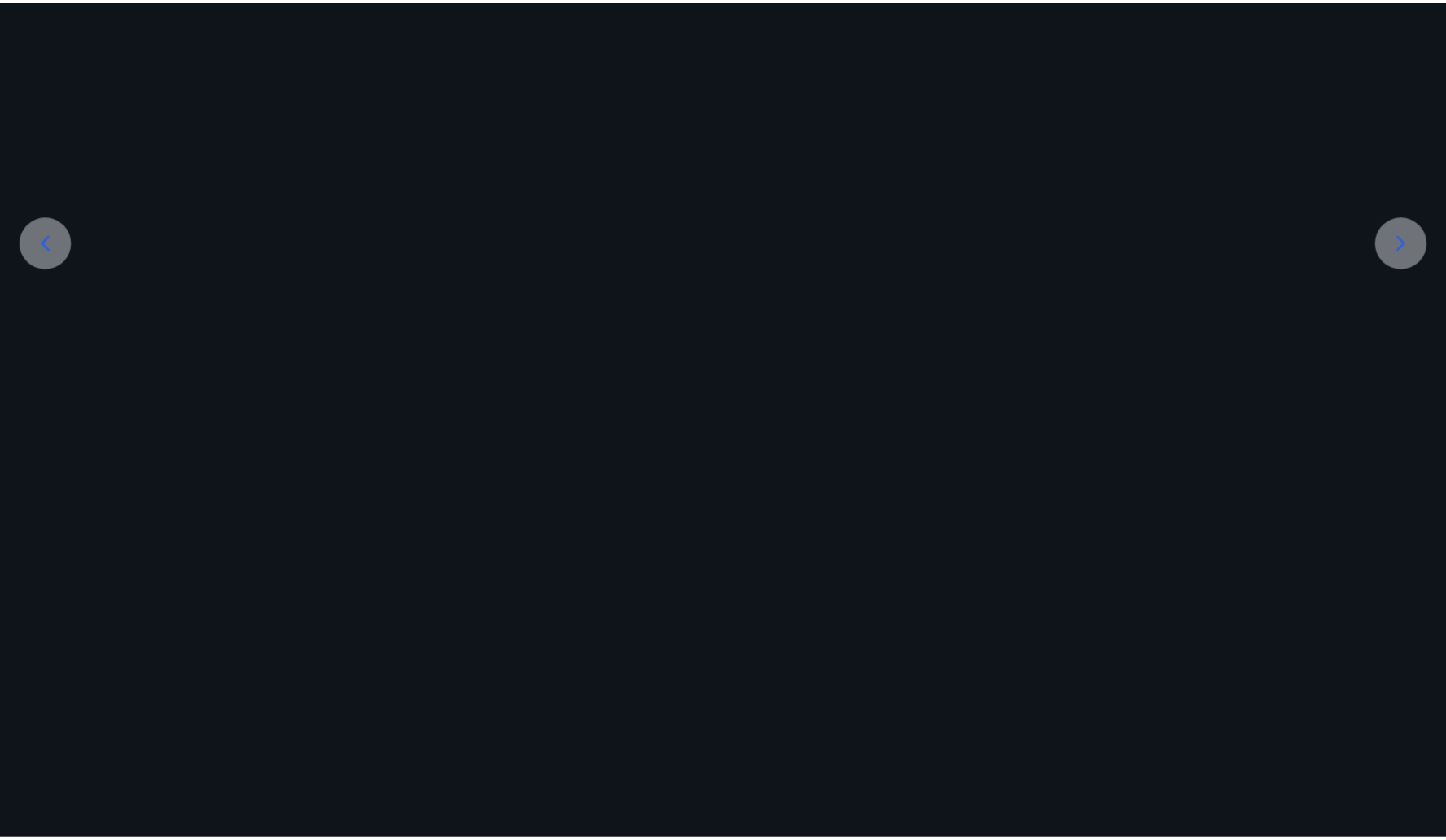
scroll to position [0, 0]
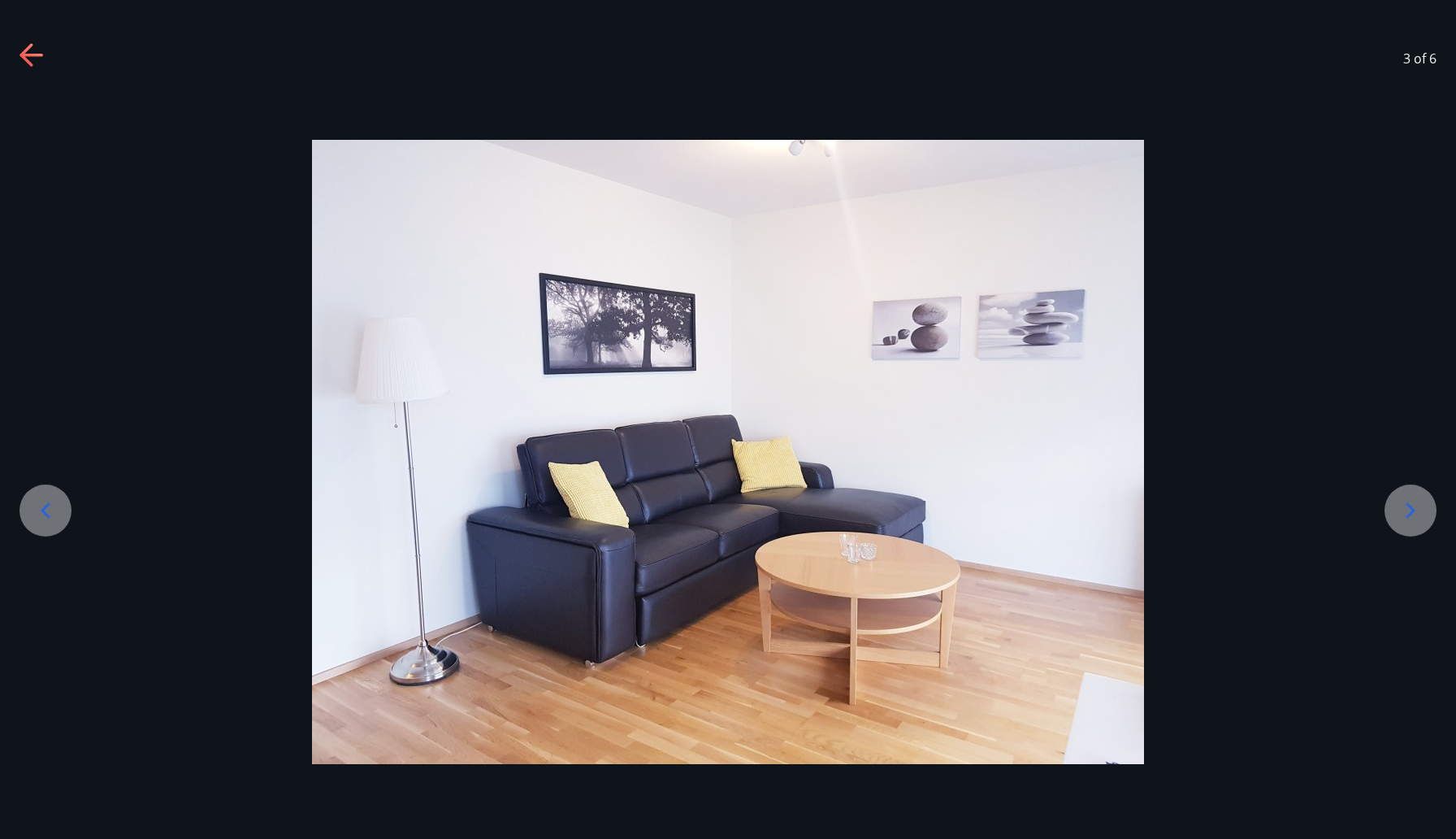
click at [1404, 509] on icon at bounding box center [1410, 510] width 26 height 26
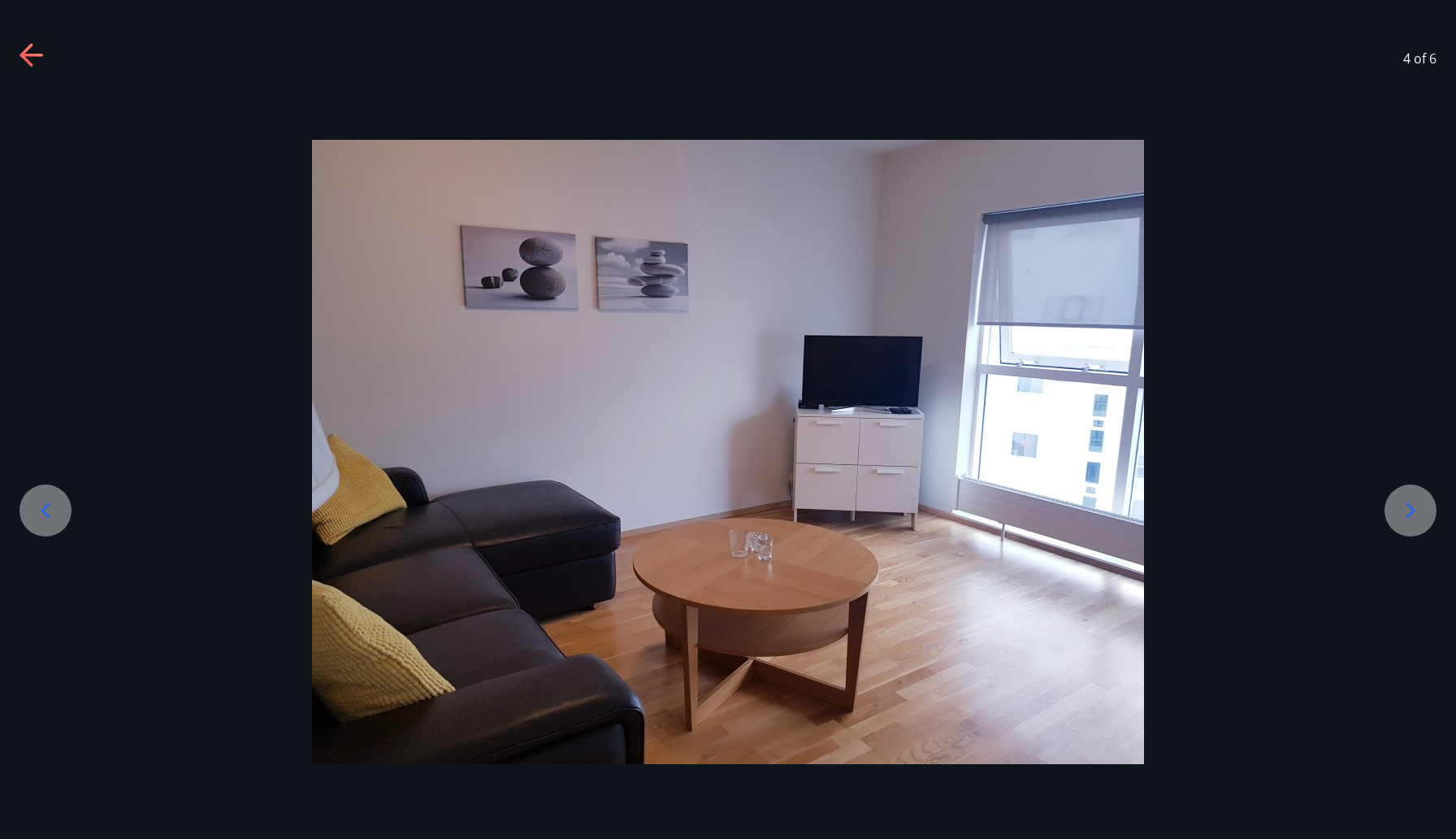
click at [1404, 509] on icon at bounding box center [1410, 510] width 26 height 26
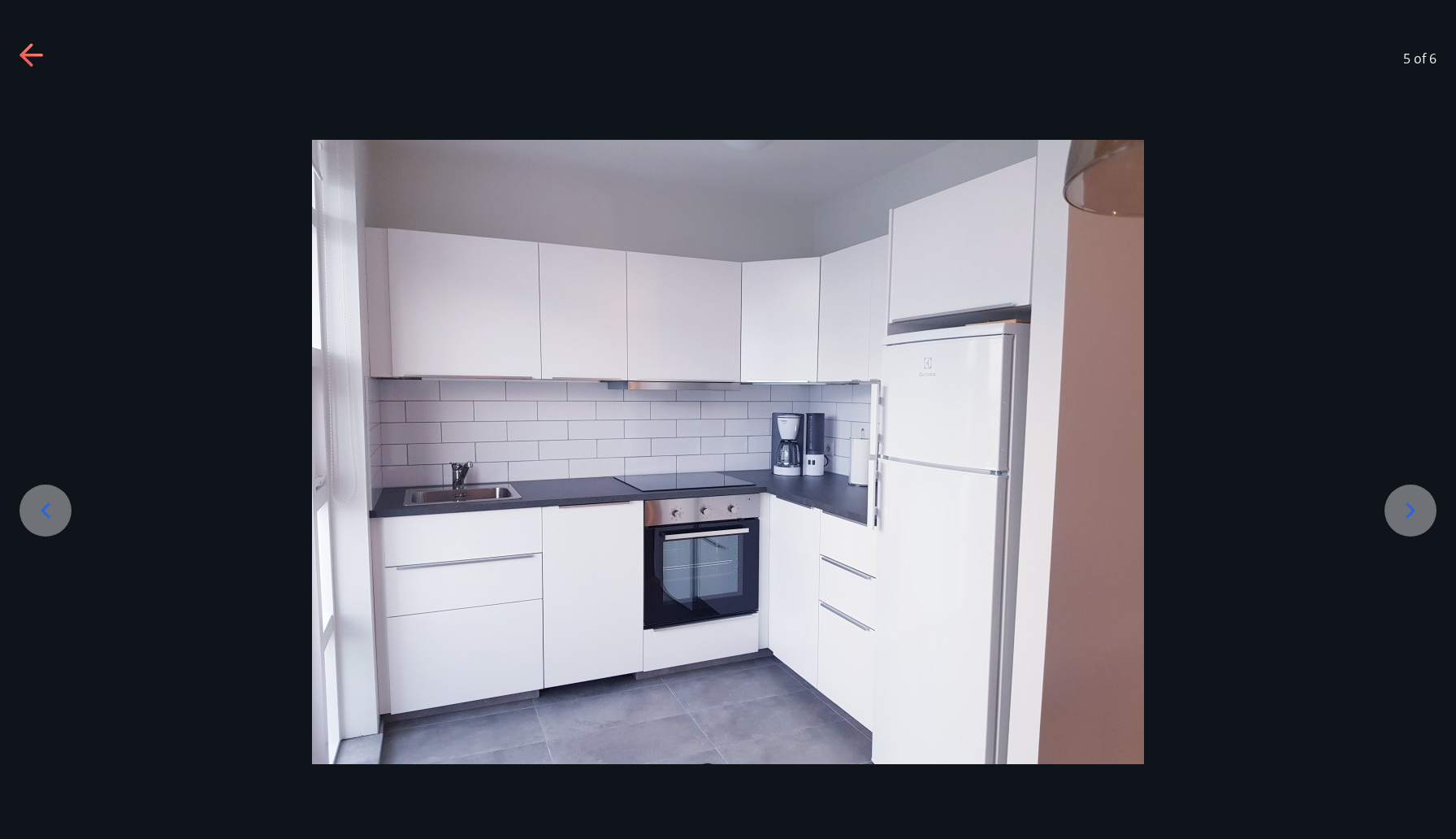
click at [1404, 509] on icon at bounding box center [1410, 510] width 26 height 26
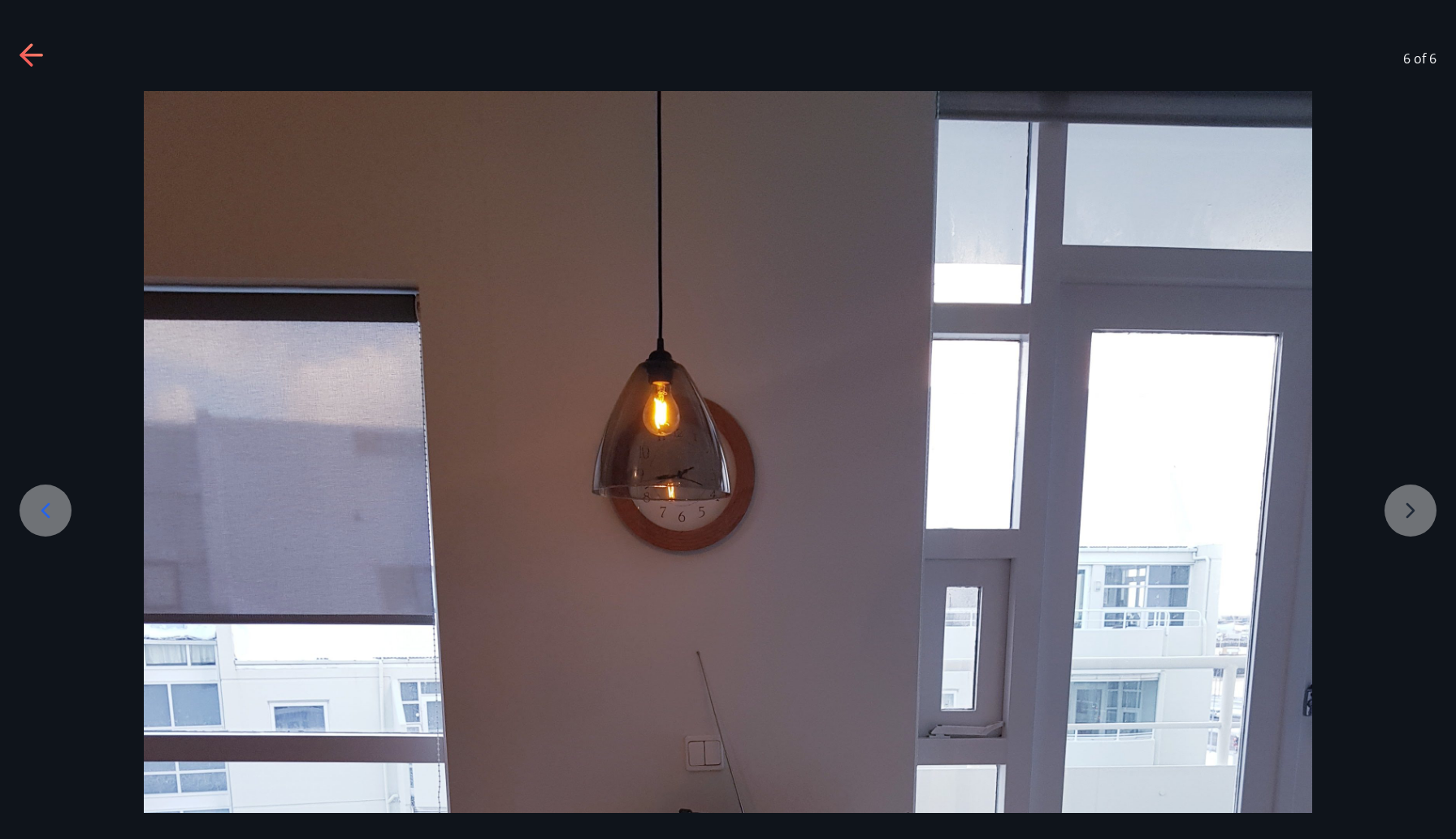
click at [39, 52] on icon at bounding box center [33, 55] width 26 height 26
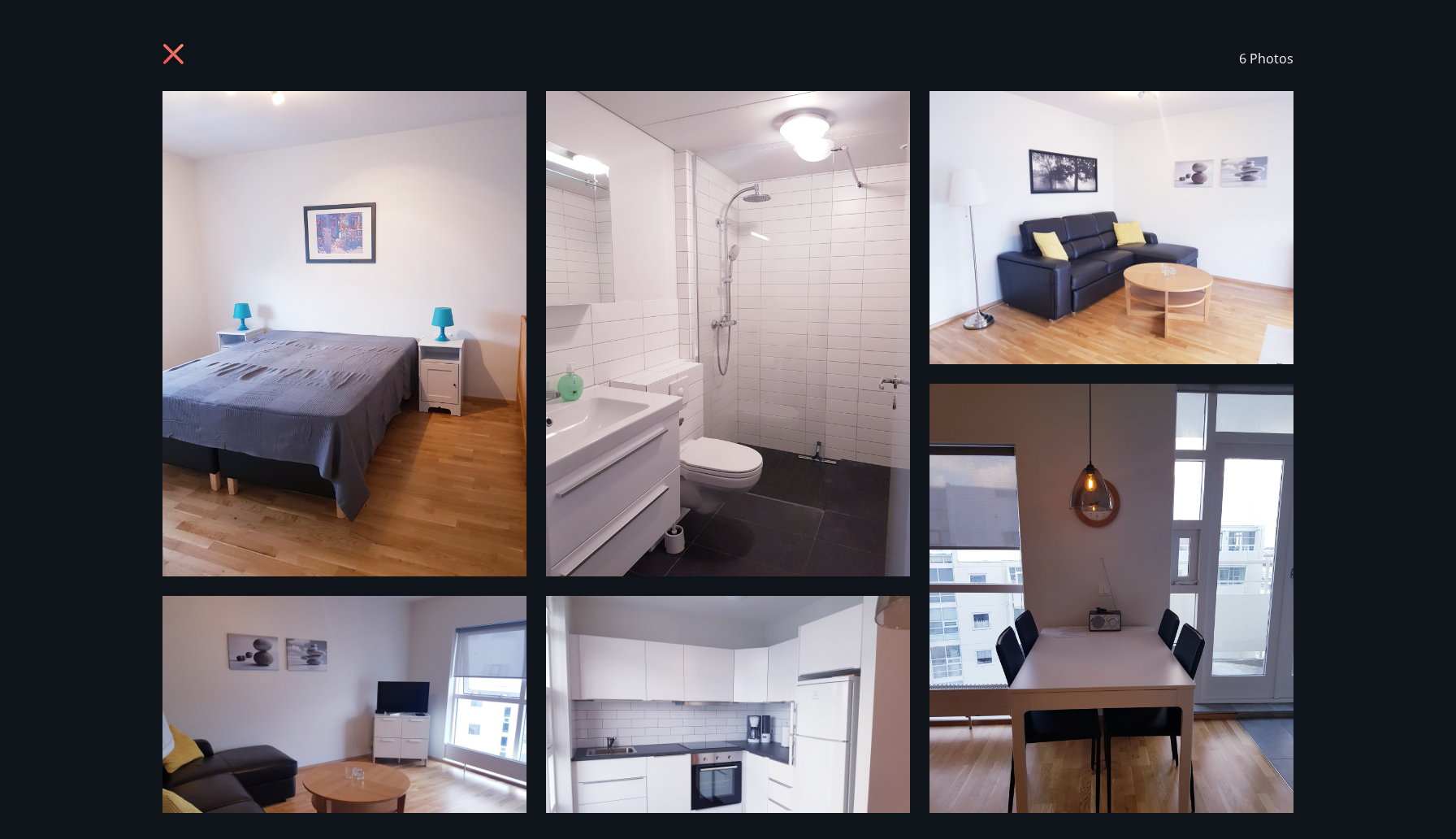
click at [168, 50] on icon at bounding box center [173, 53] width 21 height 21
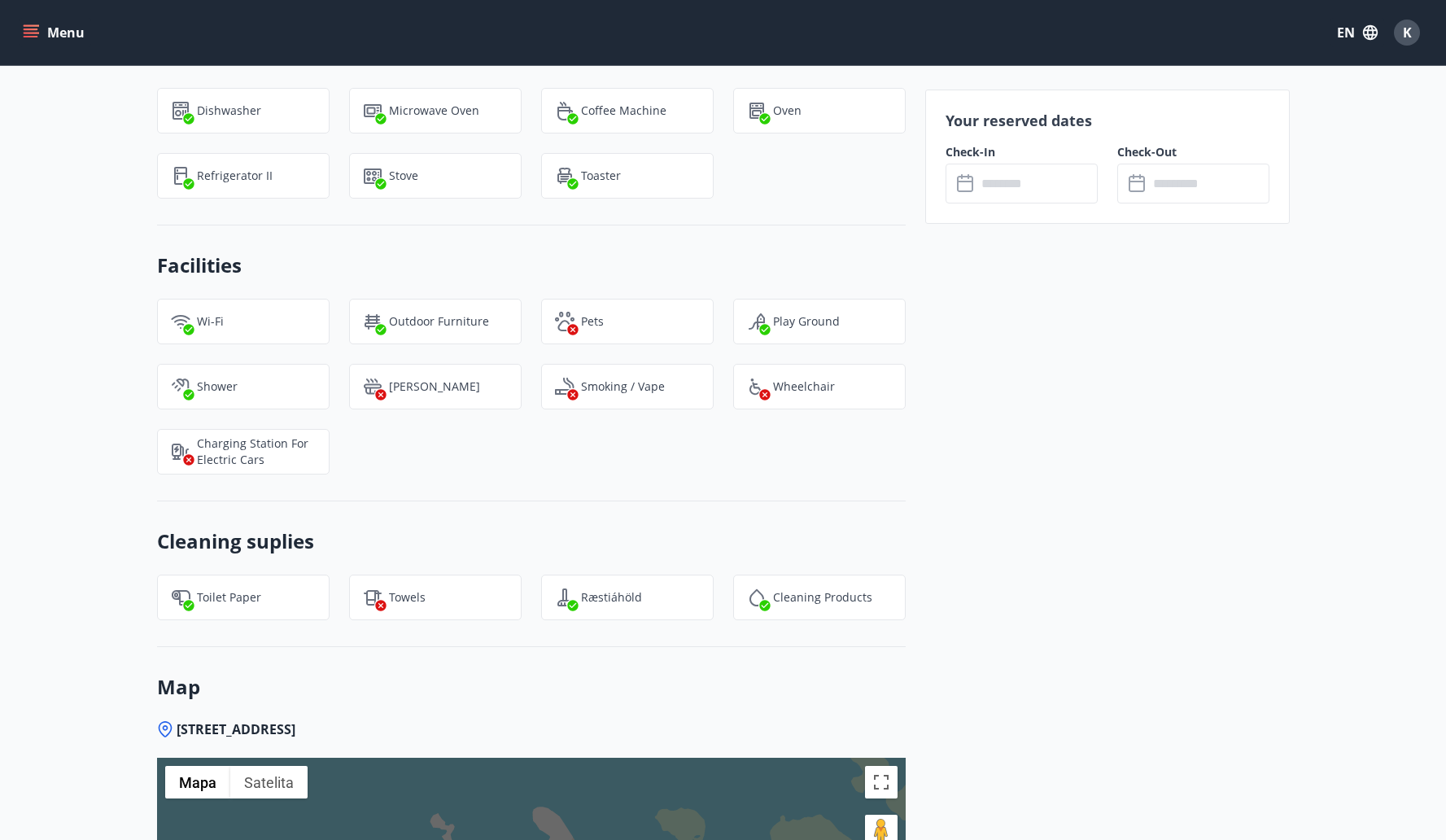
scroll to position [1289, 0]
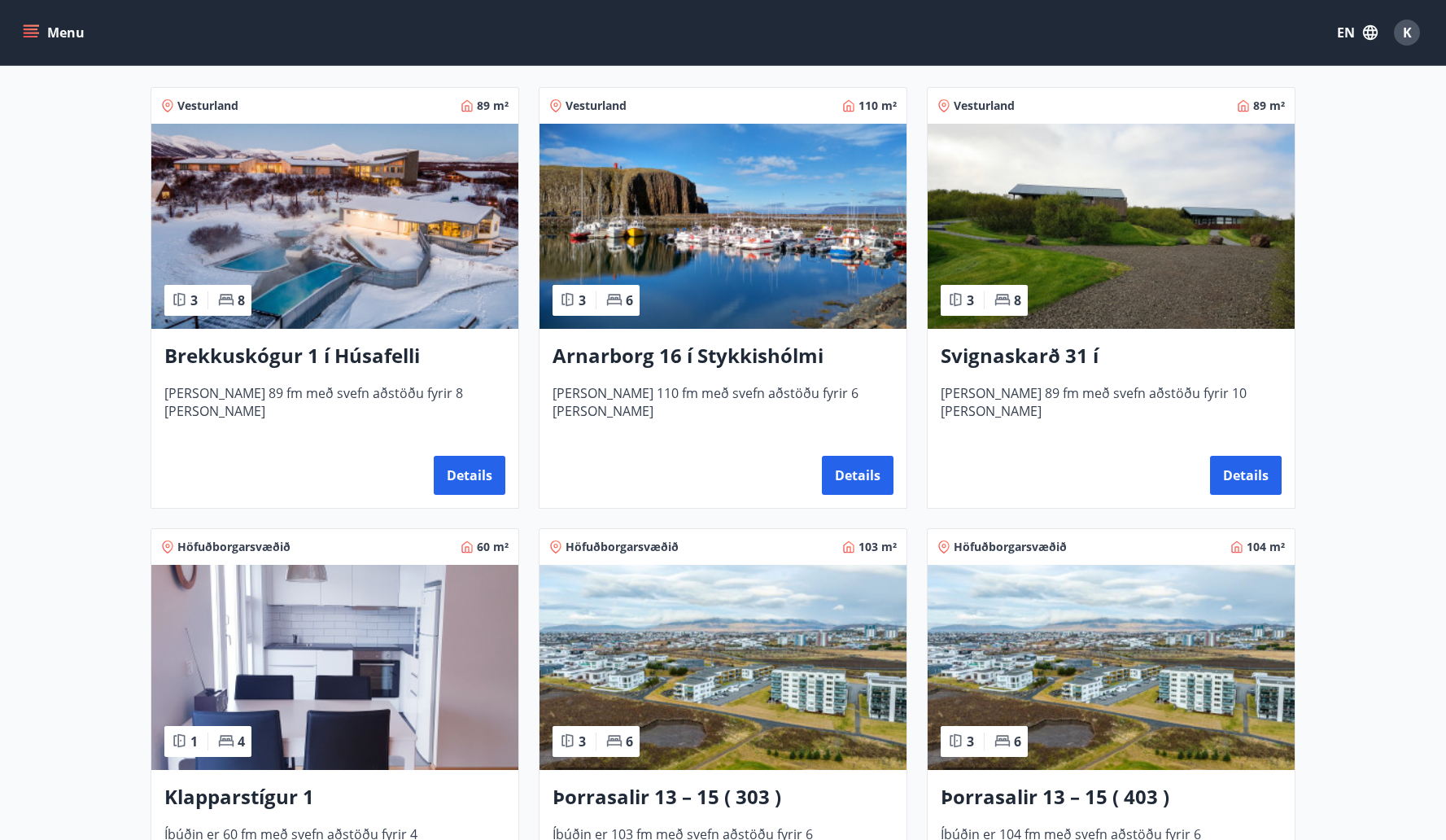
scroll to position [303, 0]
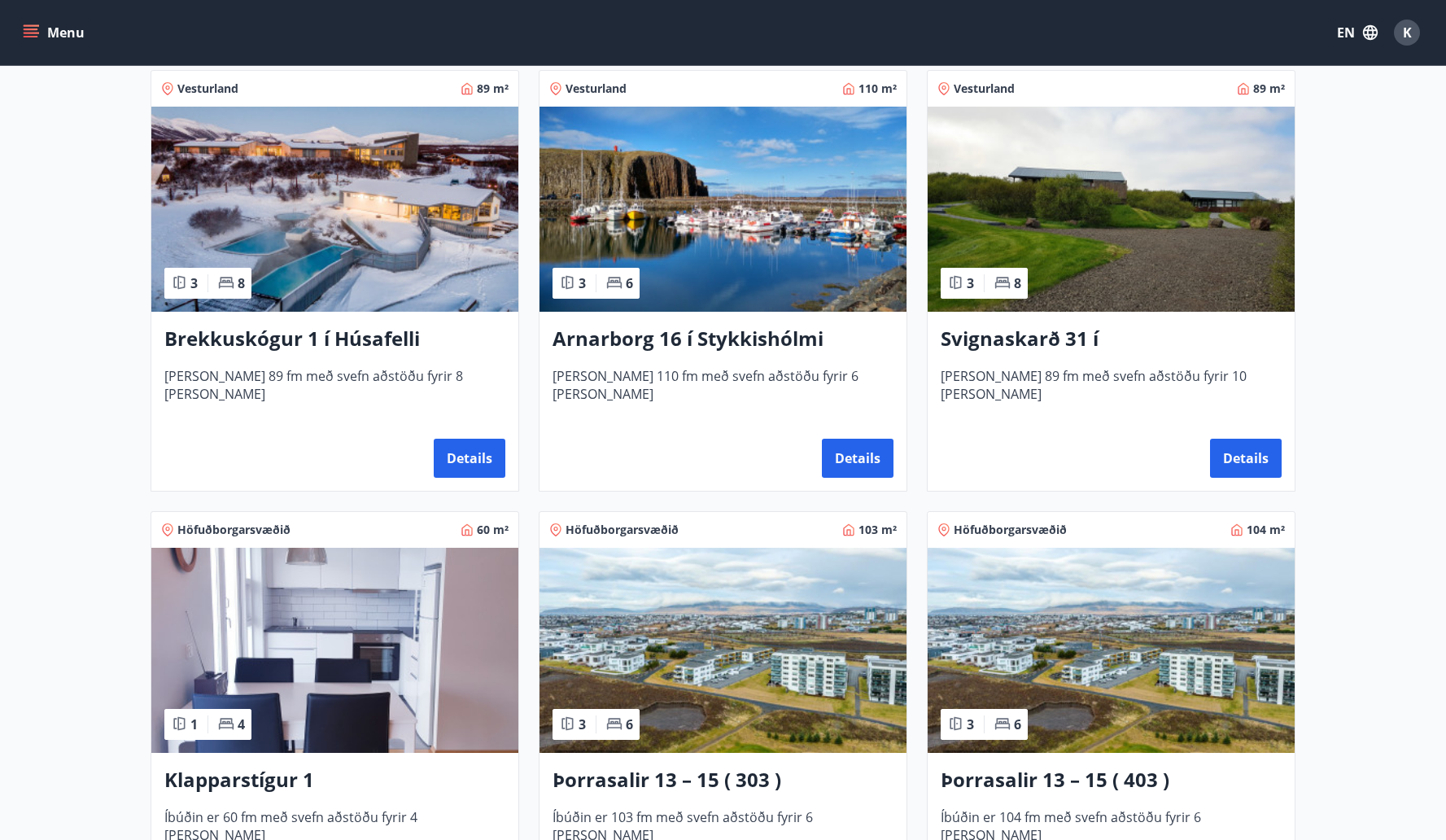
click at [368, 210] on img at bounding box center [335, 208] width 367 height 205
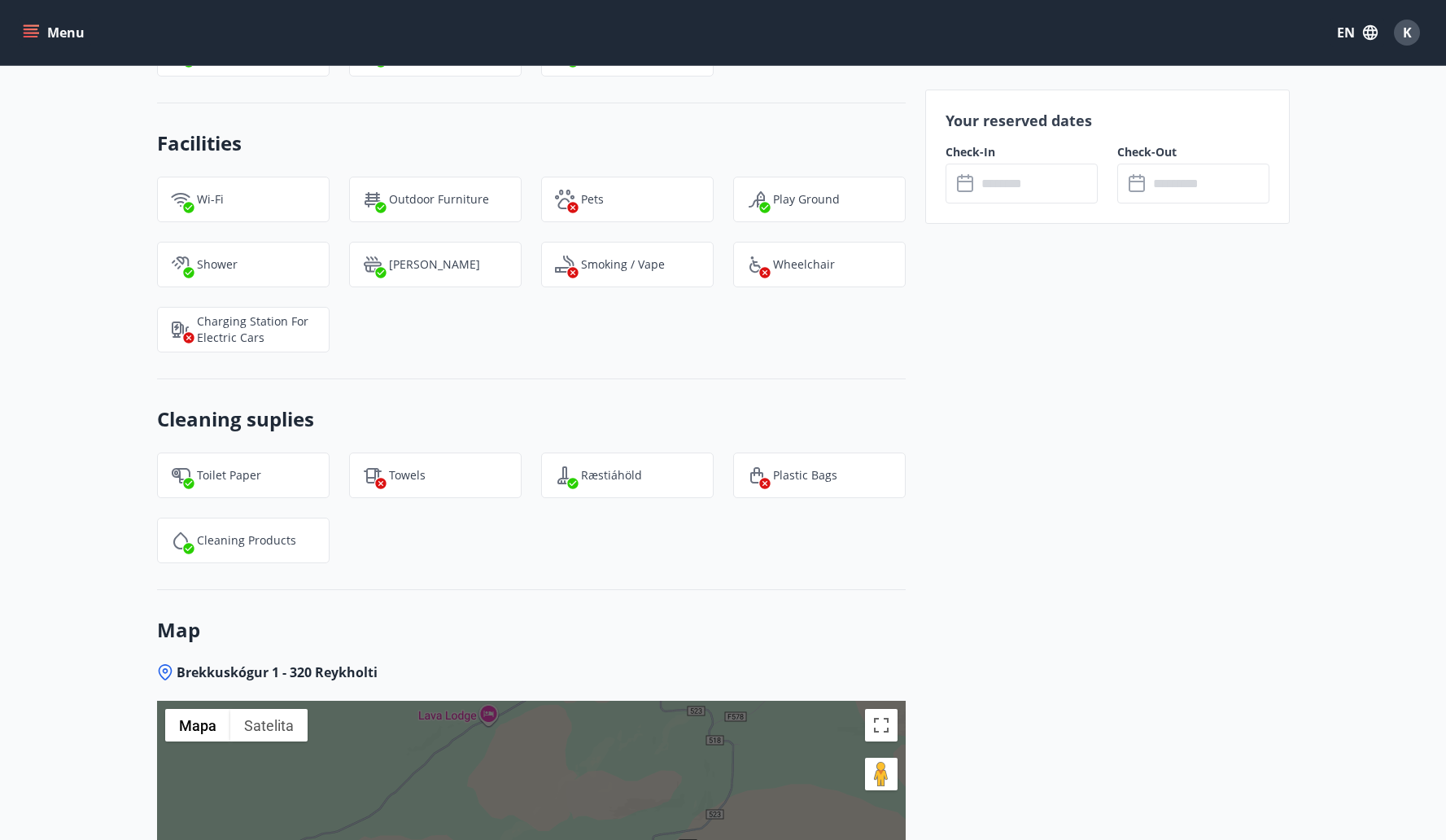
scroll to position [1448, 0]
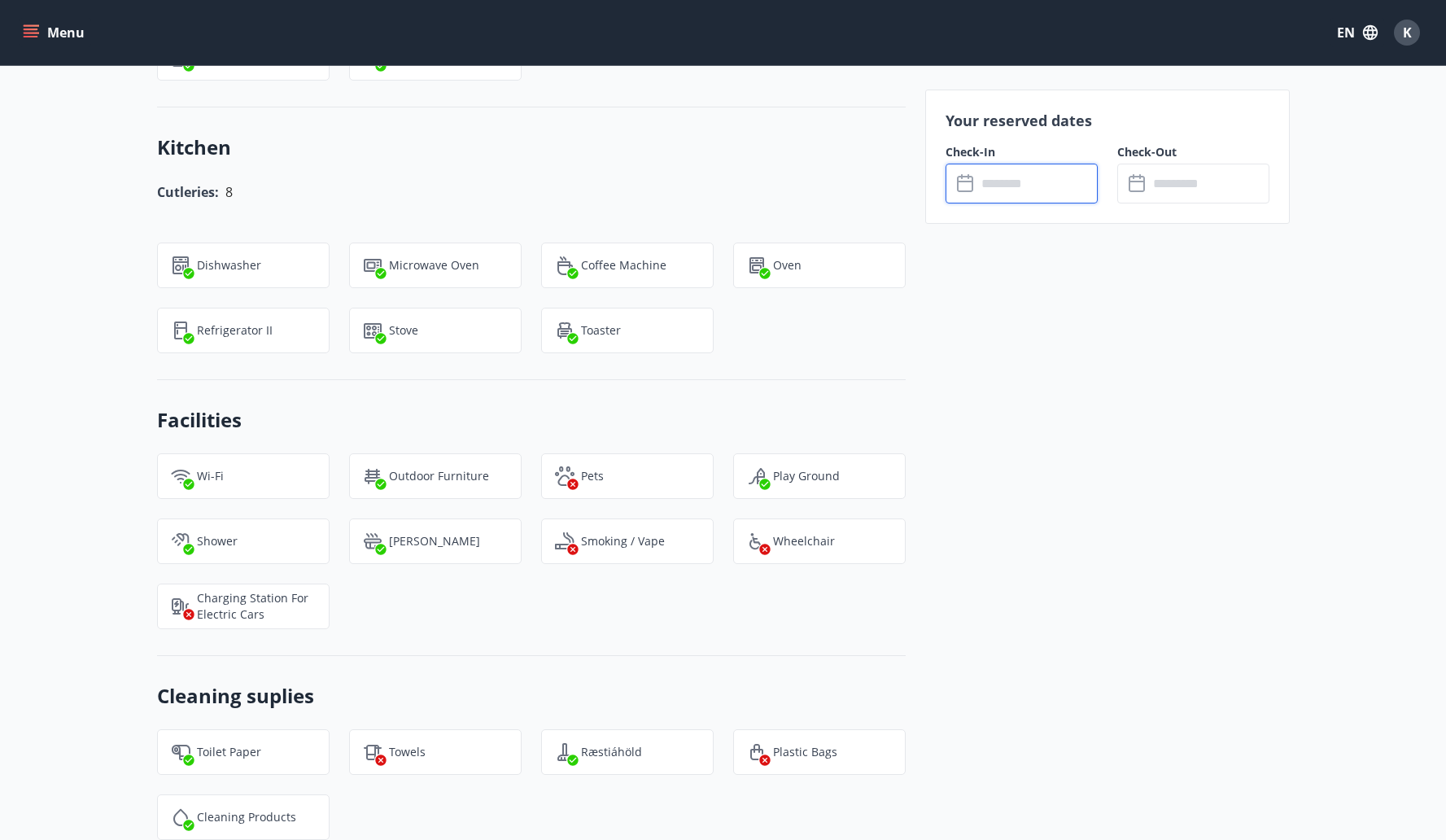
click at [1049, 178] on input "text" at bounding box center [1037, 183] width 121 height 40
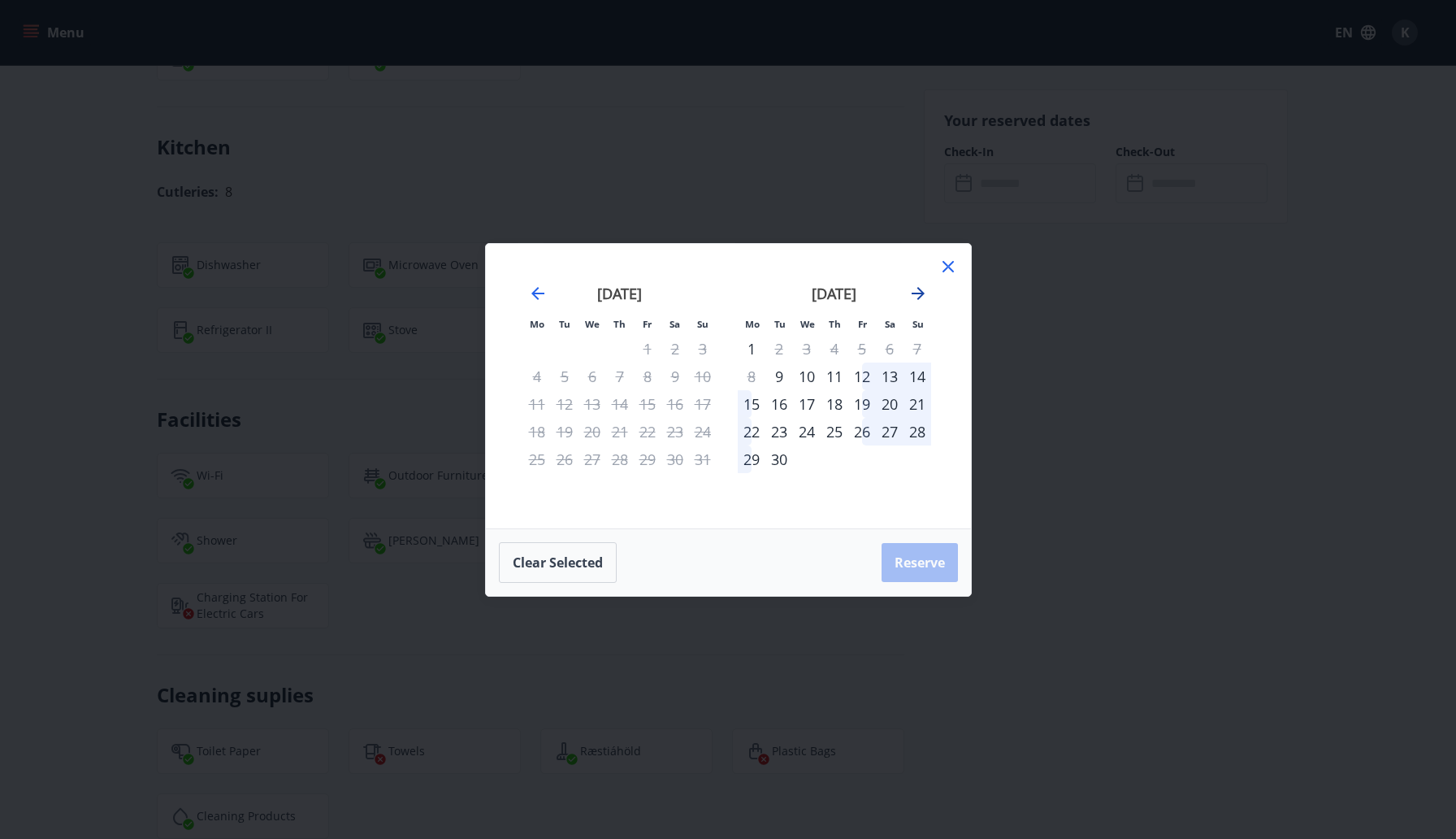
click at [926, 286] on icon "Move forward to switch to the next month." at bounding box center [918, 293] width 20 height 20
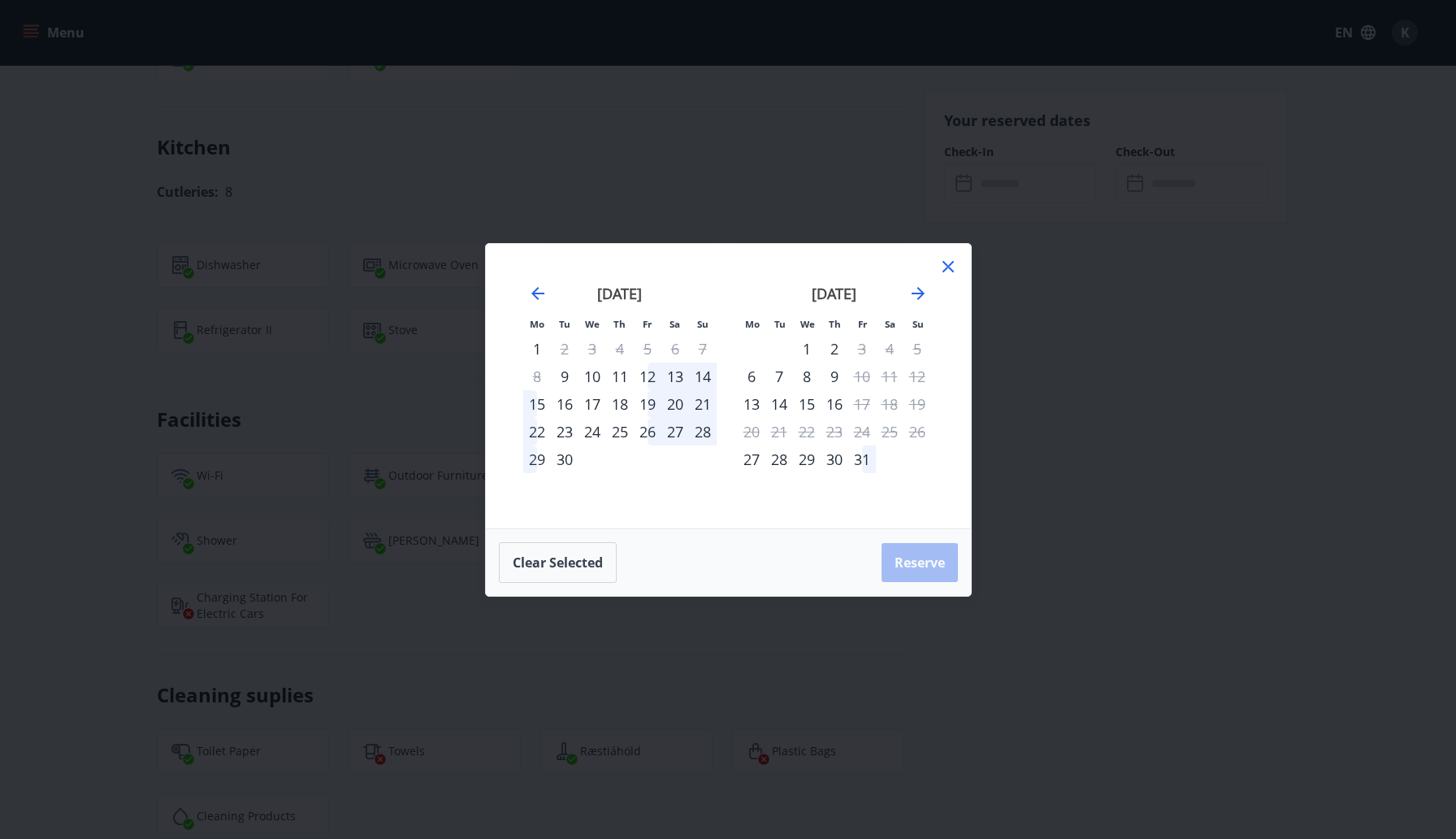
click at [747, 374] on div "6" at bounding box center [752, 376] width 28 height 28
click at [833, 373] on div "9" at bounding box center [835, 376] width 28 height 28
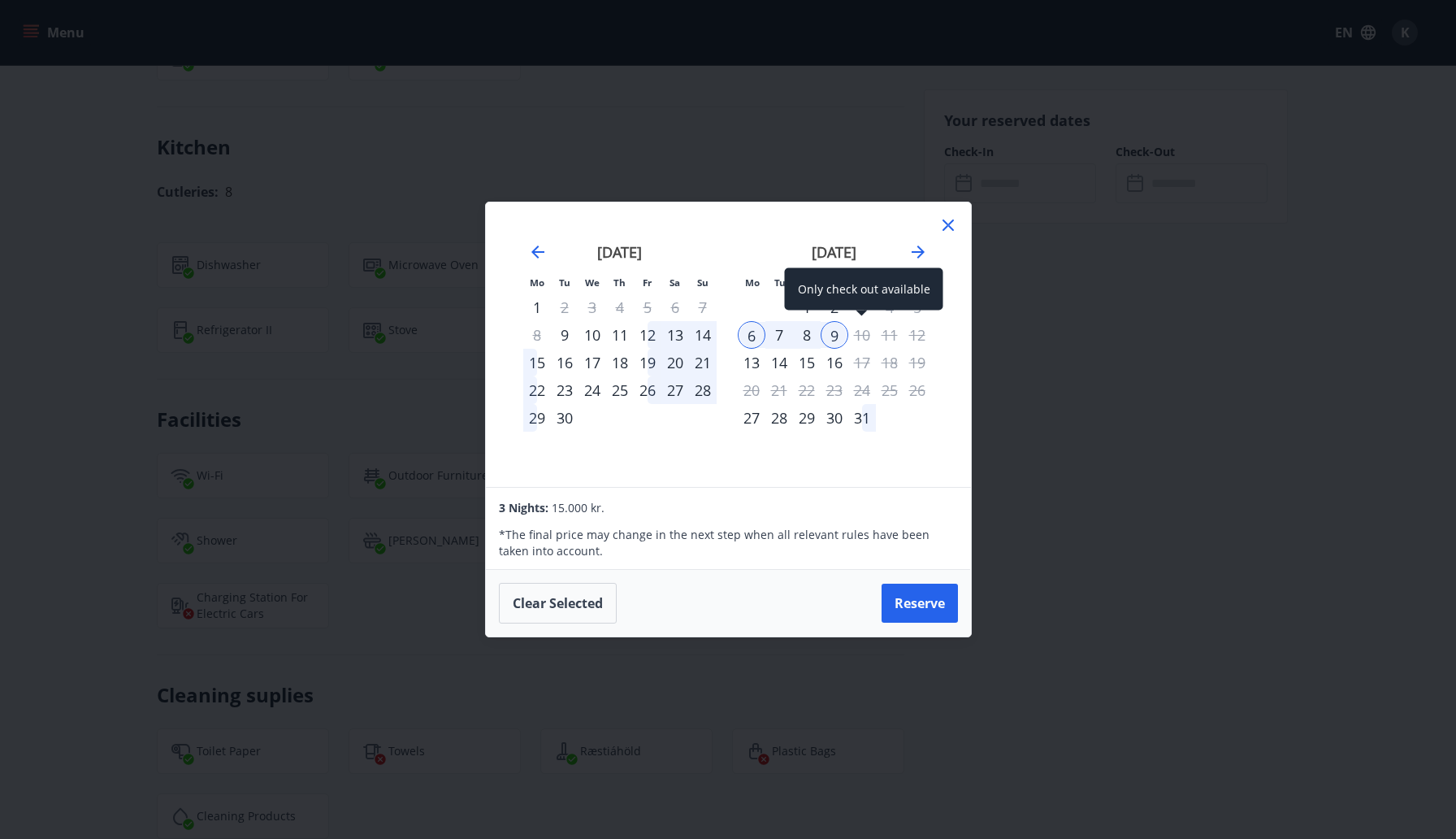
click at [871, 326] on div "10" at bounding box center [863, 335] width 28 height 28
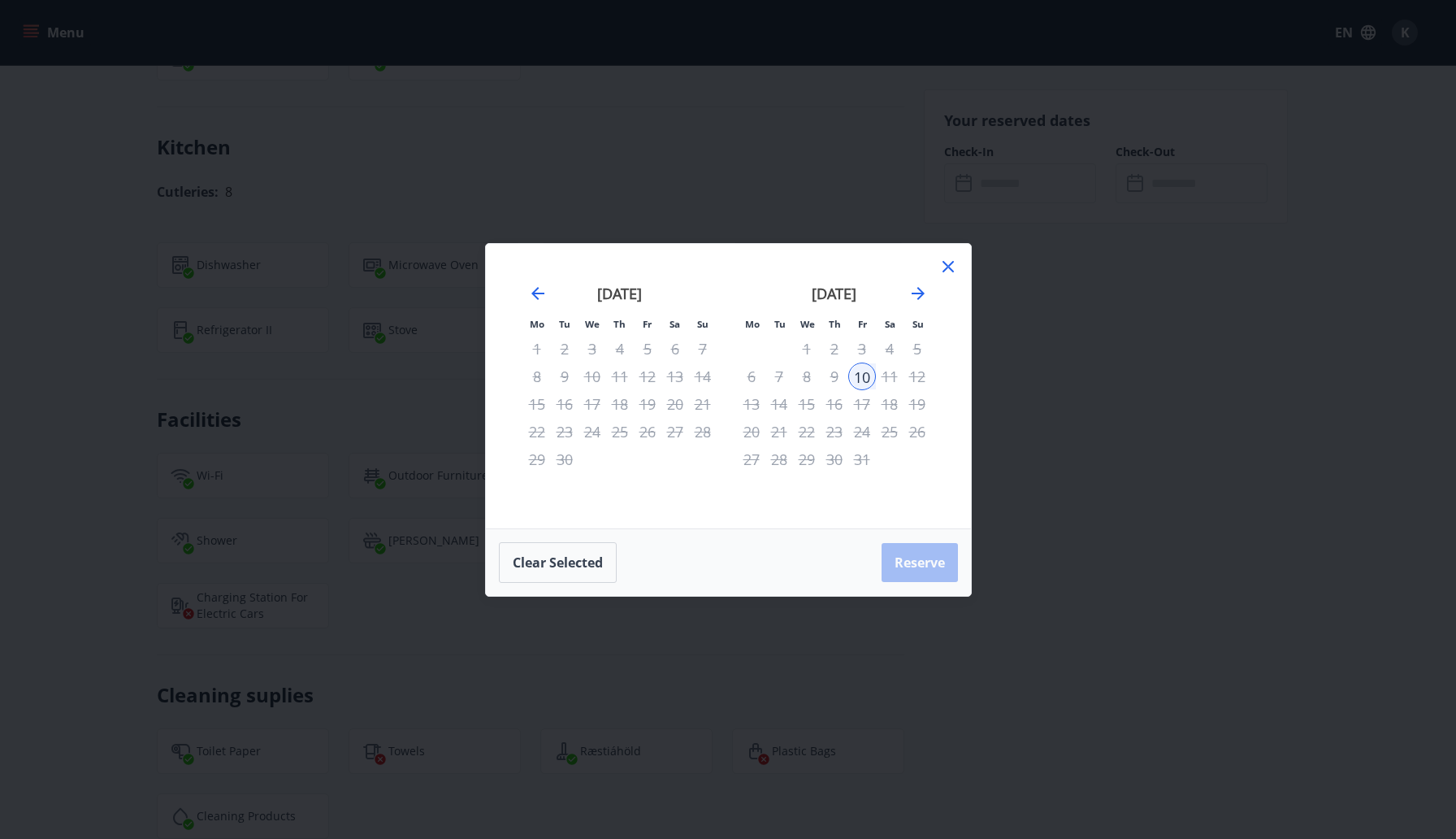
click at [748, 360] on td "Calendar" at bounding box center [752, 349] width 28 height 28
click at [749, 368] on div "6" at bounding box center [752, 376] width 28 height 28
click at [749, 375] on div "6" at bounding box center [752, 376] width 28 height 28
click at [540, 556] on button "Clear selected" at bounding box center [558, 562] width 118 height 41
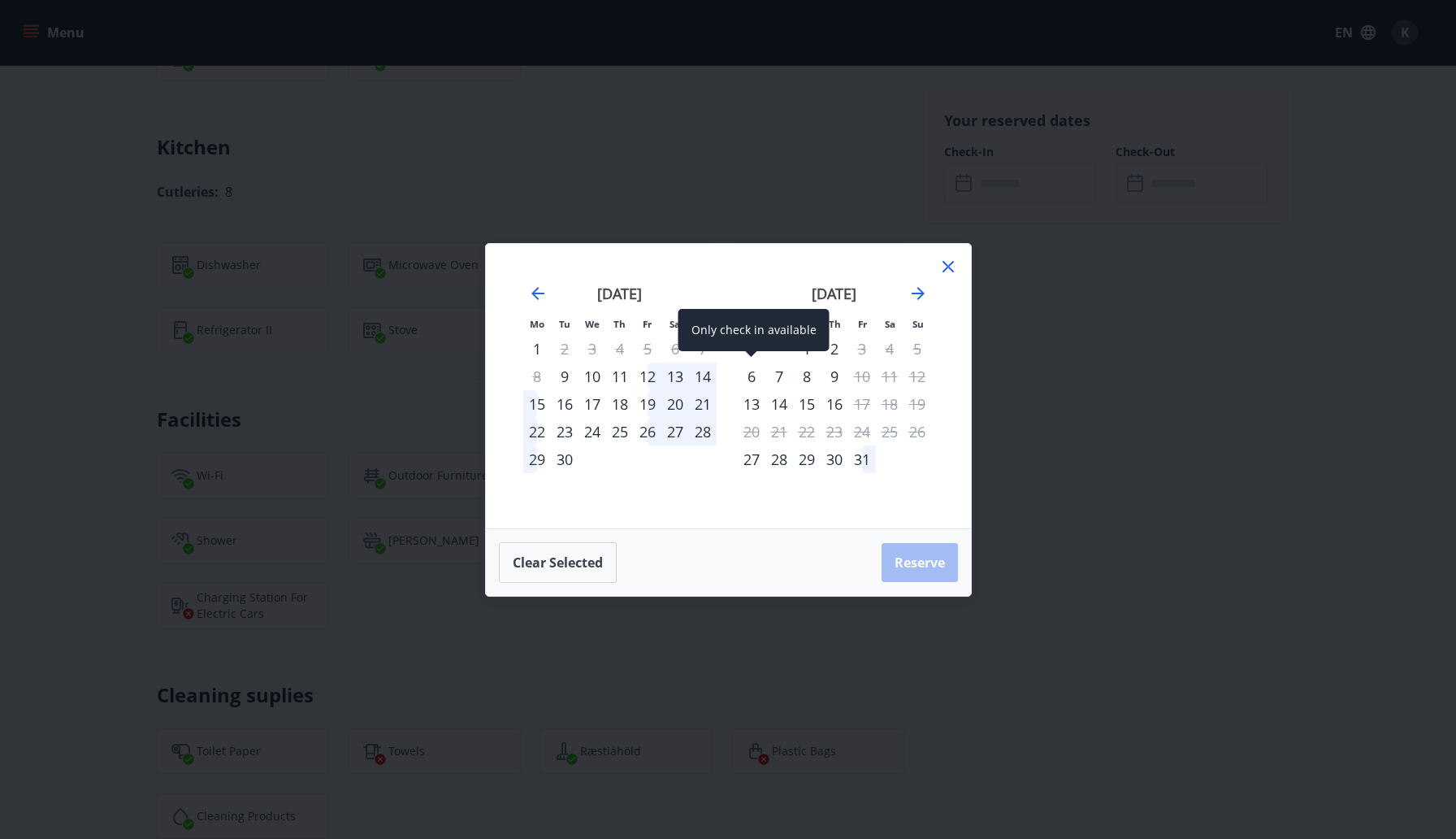
click at [744, 368] on div "6" at bounding box center [752, 376] width 28 height 28
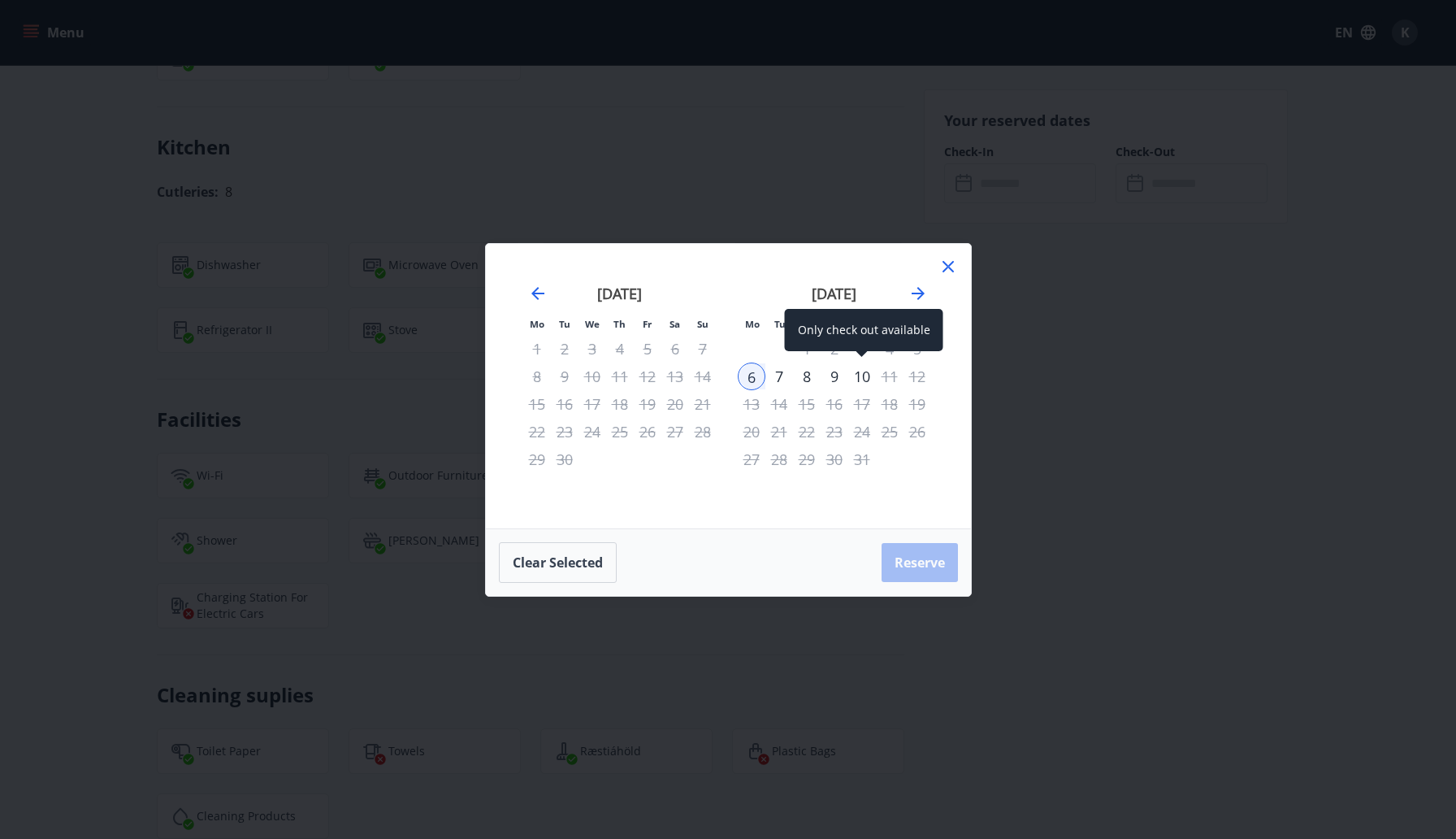
click at [864, 373] on div "10" at bounding box center [863, 376] width 28 height 28
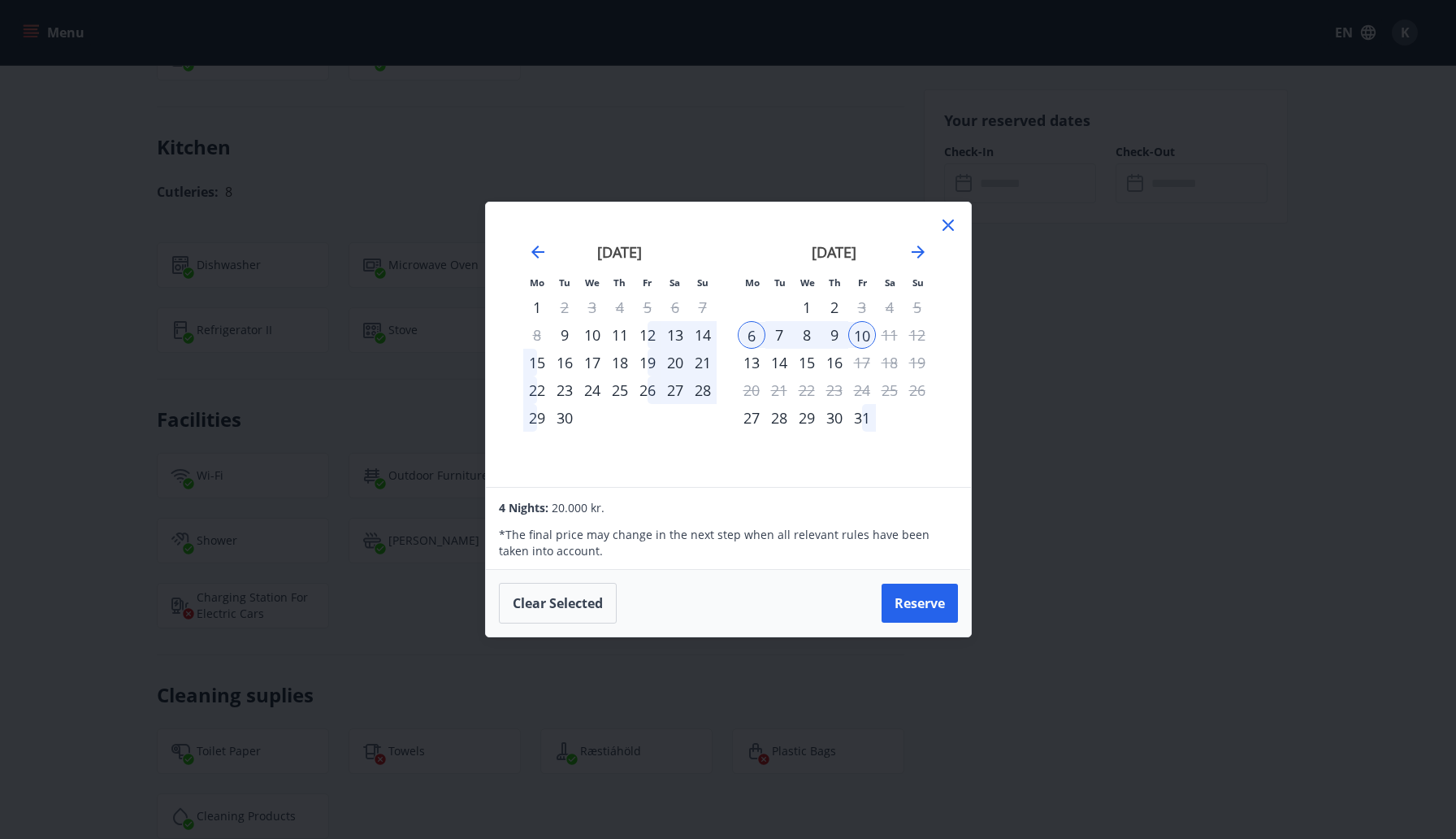
click at [946, 229] on icon at bounding box center [949, 225] width 20 height 20
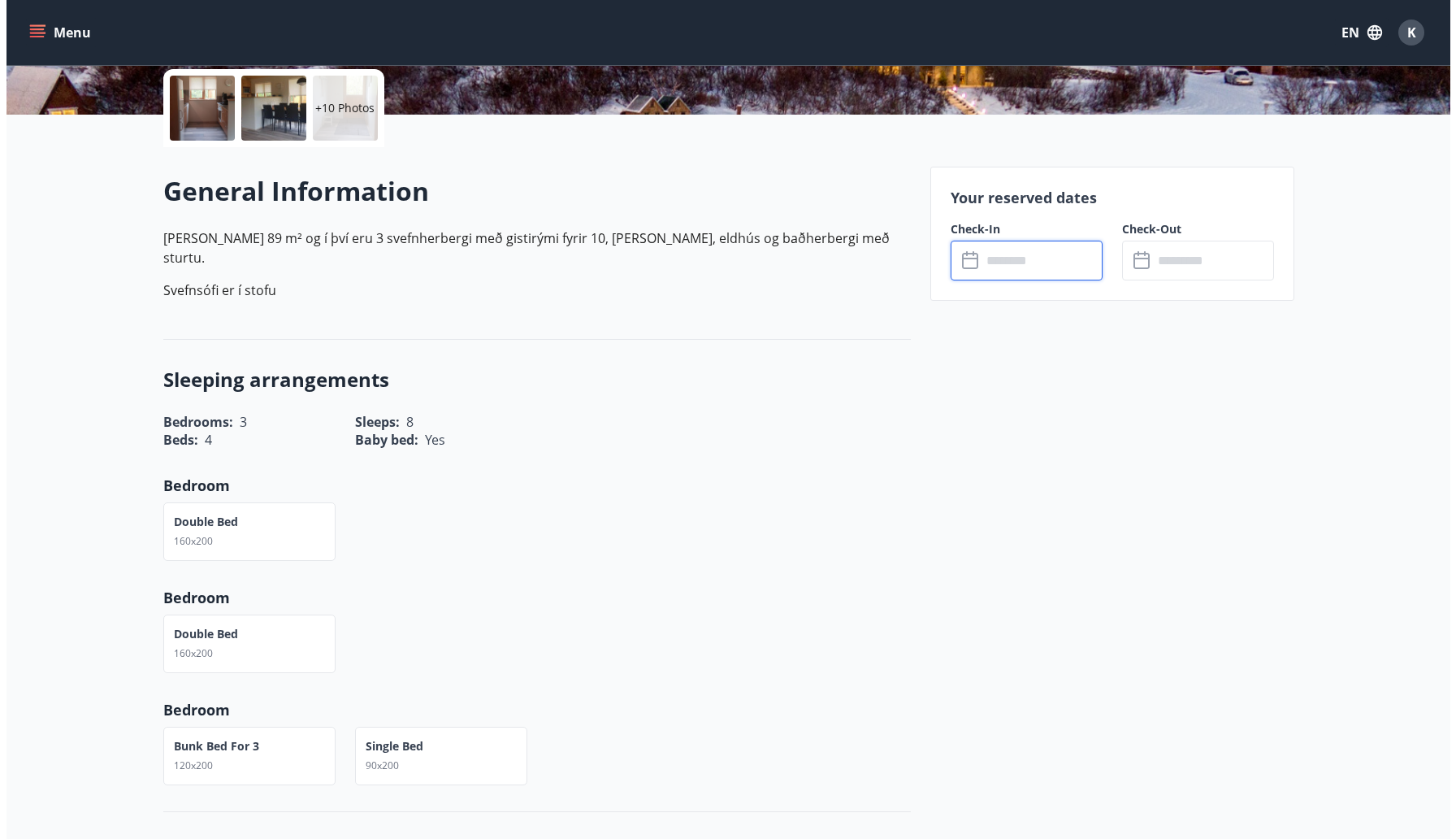
scroll to position [65, 0]
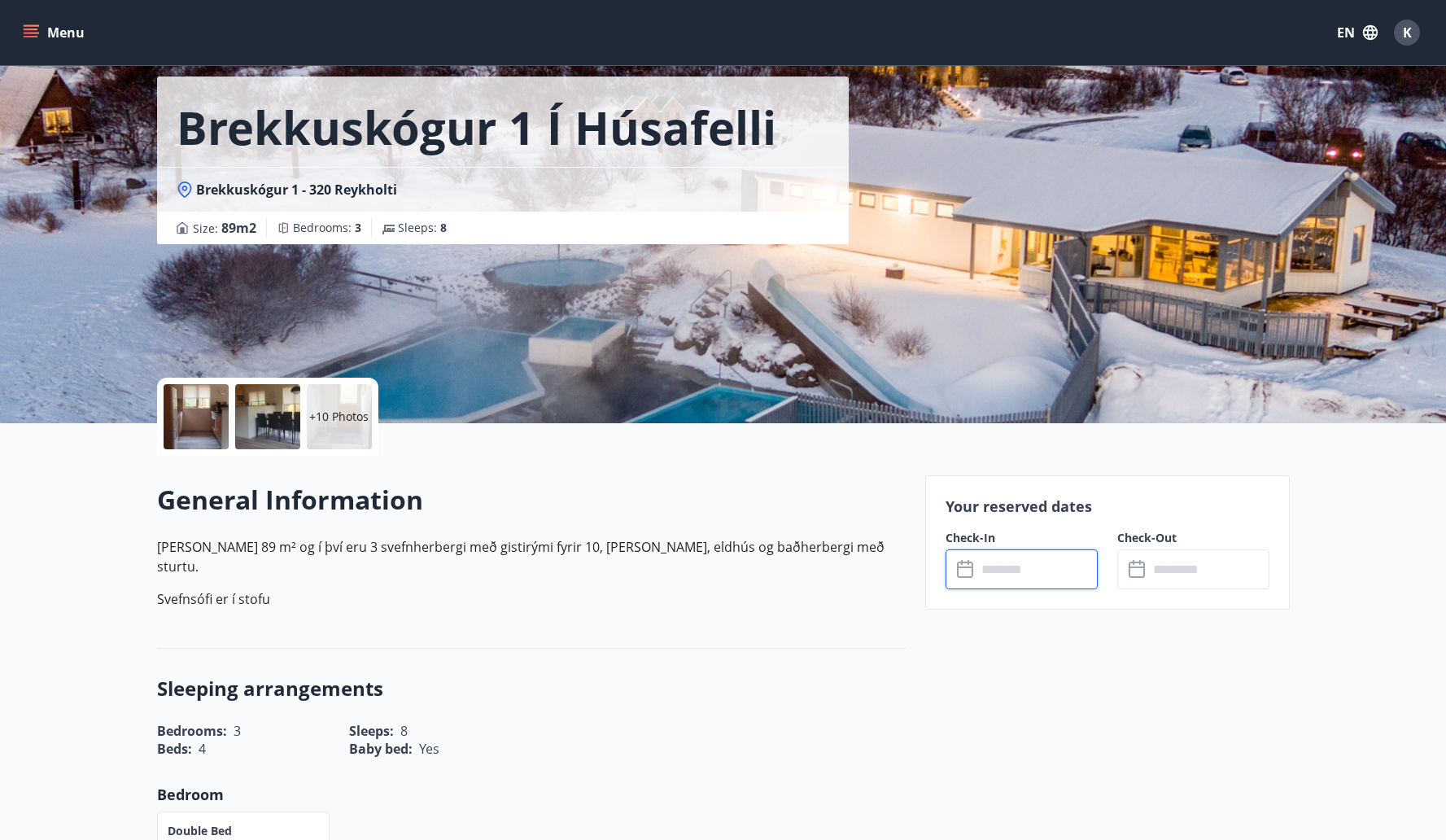
click at [198, 418] on div at bounding box center [196, 417] width 65 height 65
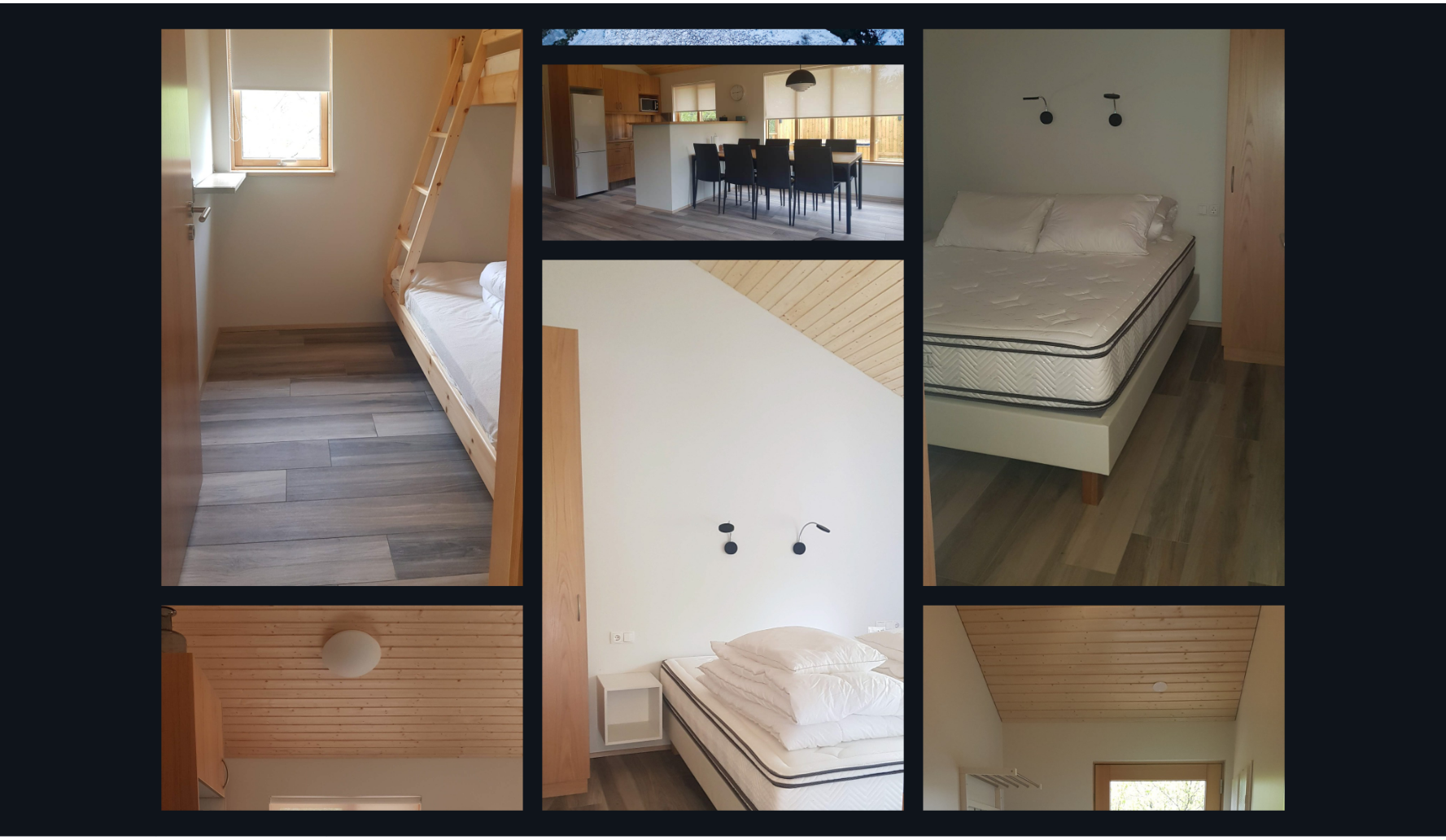
scroll to position [0, 0]
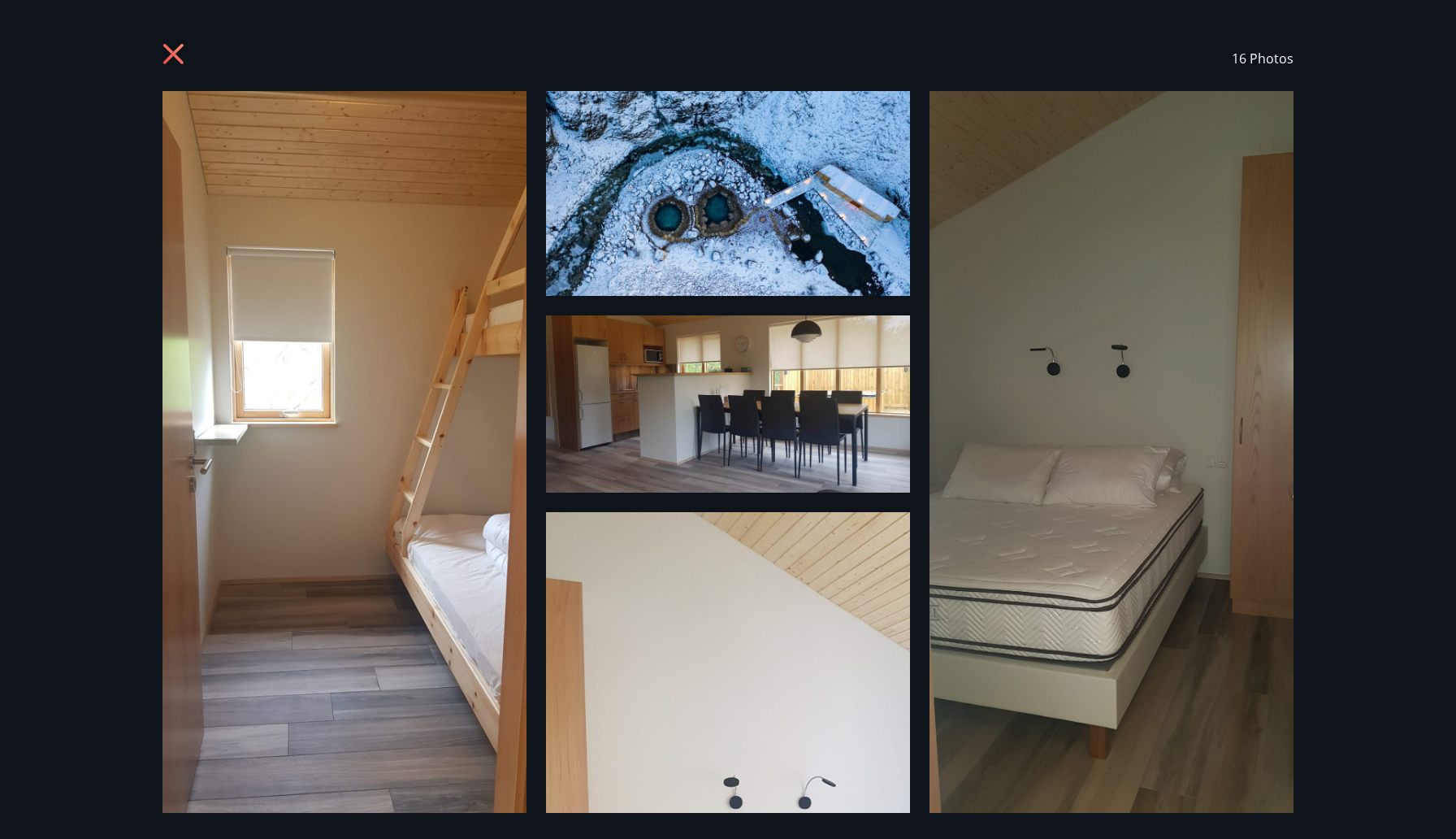
click at [731, 52] on div "16 Photos" at bounding box center [728, 58] width 1131 height 65
click at [717, 169] on img at bounding box center [728, 193] width 364 height 205
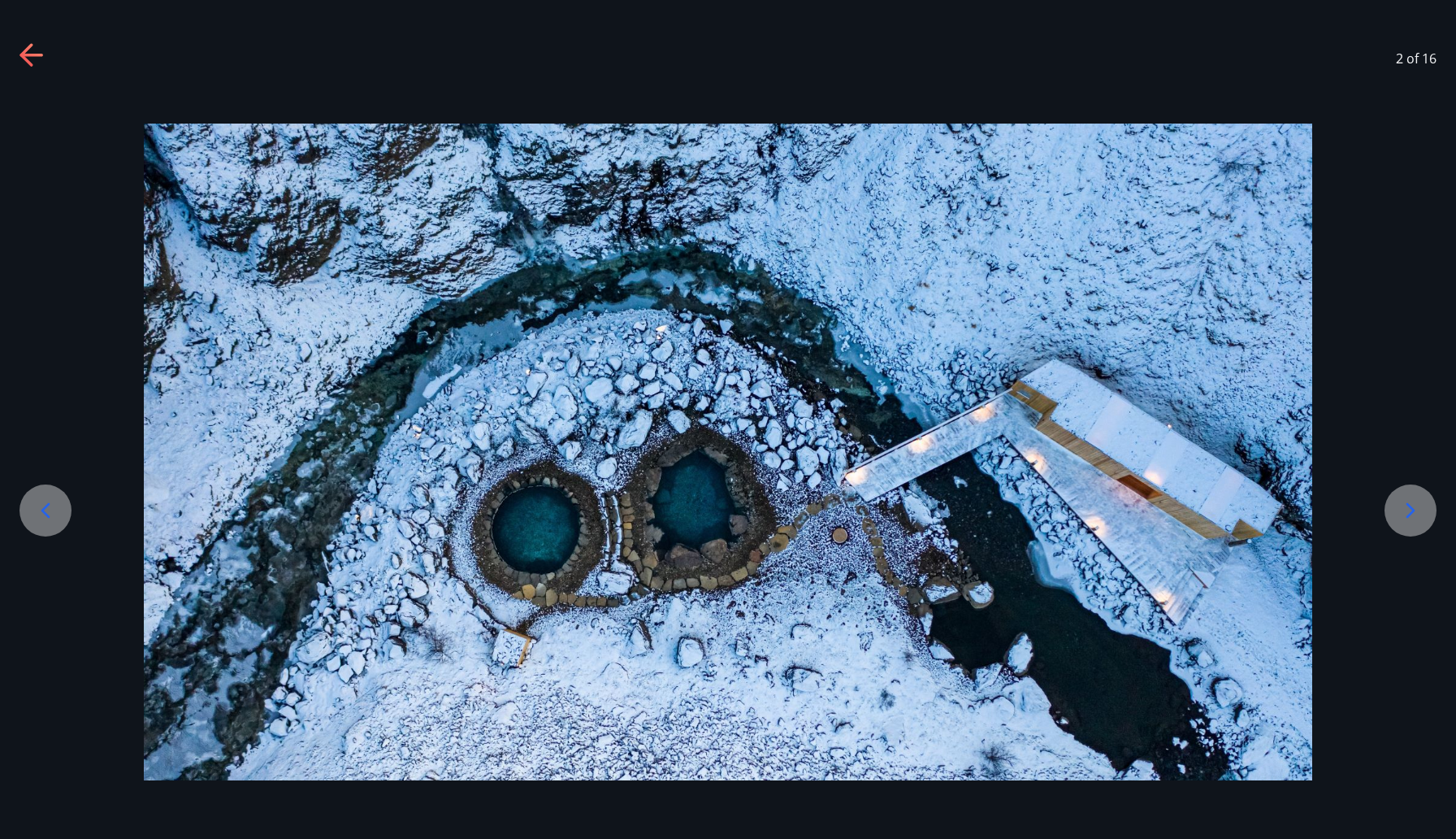
click at [38, 52] on icon at bounding box center [33, 55] width 26 height 26
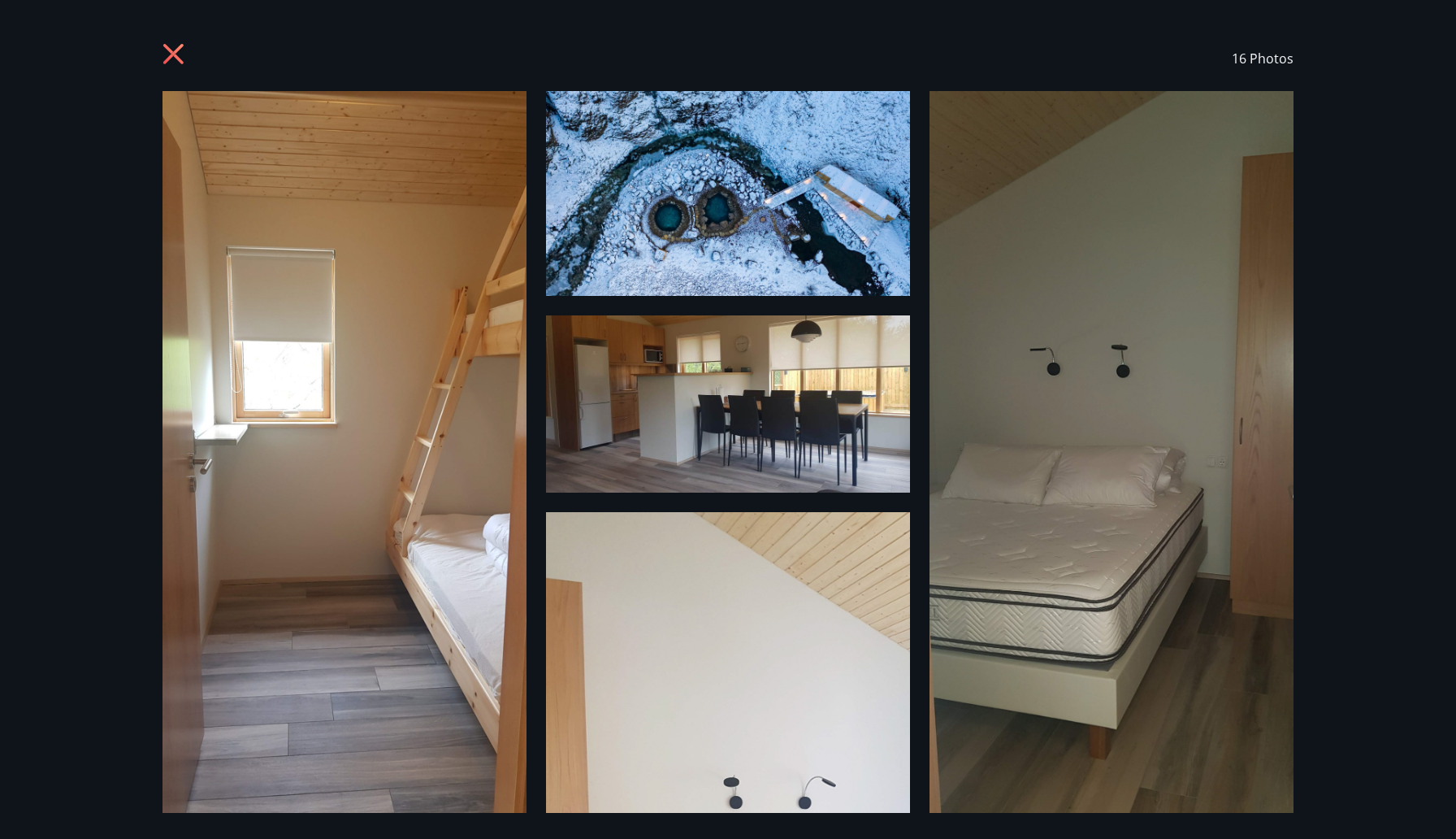
click at [170, 46] on icon at bounding box center [175, 55] width 26 height 26
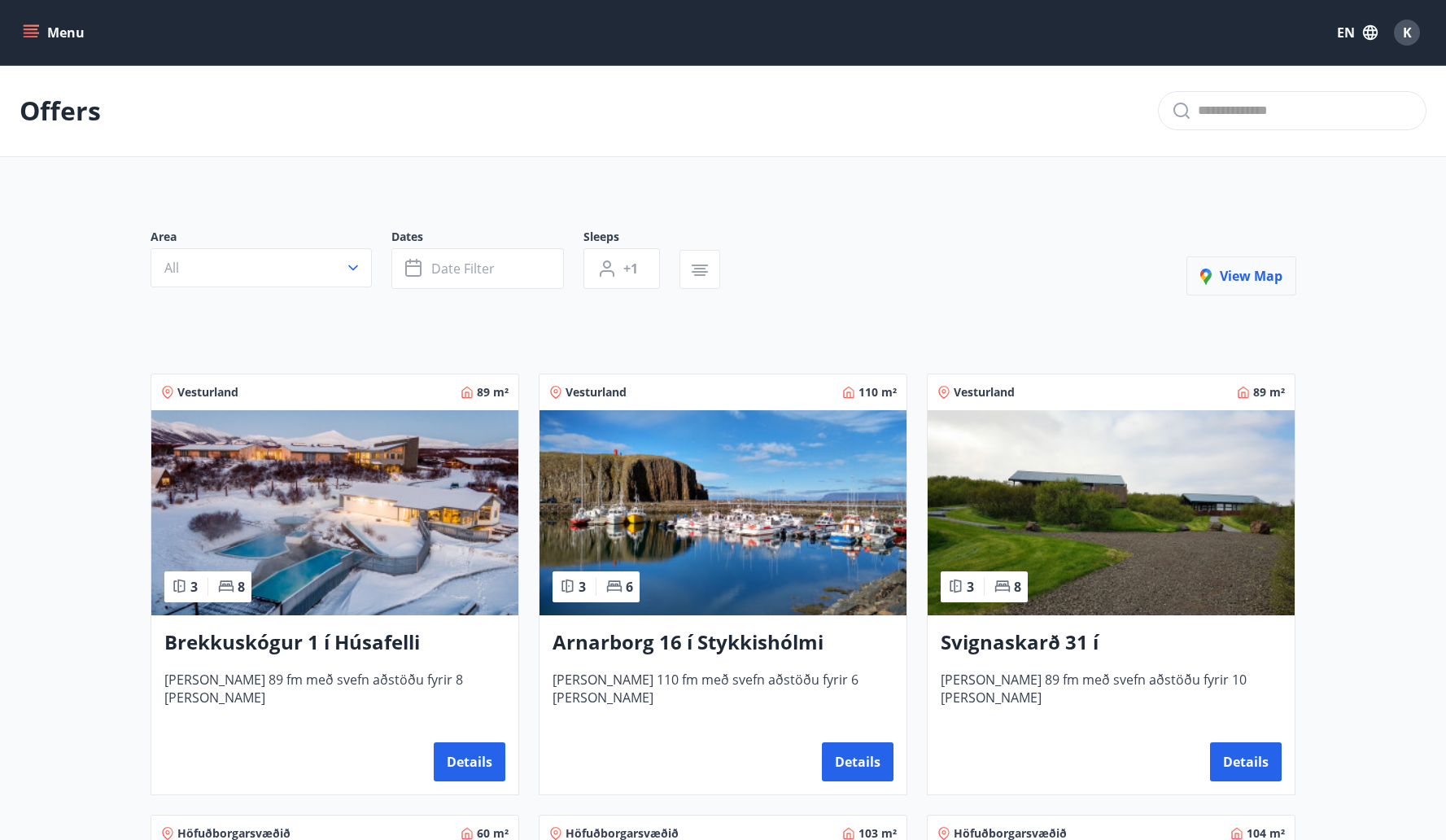
click at [1264, 270] on span "View map" at bounding box center [1241, 276] width 82 height 18
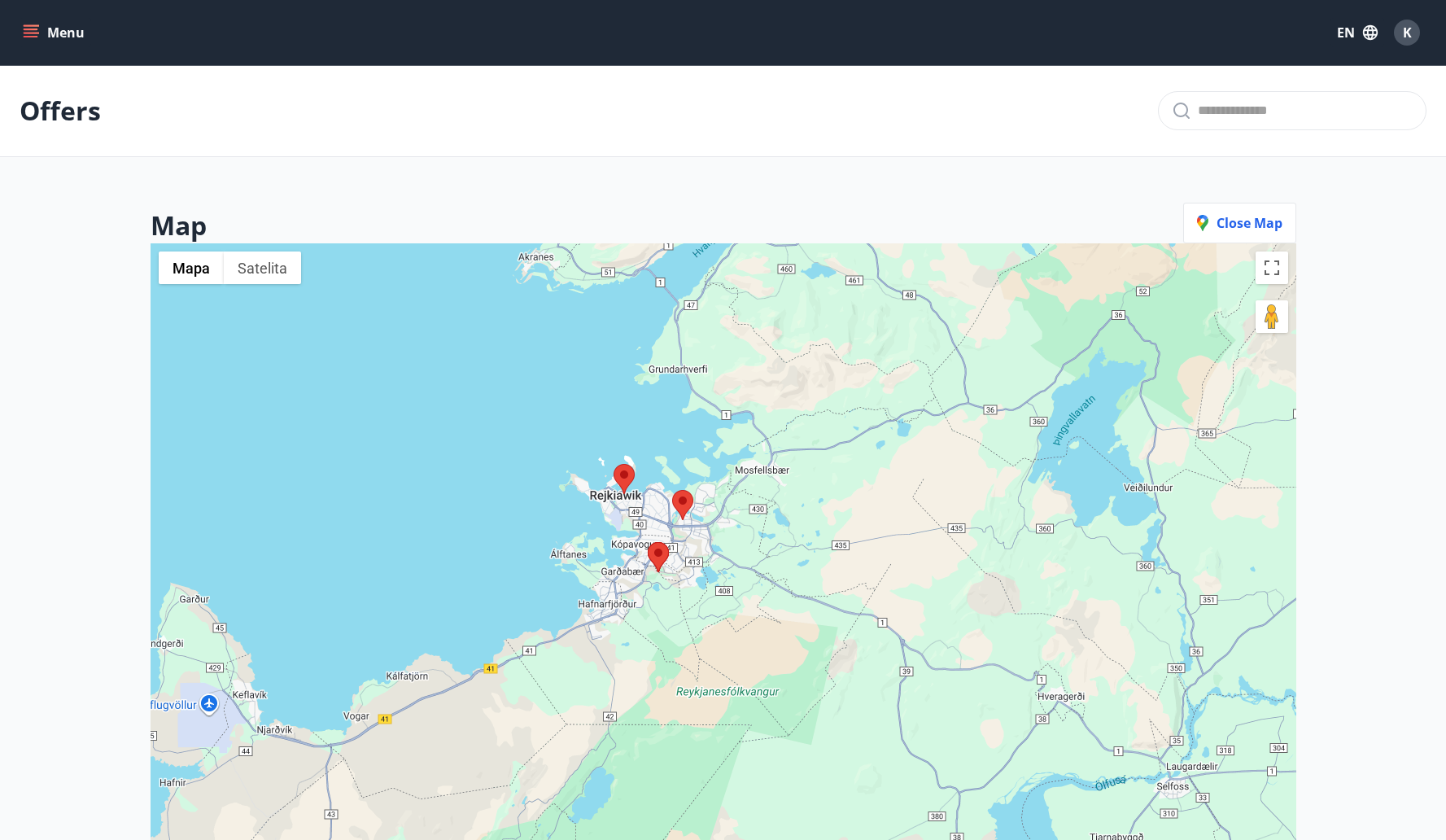
drag, startPoint x: 675, startPoint y: 559, endPoint x: 660, endPoint y: 481, distance: 79.4
click at [660, 479] on div at bounding box center [723, 662] width 1145 height 840
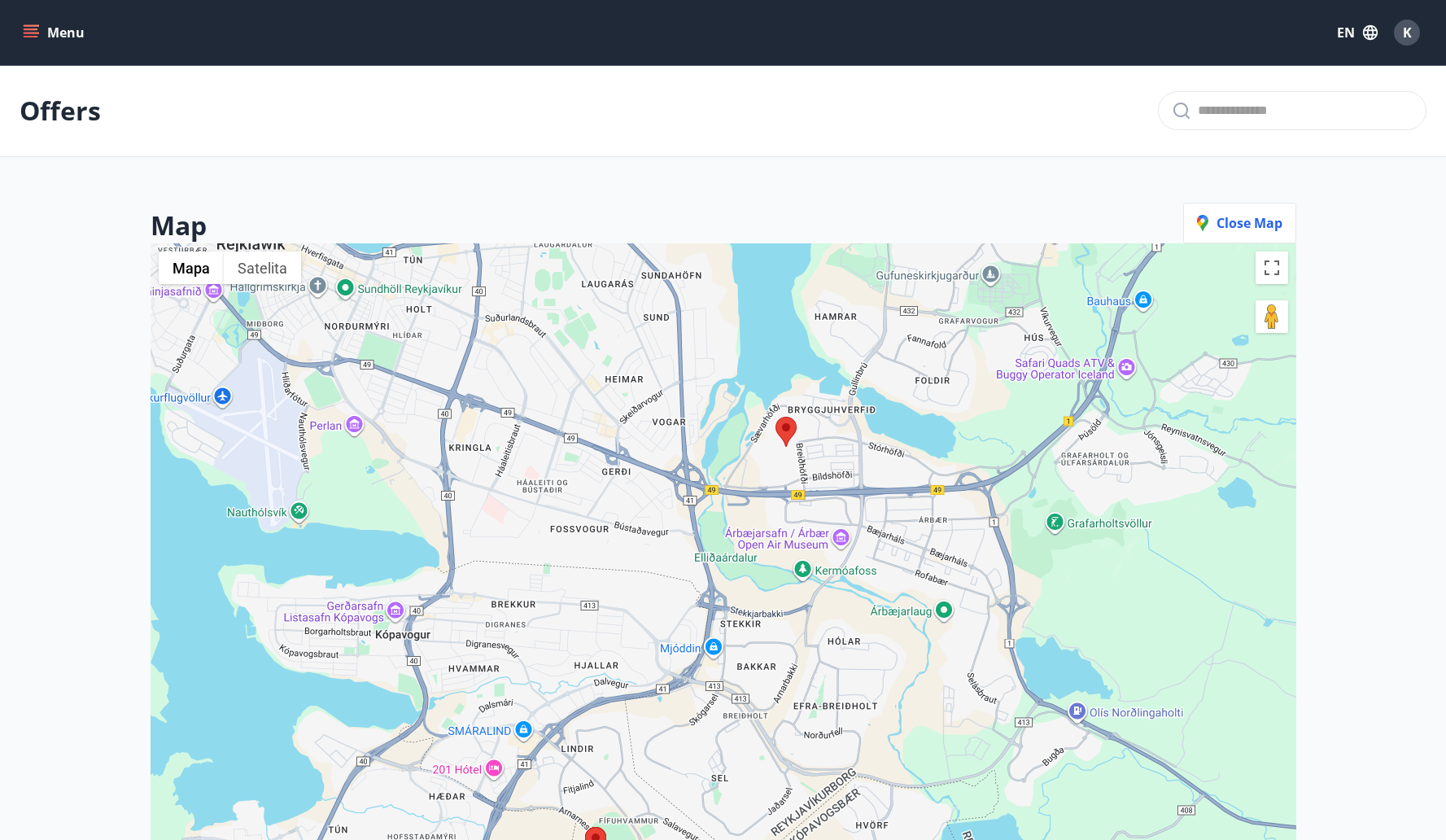
click at [776, 417] on area at bounding box center [776, 417] width 0 height 0
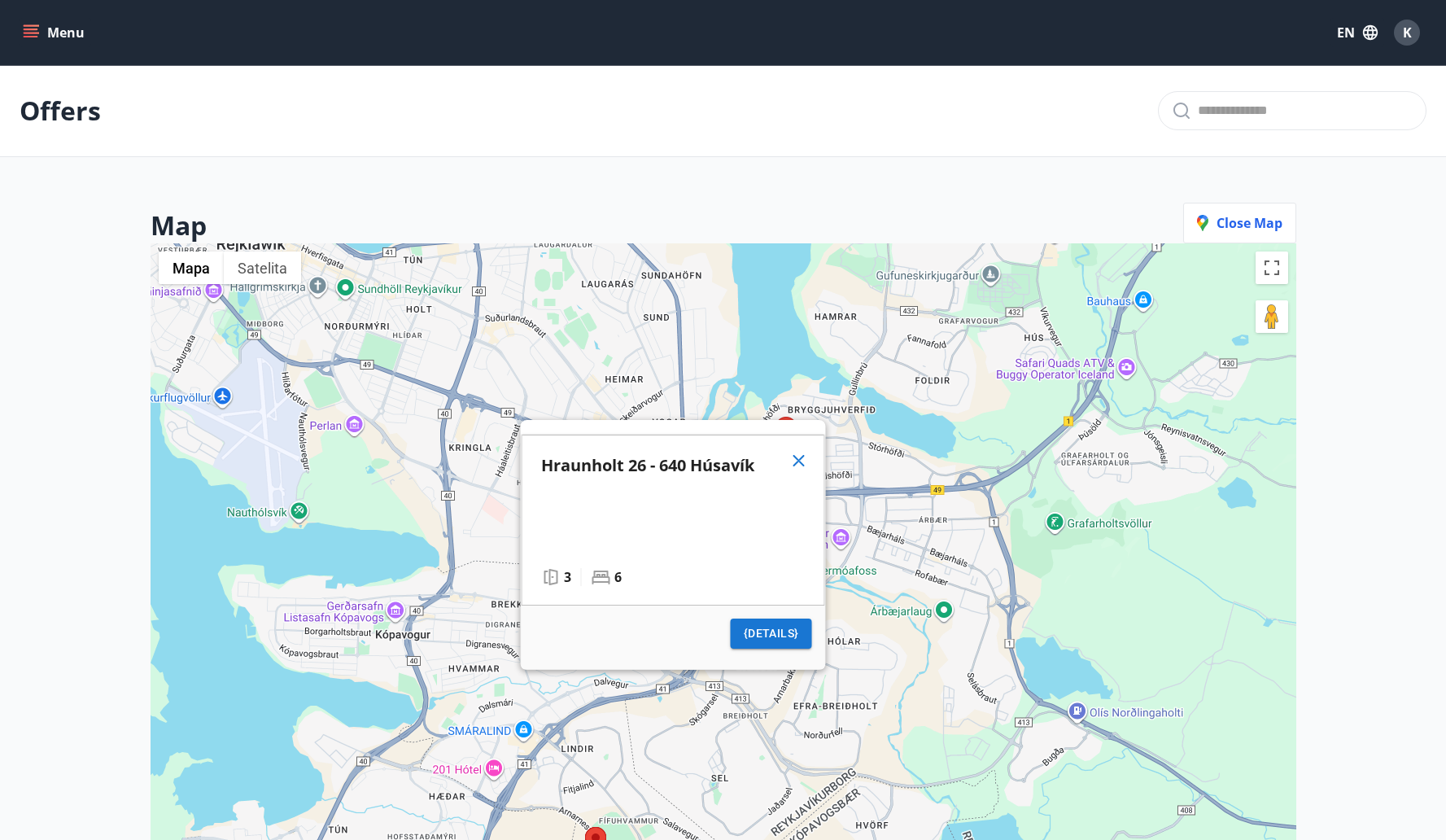
click at [797, 464] on icon at bounding box center [798, 461] width 20 height 20
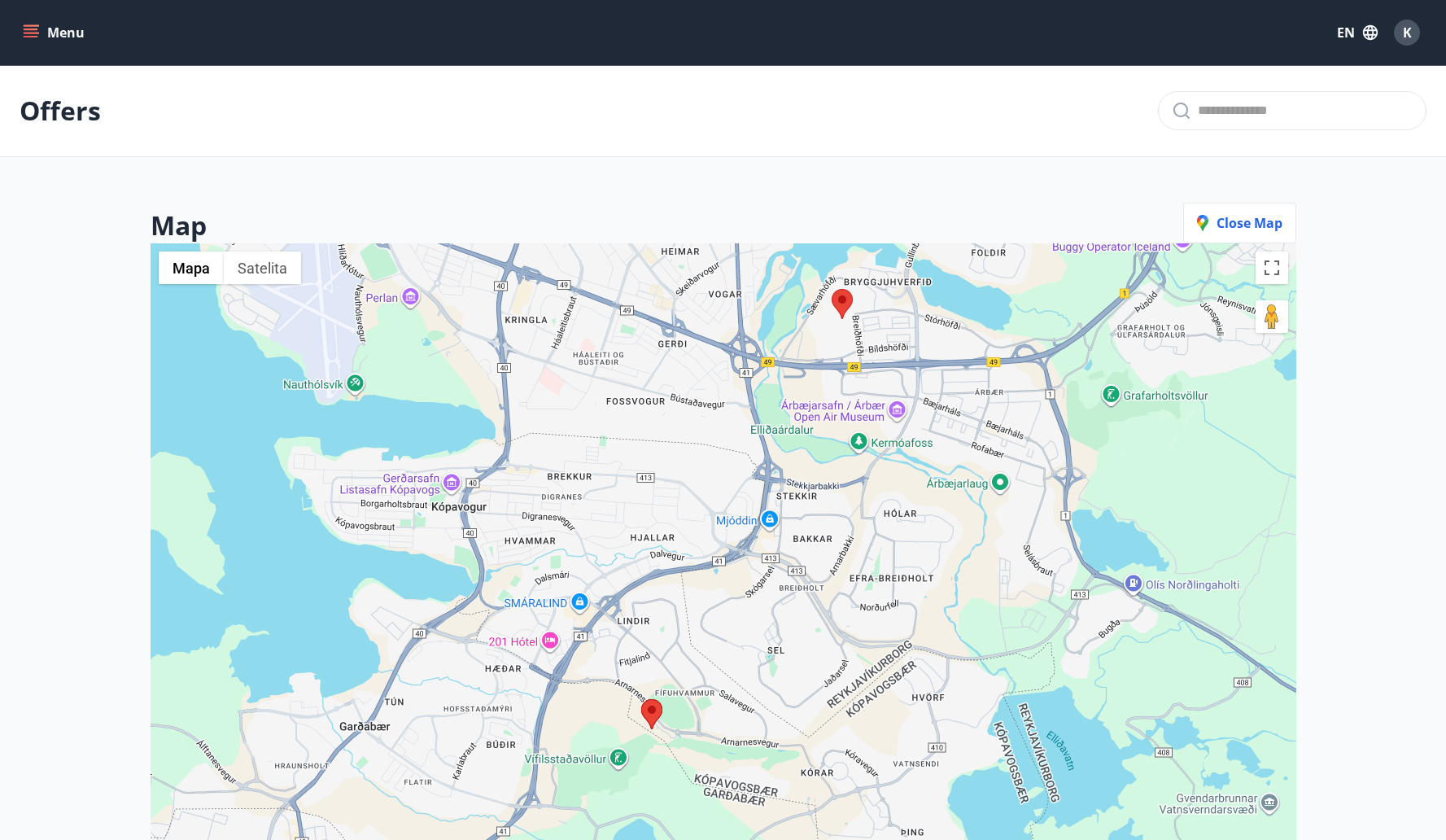
drag, startPoint x: 771, startPoint y: 490, endPoint x: 830, endPoint y: 361, distance: 141.9
click at [830, 361] on div at bounding box center [723, 662] width 1145 height 840
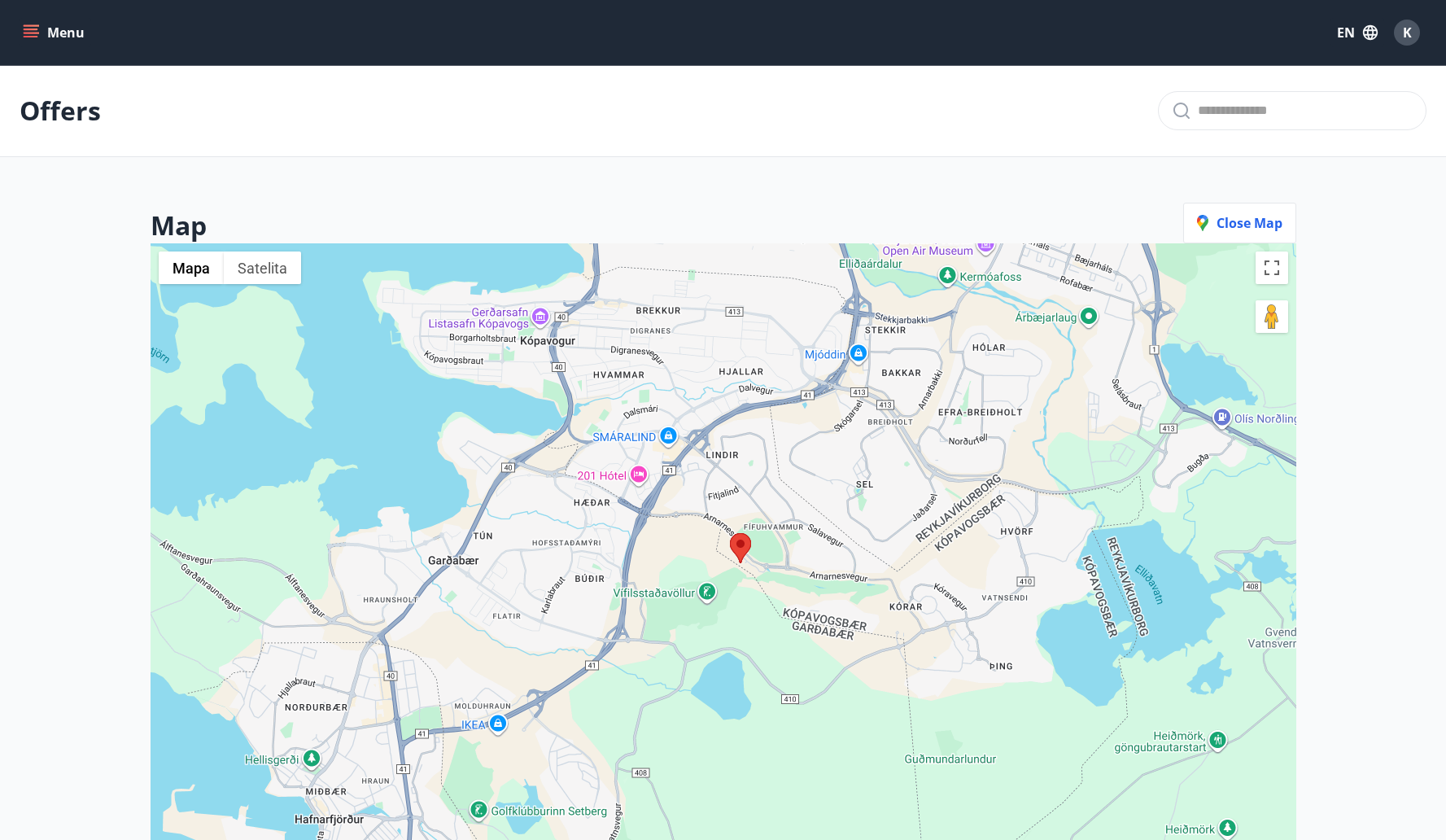
drag, startPoint x: 672, startPoint y: 516, endPoint x: 760, endPoint y: 356, distance: 182.6
click at [760, 356] on div at bounding box center [723, 662] width 1145 height 840
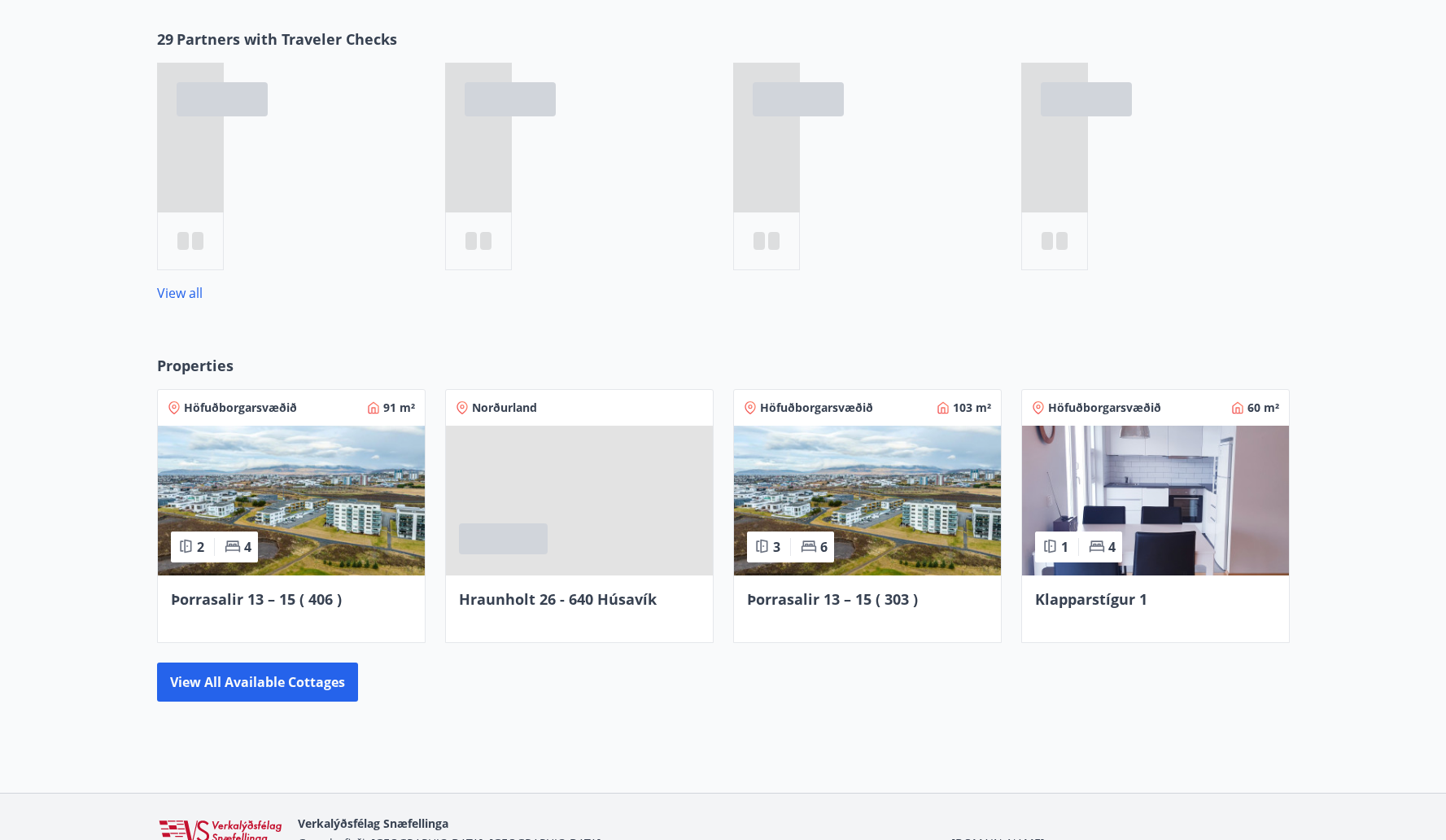
scroll to position [538, 0]
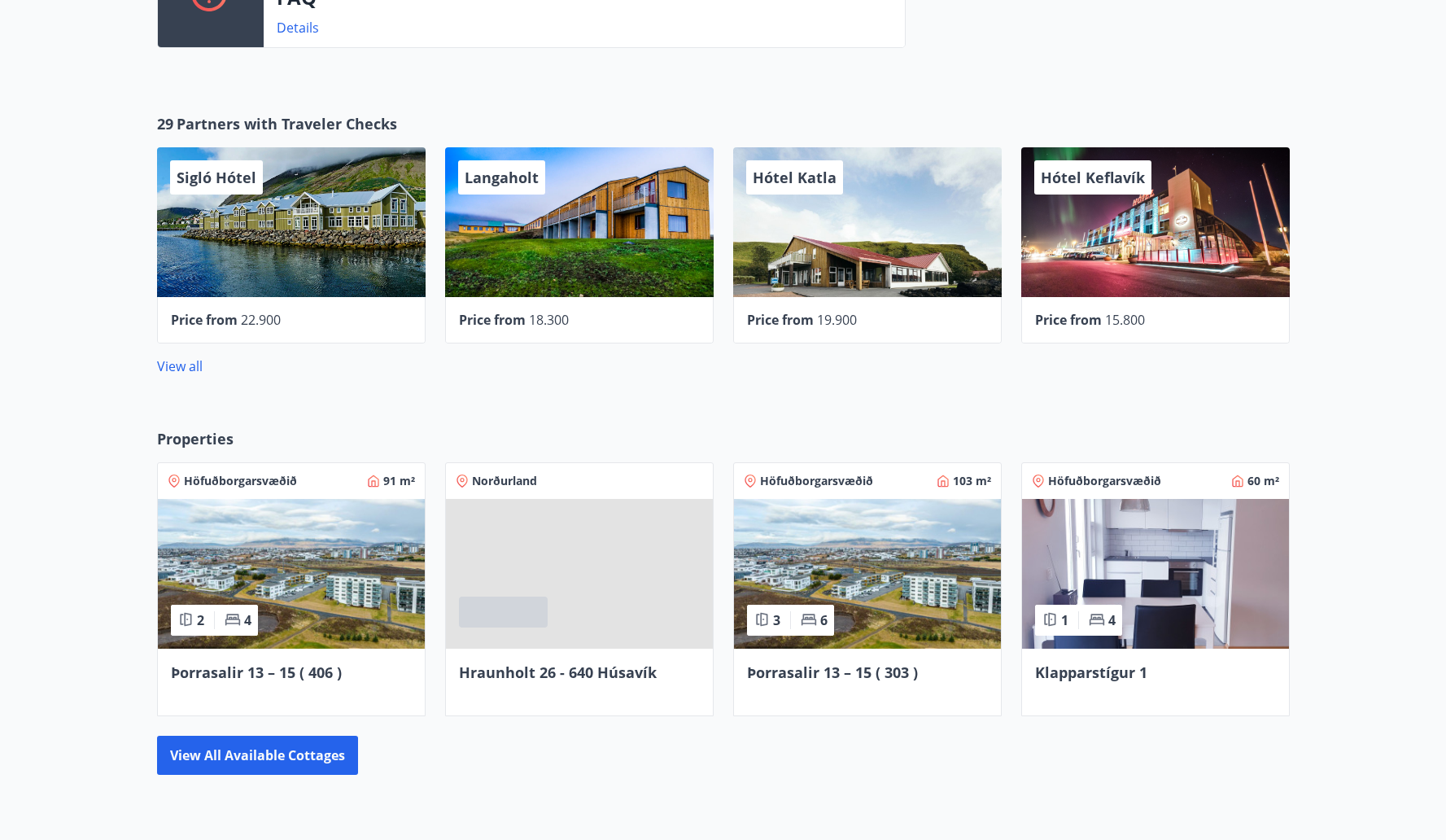
click at [549, 568] on span at bounding box center [579, 573] width 267 height 150
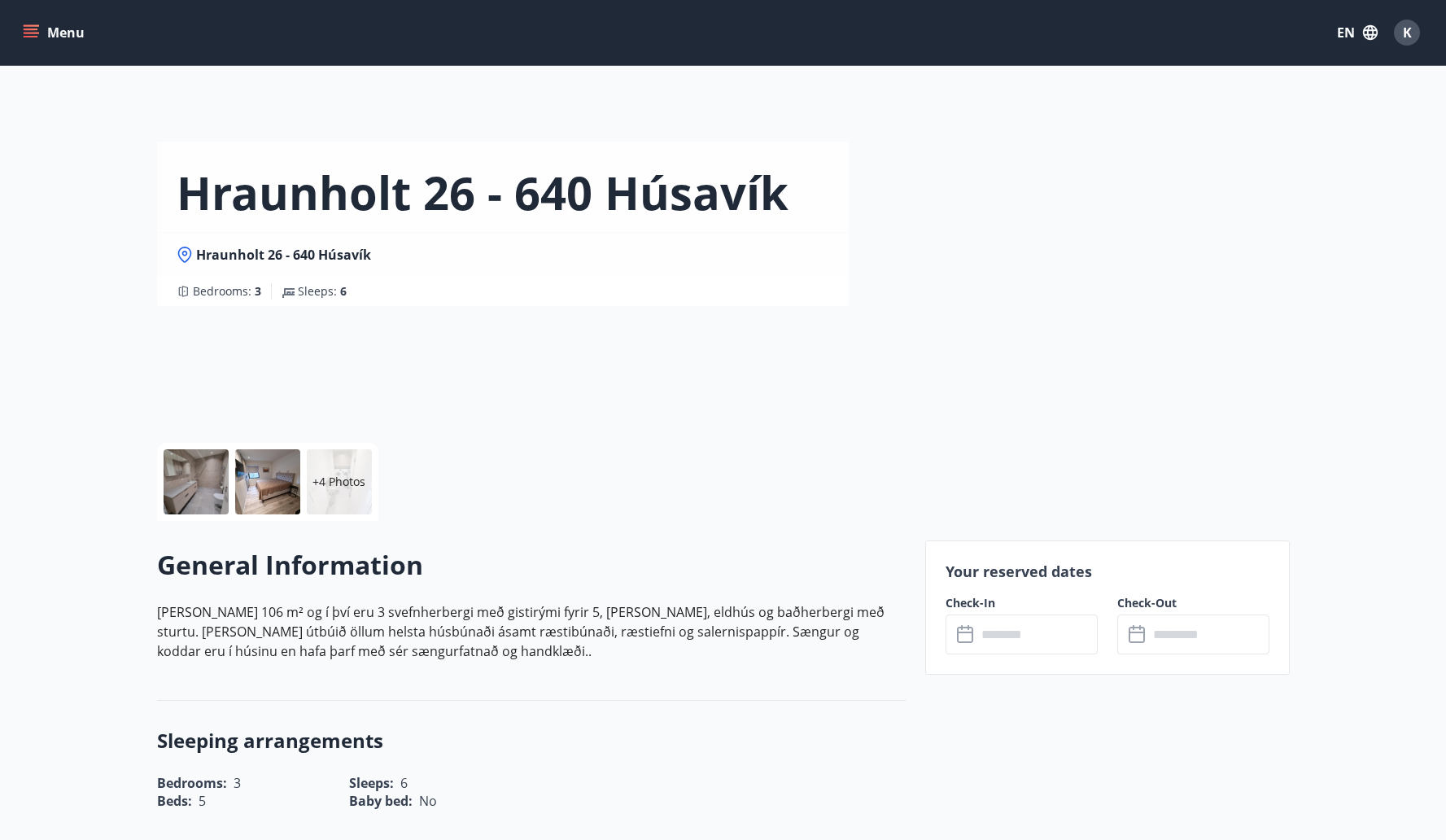
click at [201, 491] on div at bounding box center [196, 482] width 65 height 65
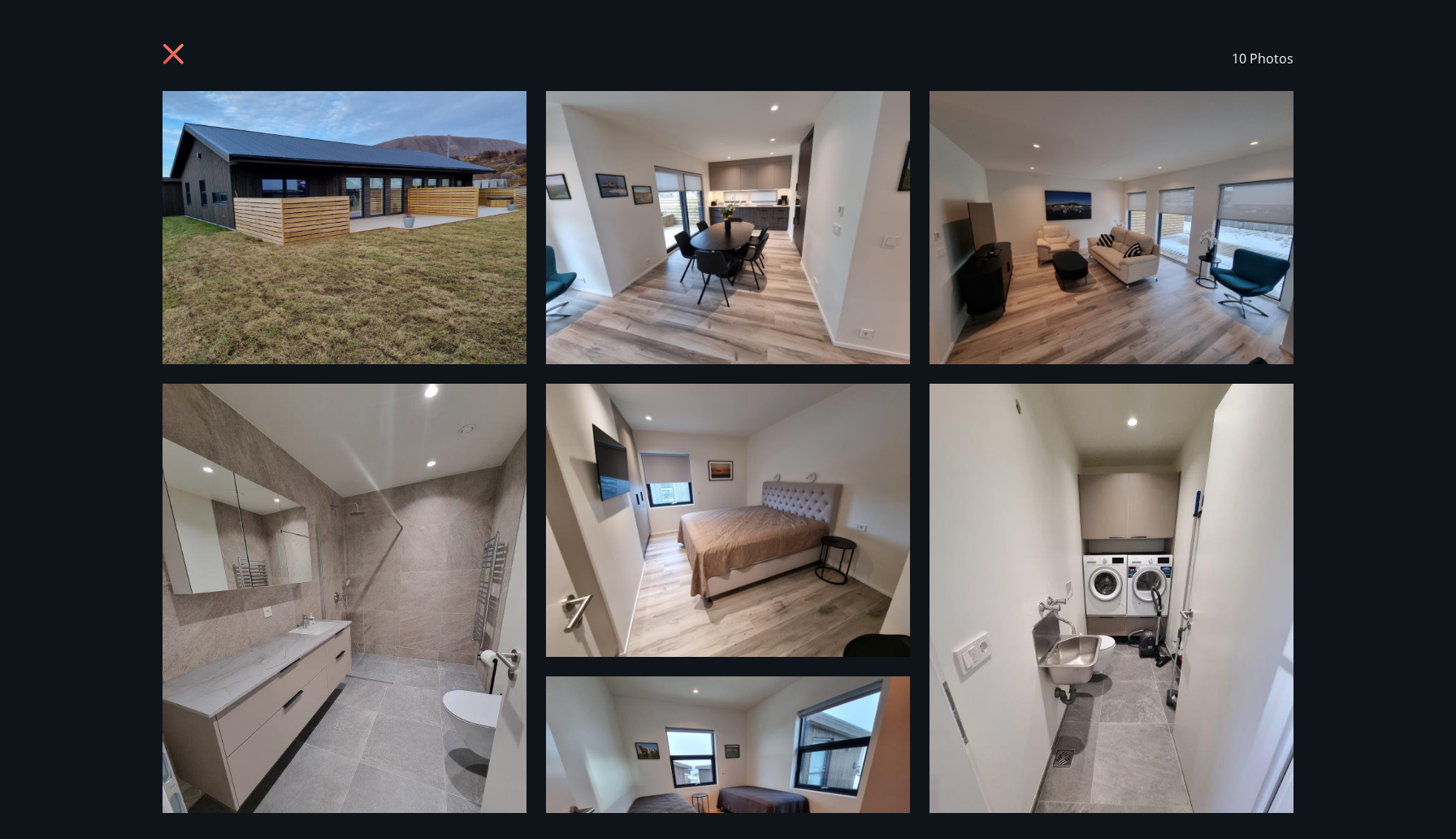
click at [178, 46] on icon at bounding box center [175, 55] width 26 height 26
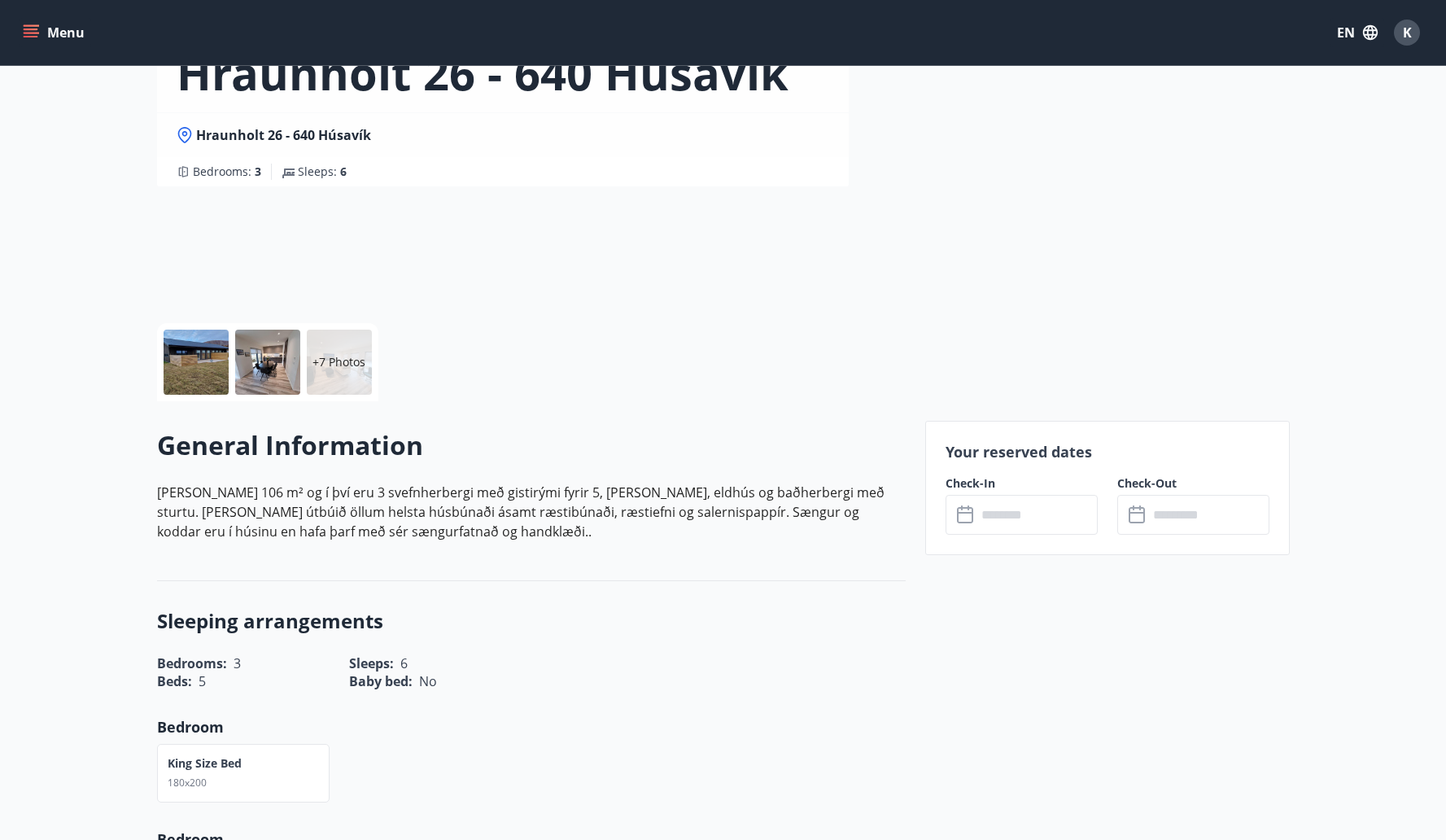
scroll to position [143, 0]
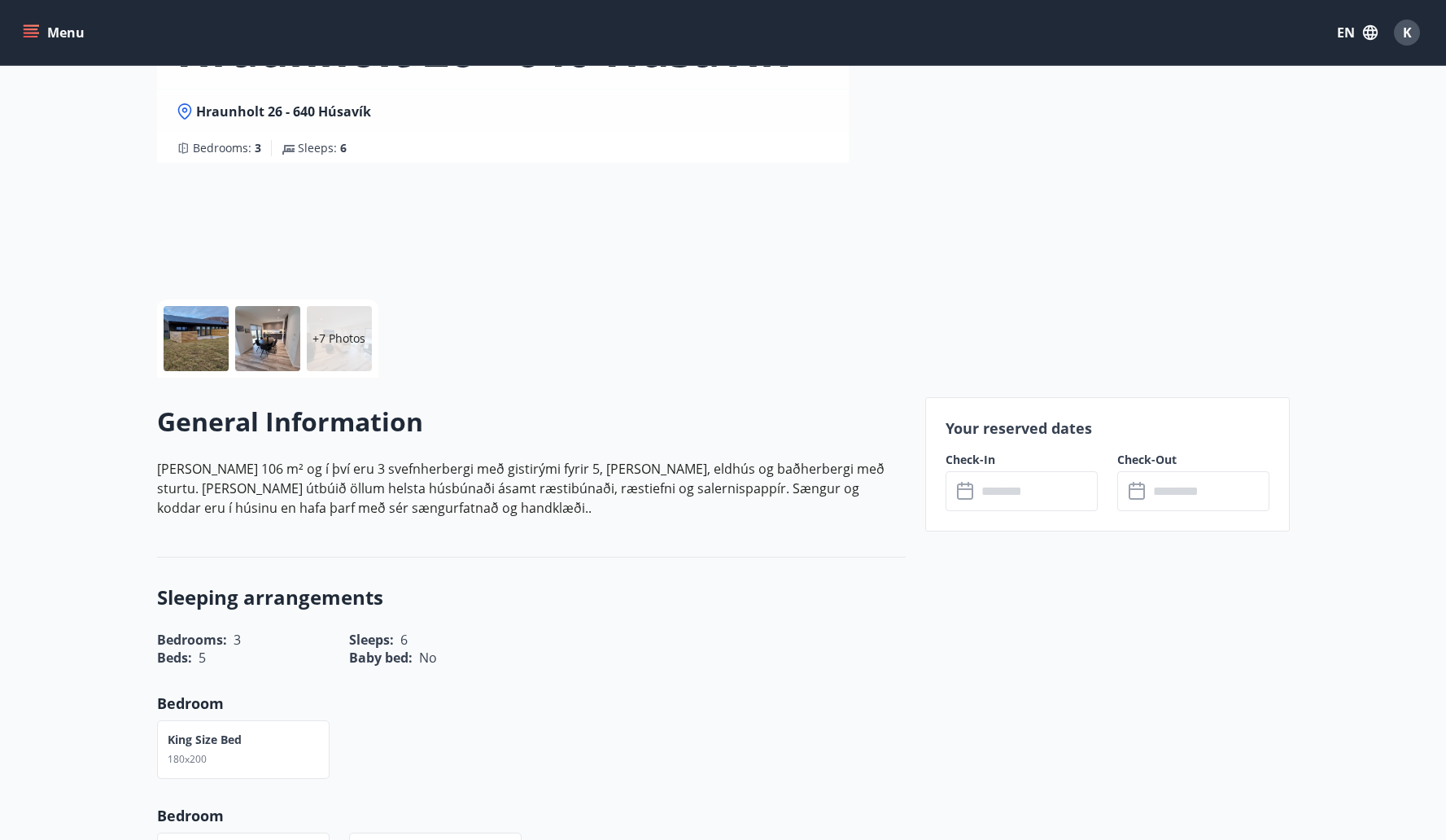
click at [1039, 485] on input "text" at bounding box center [1037, 491] width 121 height 40
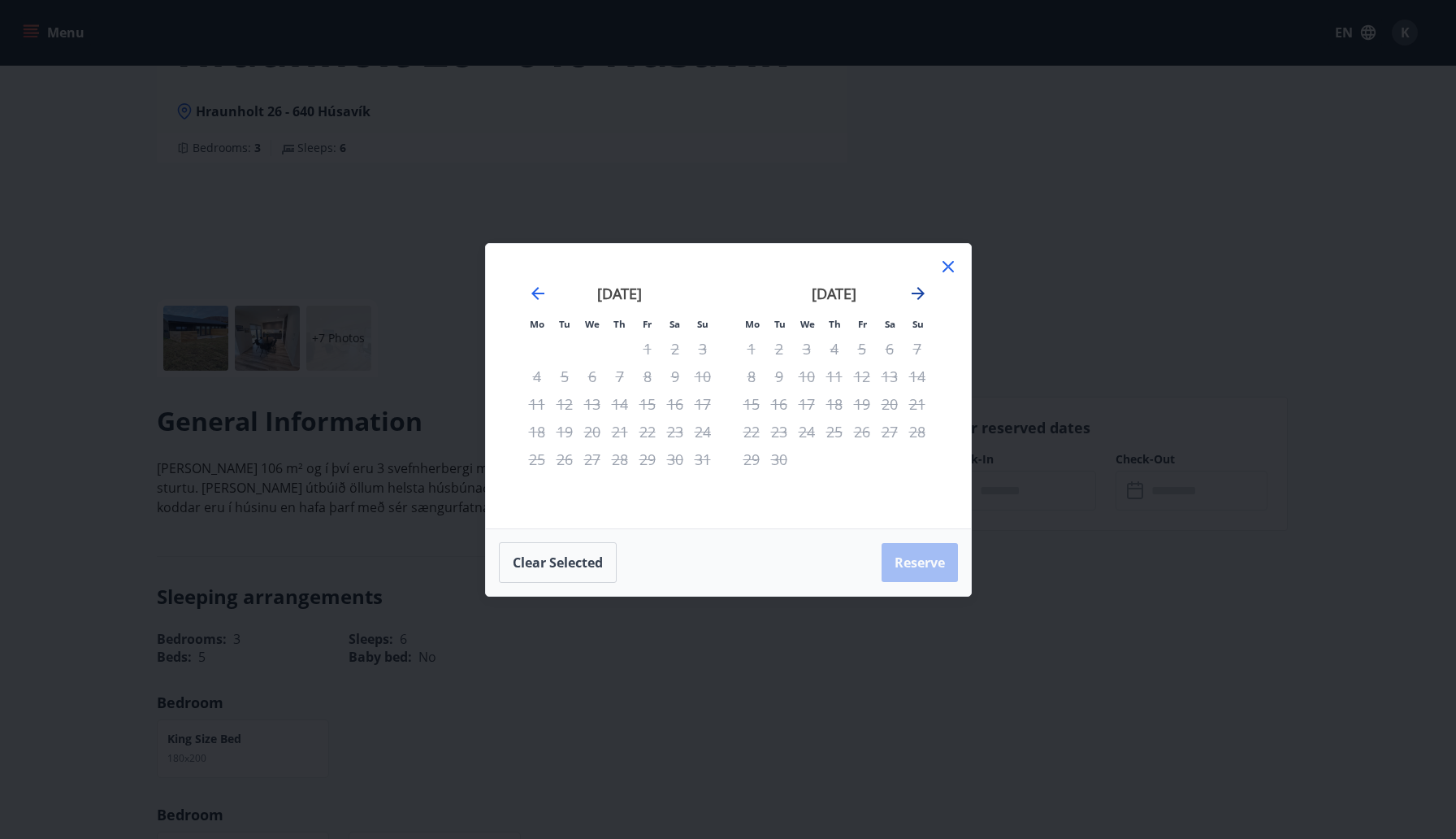
click at [915, 291] on icon "Move forward to switch to the next month." at bounding box center [918, 293] width 20 height 20
click at [537, 292] on icon "Move backward to switch to the previous month." at bounding box center [538, 293] width 20 height 20
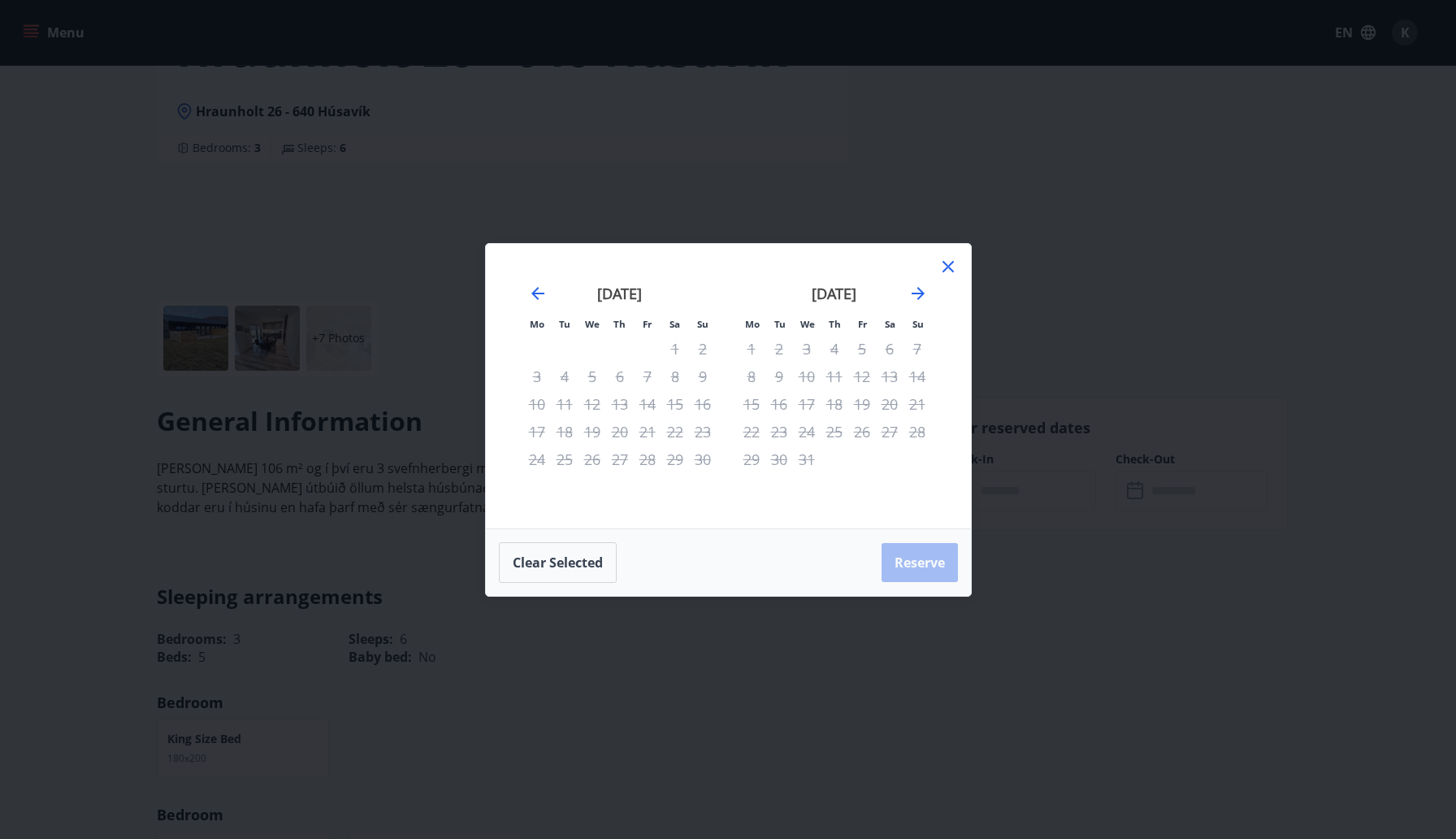
click at [821, 374] on div "11" at bounding box center [835, 376] width 28 height 28
click at [809, 374] on div "10" at bounding box center [807, 376] width 28 height 28
click at [749, 347] on div "1" at bounding box center [752, 349] width 28 height 28
click at [866, 347] on div "5" at bounding box center [863, 349] width 28 height 28
click at [940, 271] on icon at bounding box center [949, 266] width 20 height 20
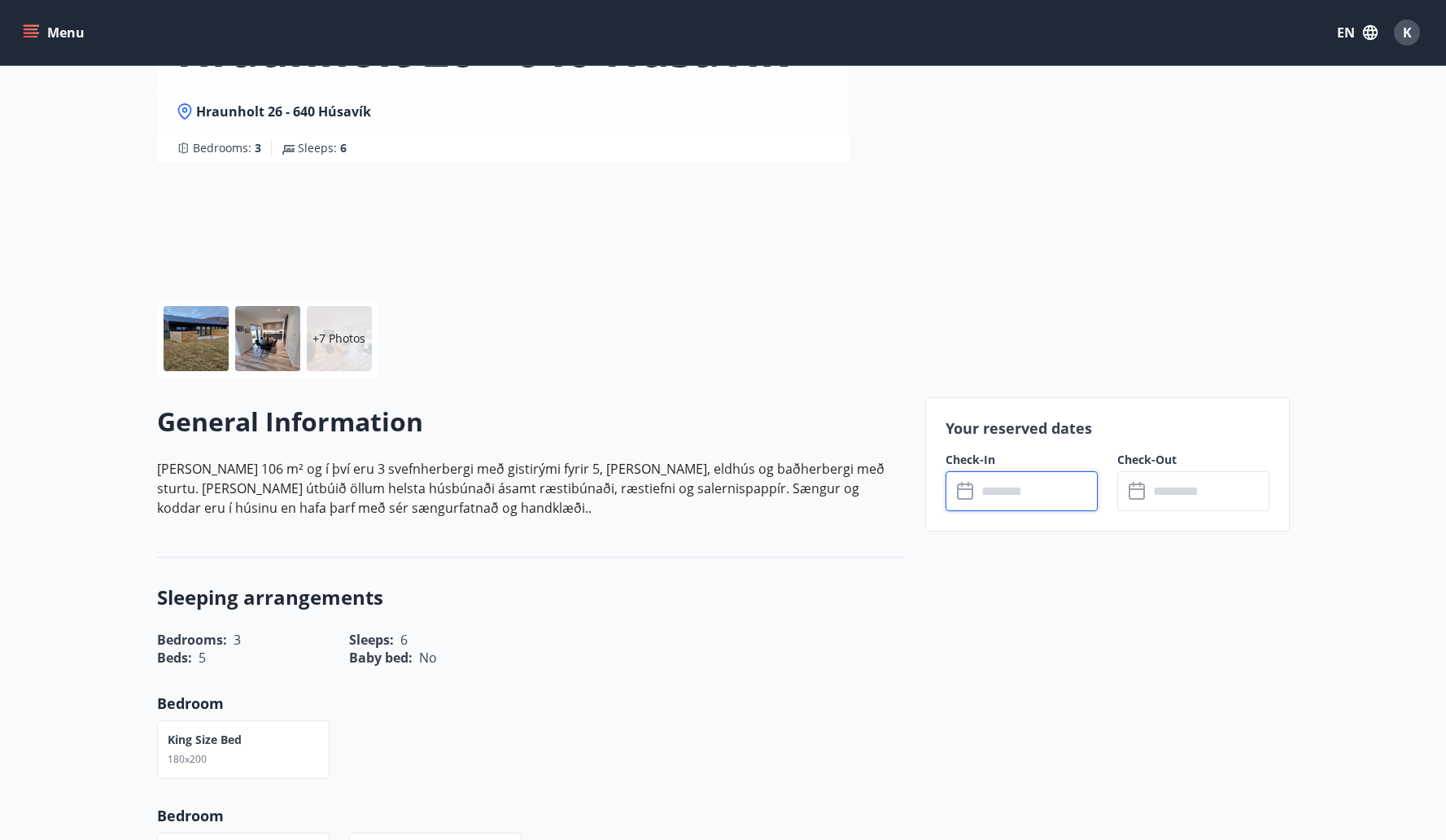
scroll to position [591, 0]
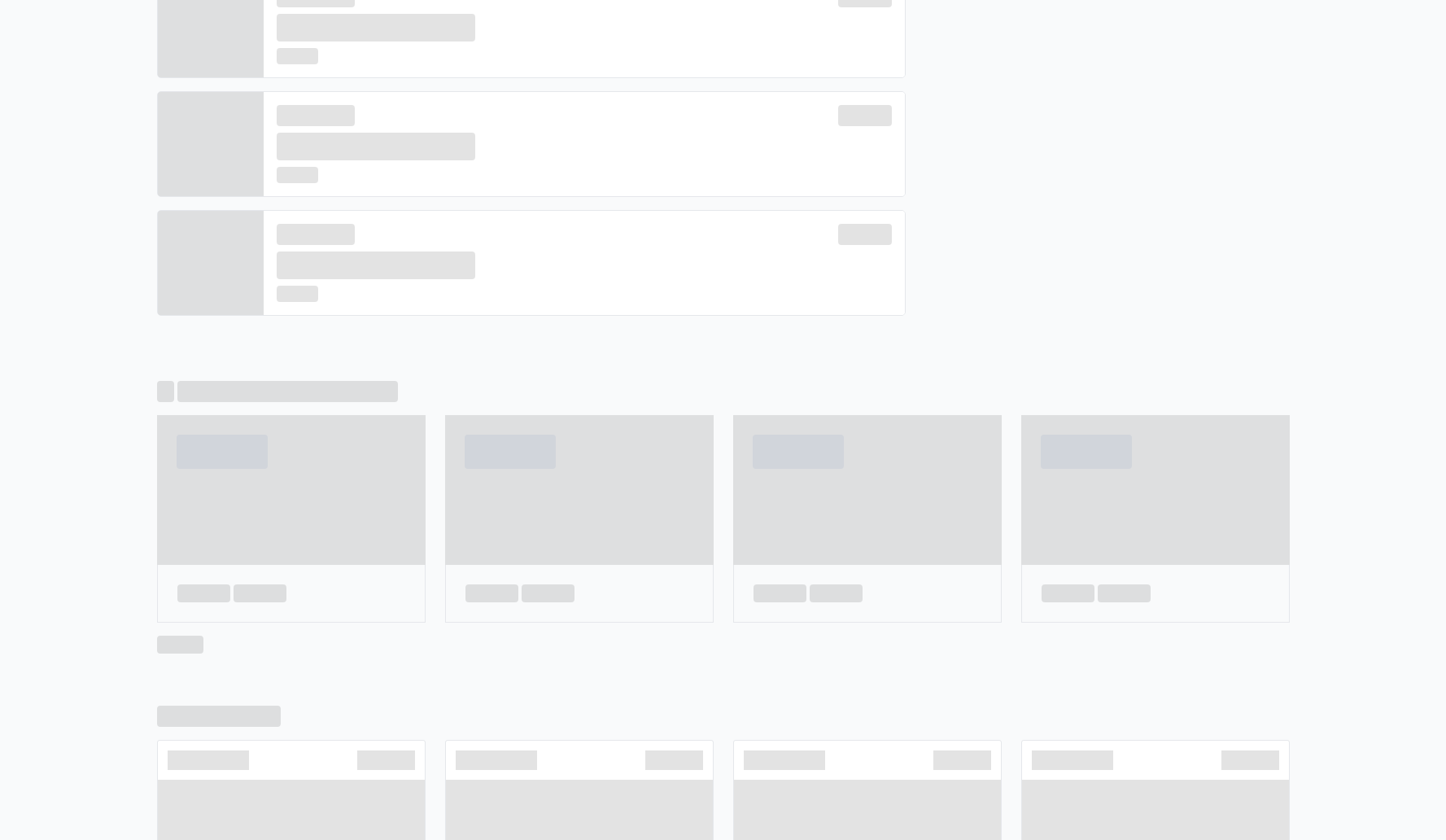
scroll to position [538, 0]
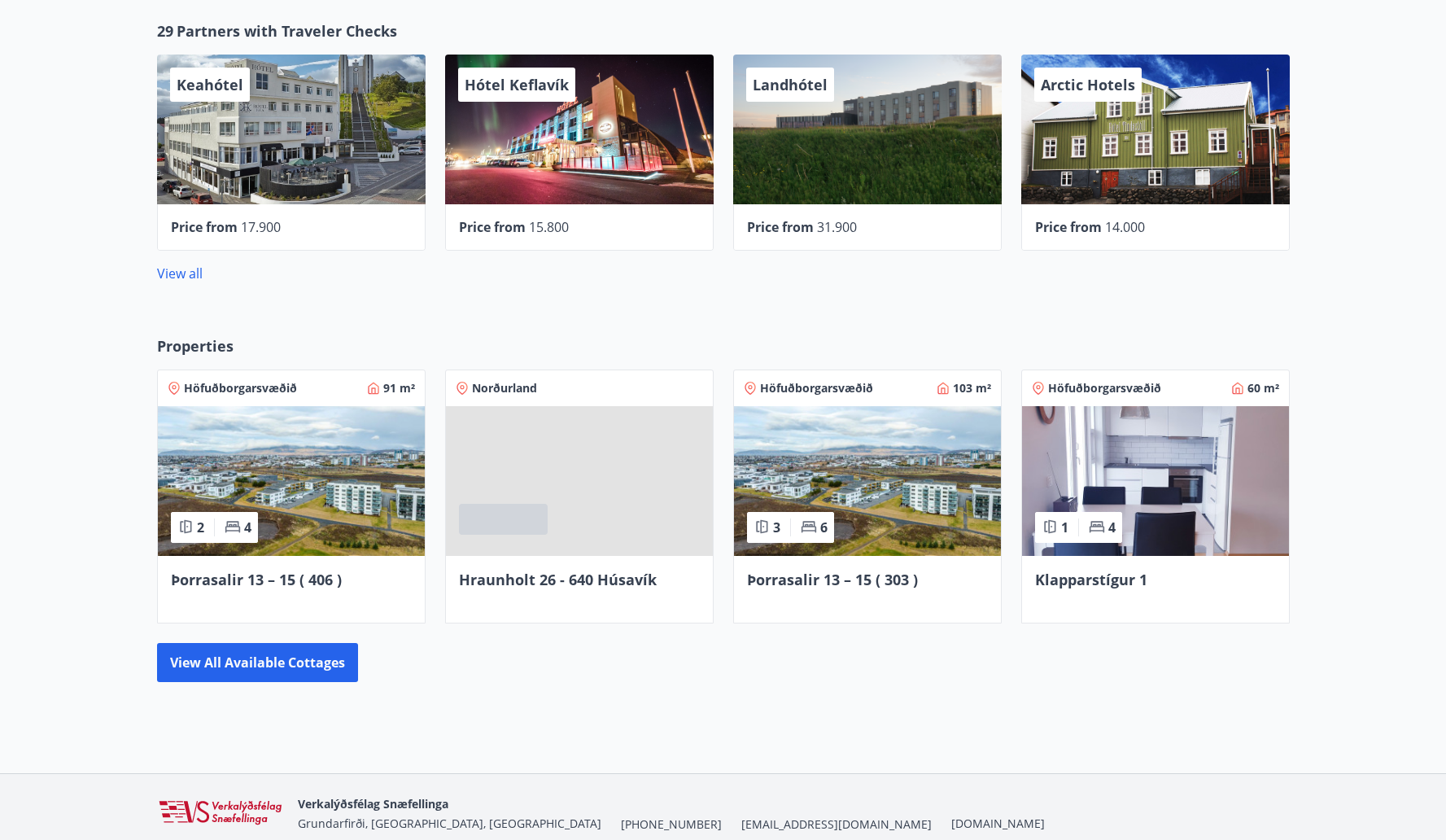
click at [841, 473] on img at bounding box center [867, 480] width 267 height 150
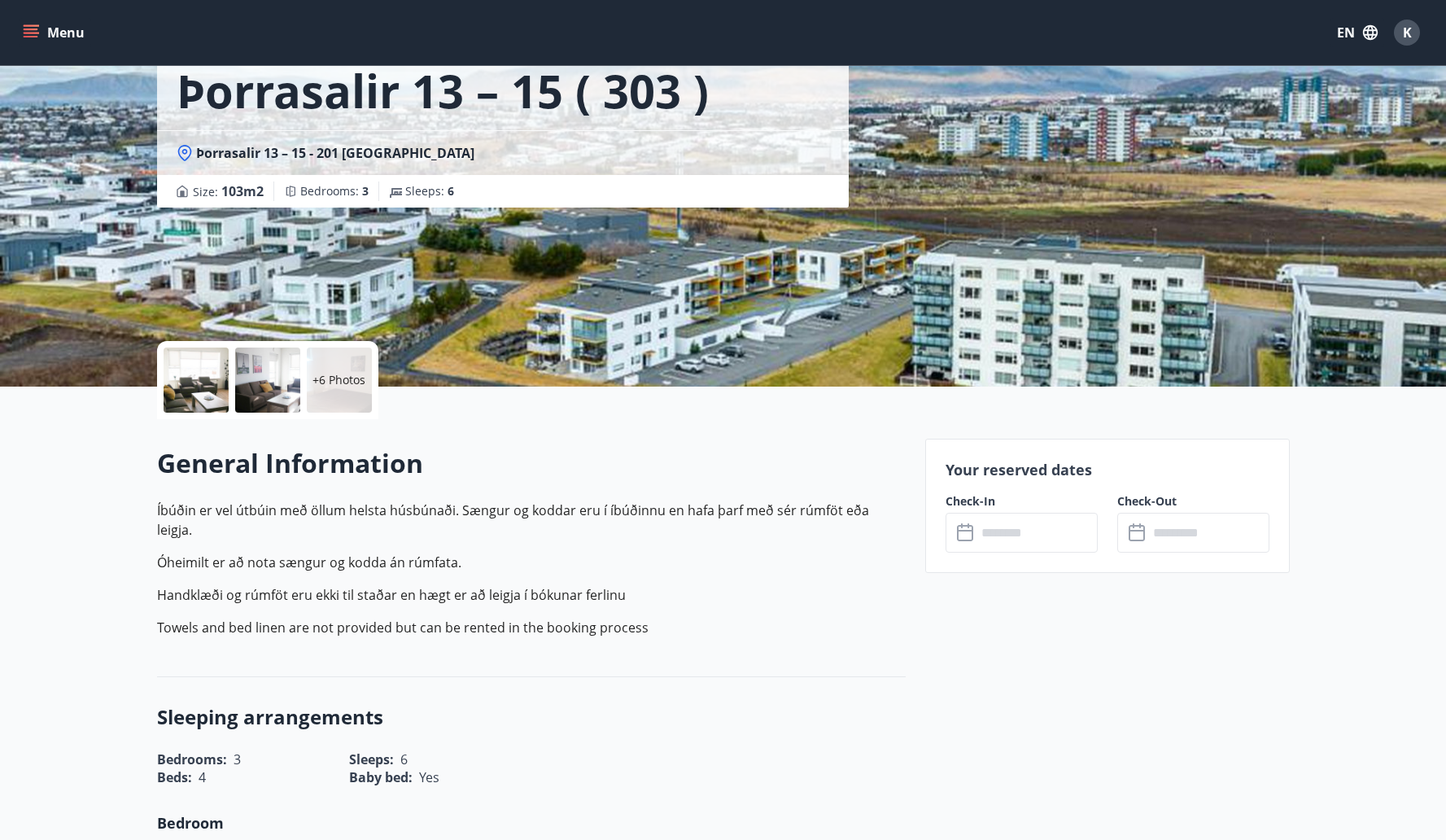
scroll to position [67, 0]
